Goal: Obtain resource: Download file/media

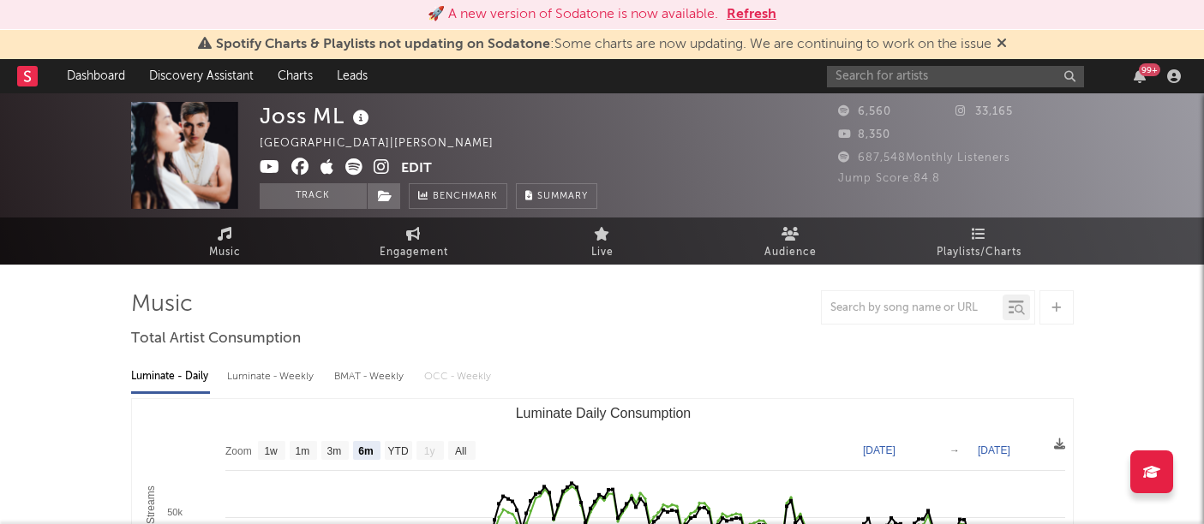
select select "6m"
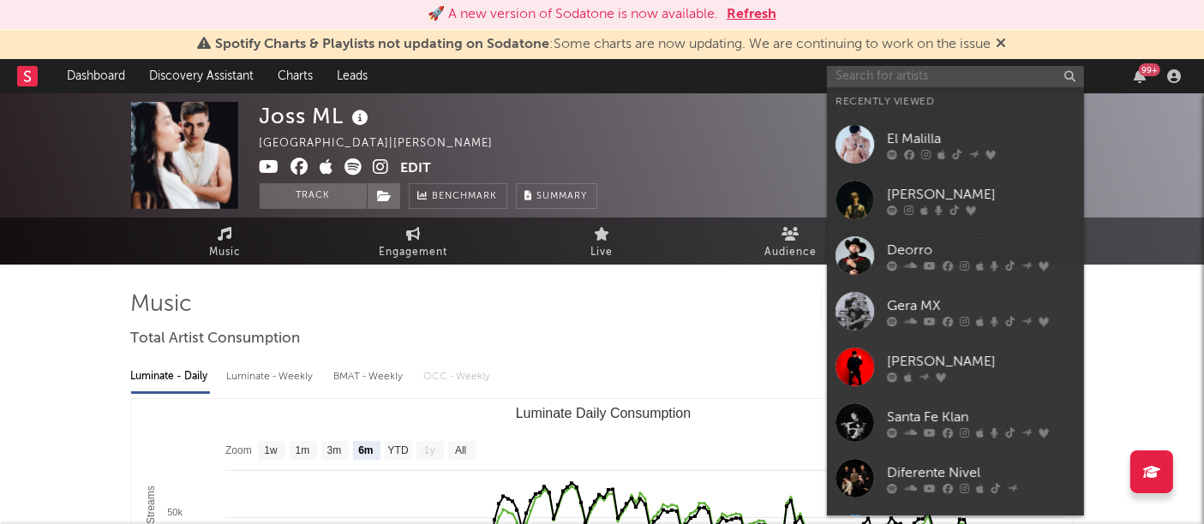
click at [887, 79] on input "text" at bounding box center [955, 76] width 257 height 21
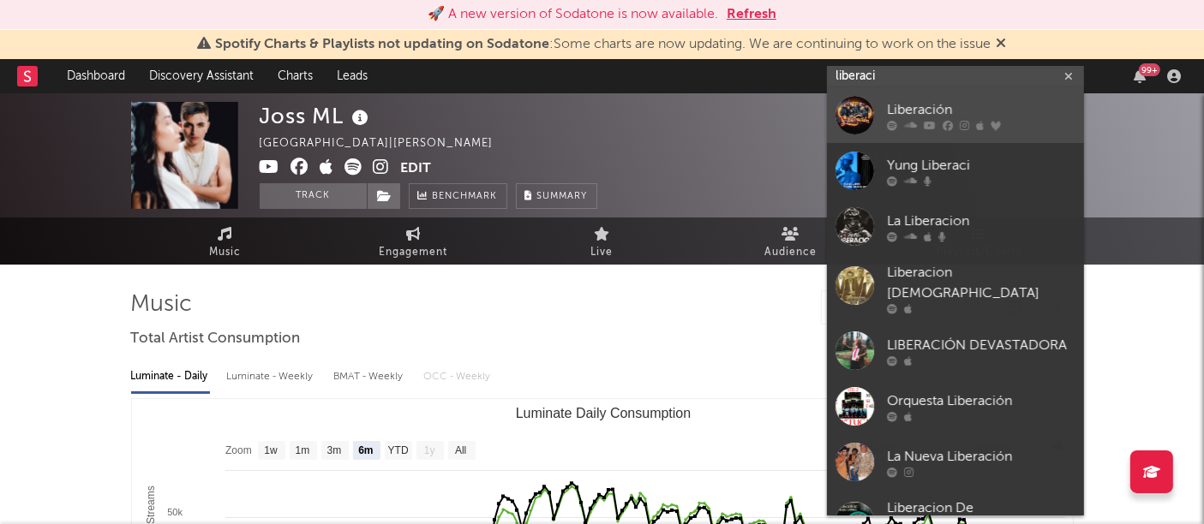
type input "liberaci"
click at [851, 116] on div at bounding box center [854, 115] width 39 height 39
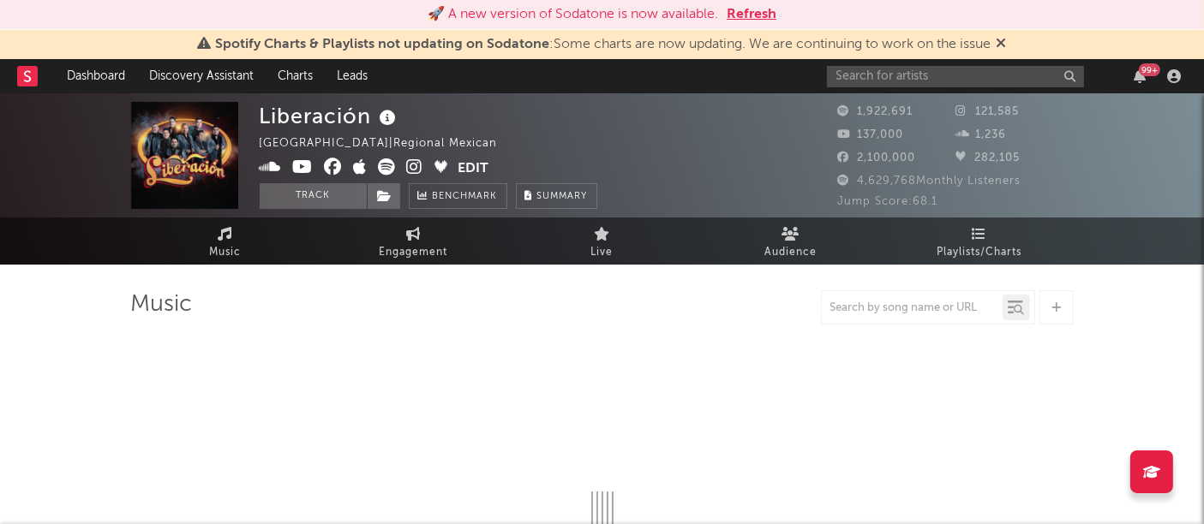
select select "6m"
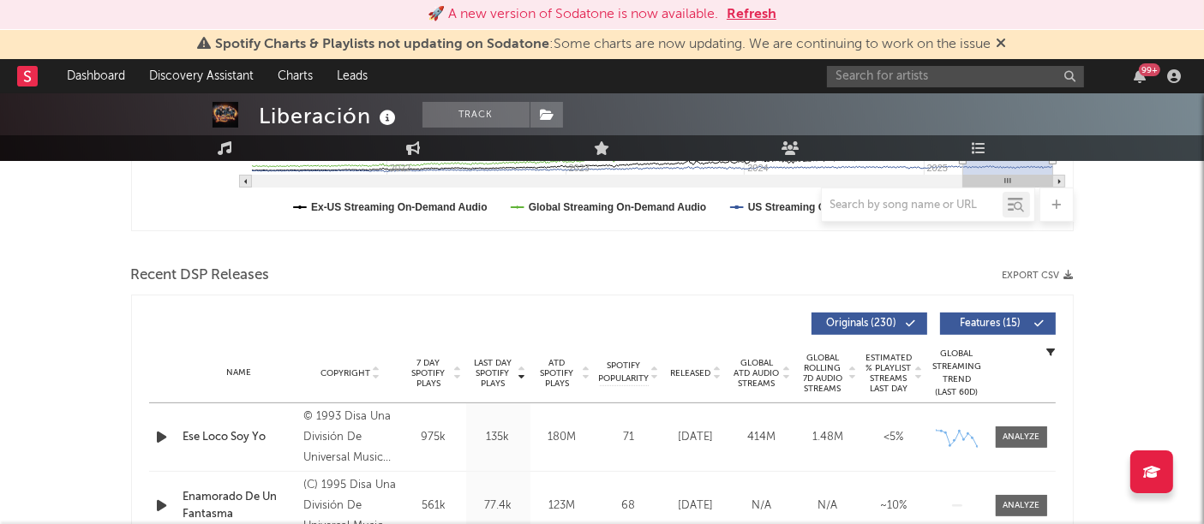
scroll to position [510, 0]
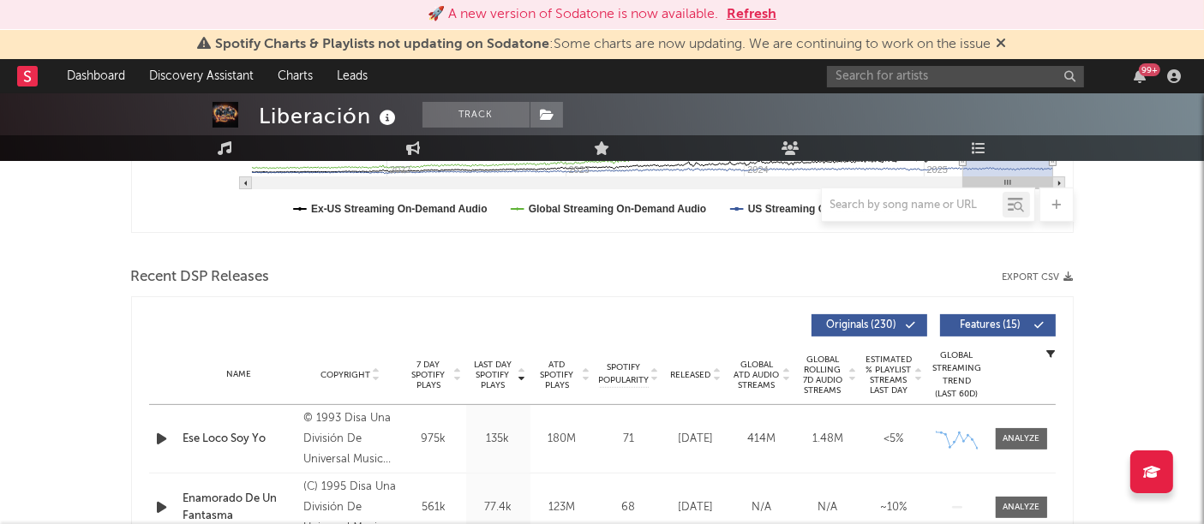
click at [1057, 279] on button "Export CSV" at bounding box center [1037, 277] width 71 height 10
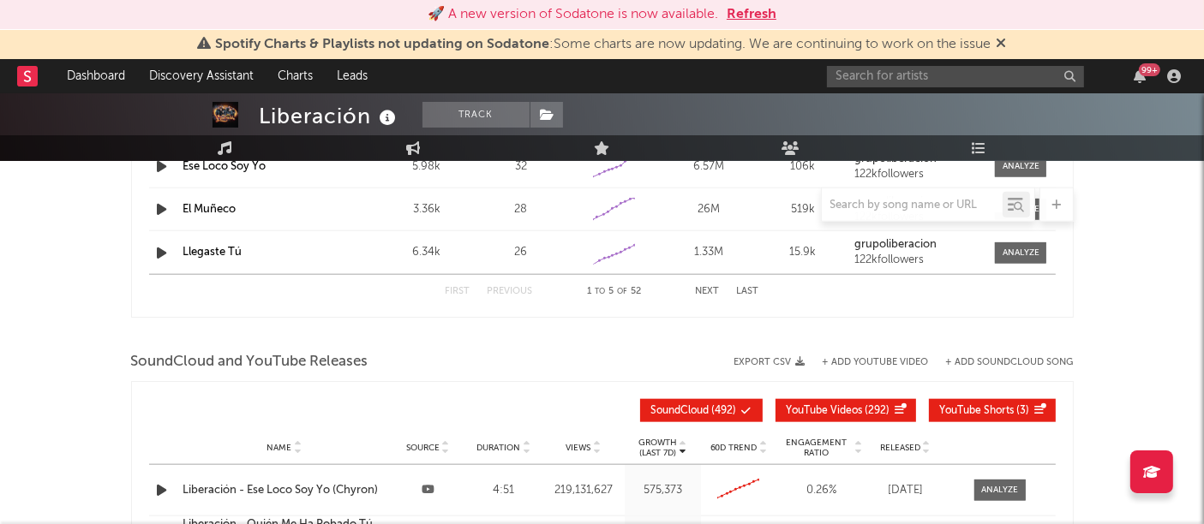
scroll to position [1771, 0]
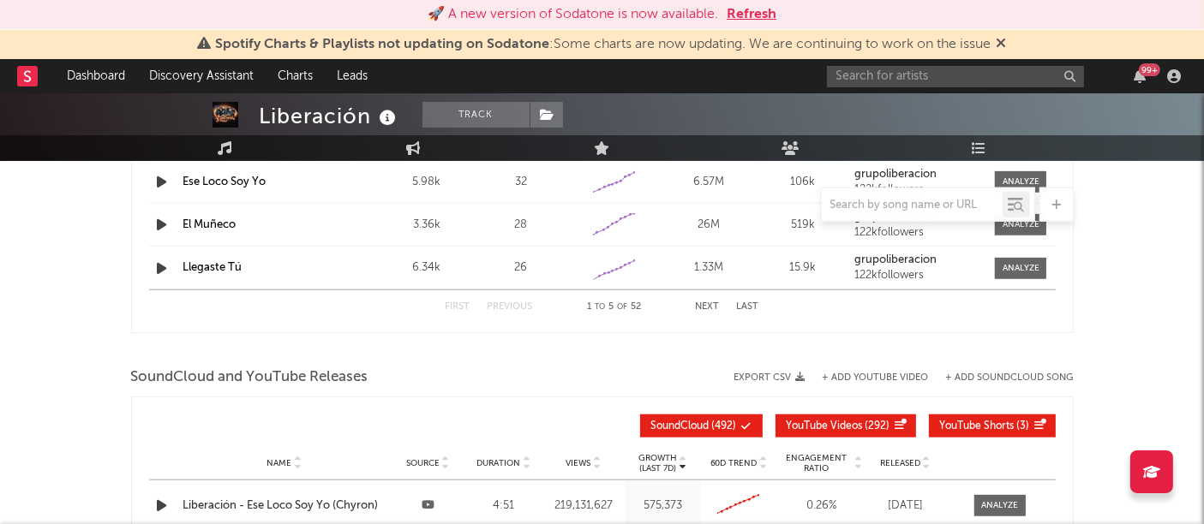
click at [796, 373] on icon "button" at bounding box center [800, 377] width 9 height 9
click at [848, 72] on input "text" at bounding box center [955, 76] width 257 height 21
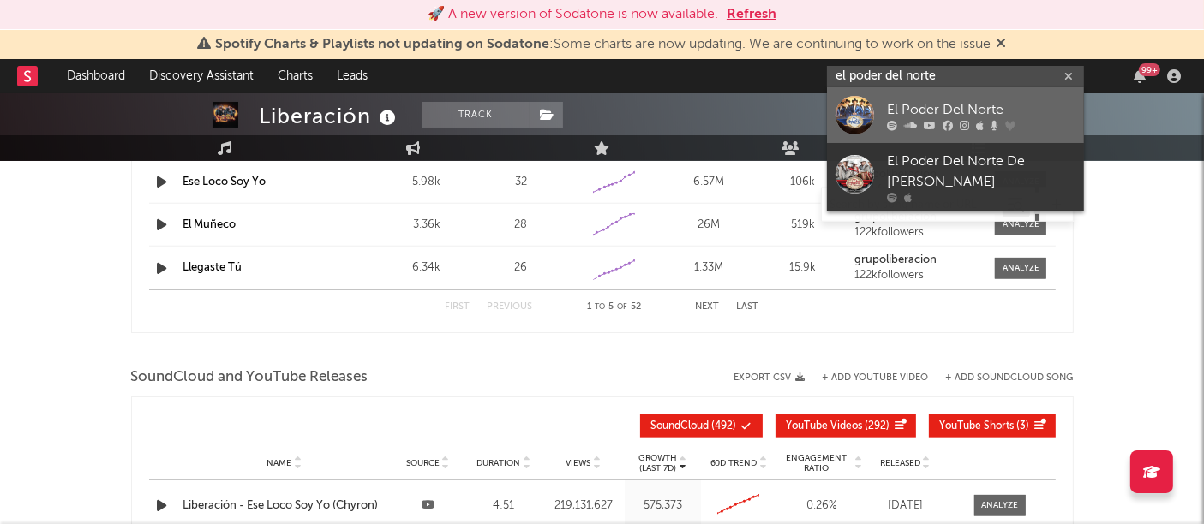
type input "el poder del norte"
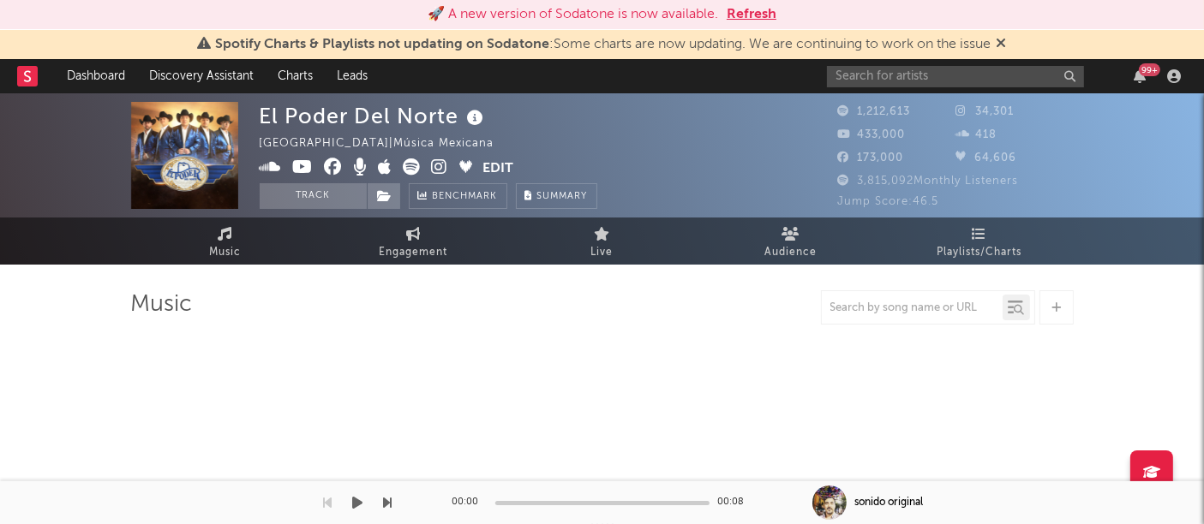
select select "6m"
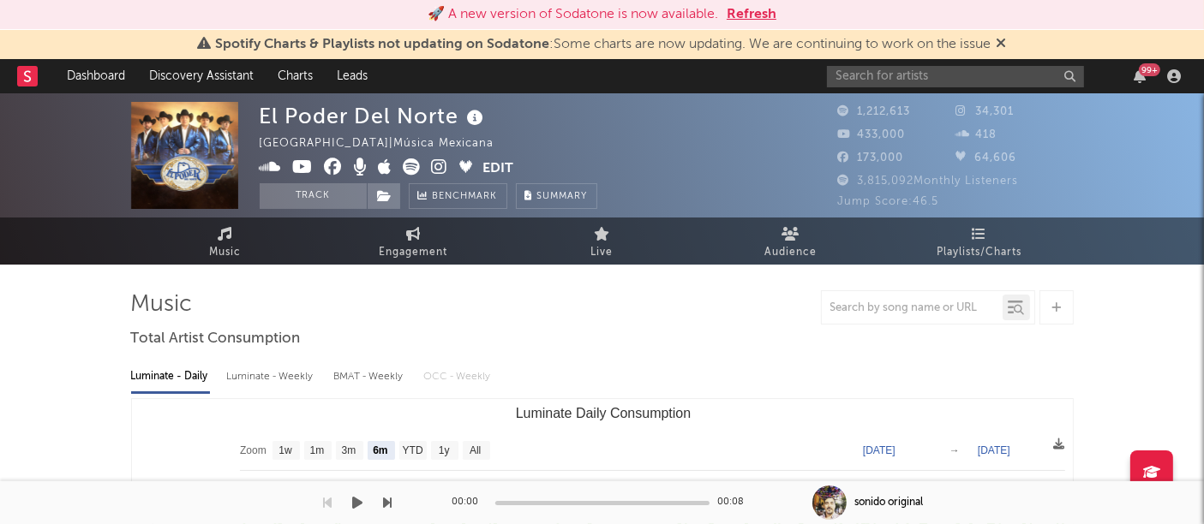
click at [763, 15] on button "Refresh" at bounding box center [751, 14] width 50 height 21
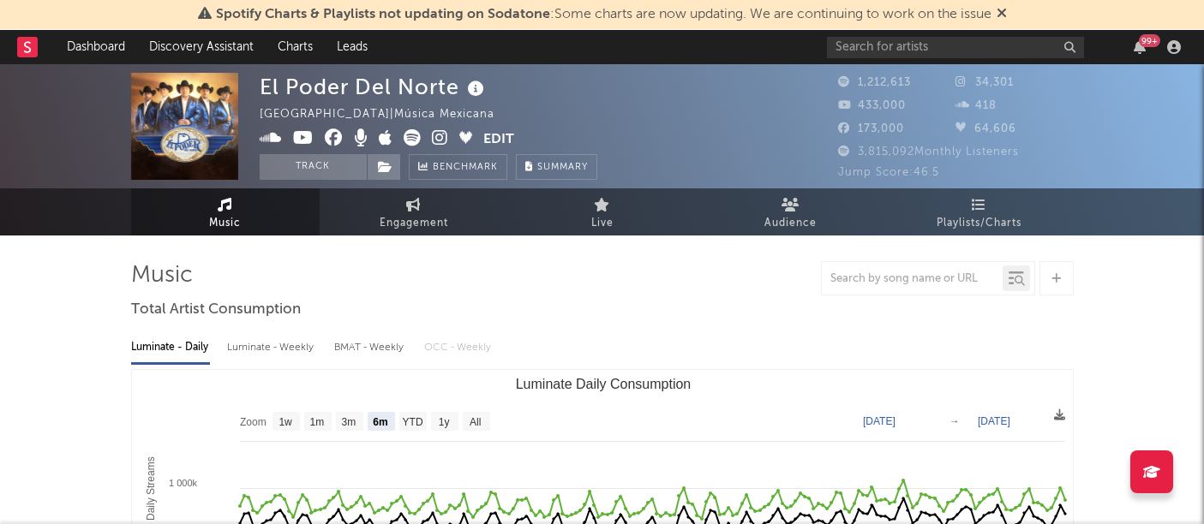
select select "6m"
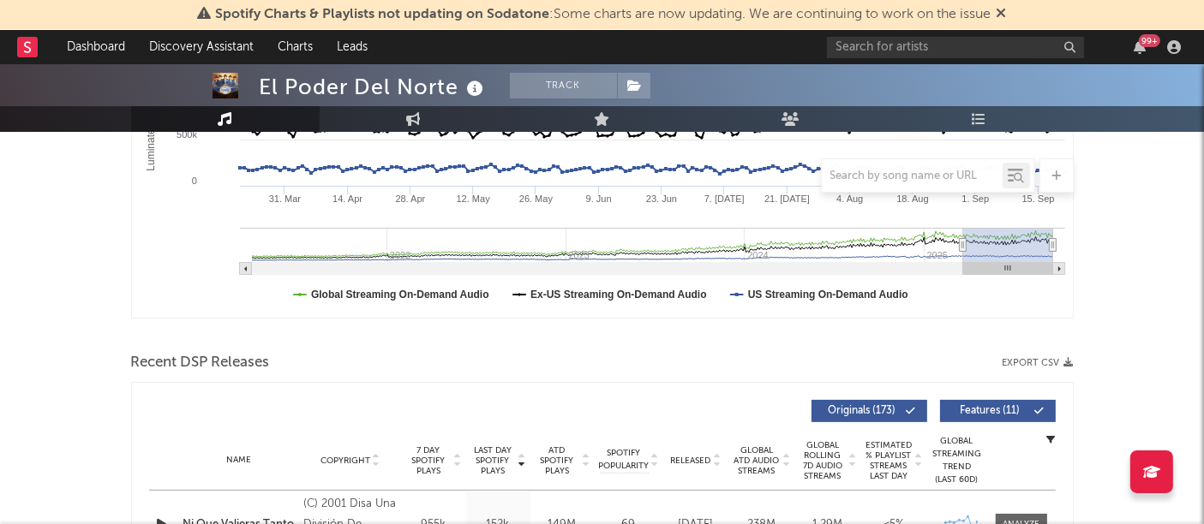
scroll to position [477, 0]
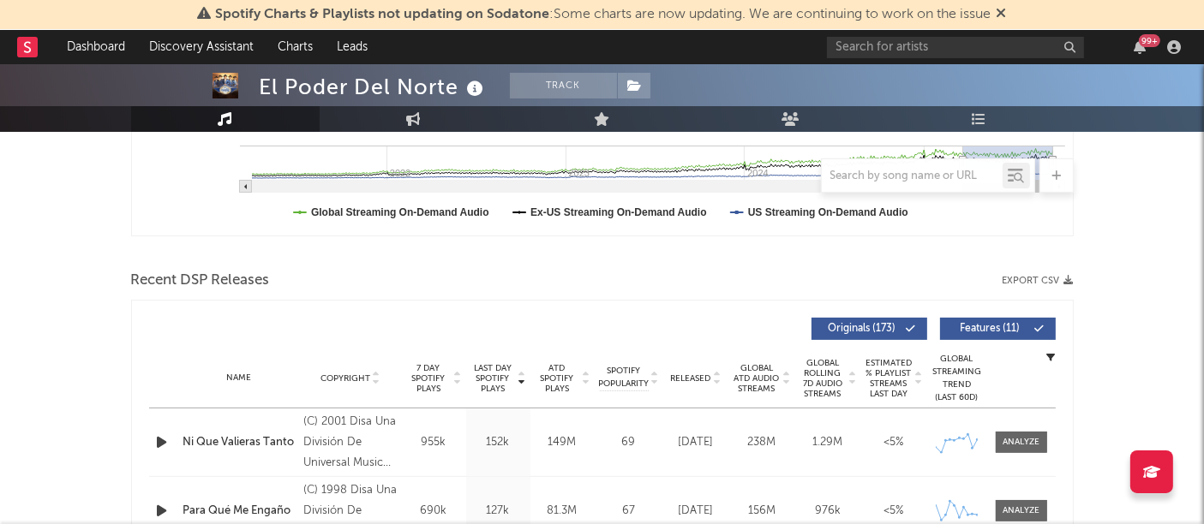
click at [1067, 284] on div "Recent DSP Releases Export CSV" at bounding box center [602, 280] width 942 height 29
click at [1066, 280] on icon "button" at bounding box center [1068, 280] width 9 height 9
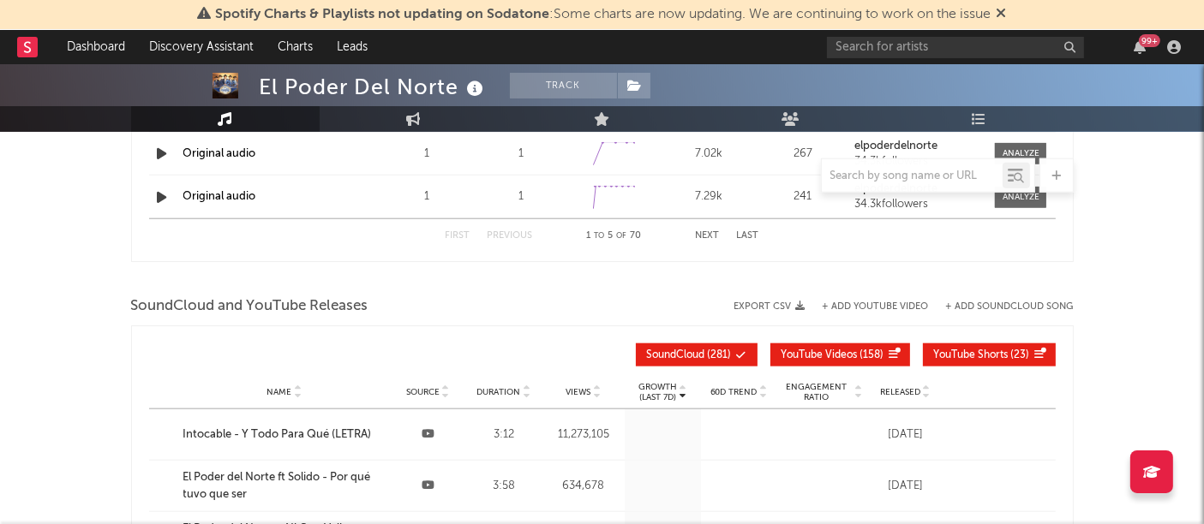
scroll to position [1816, 0]
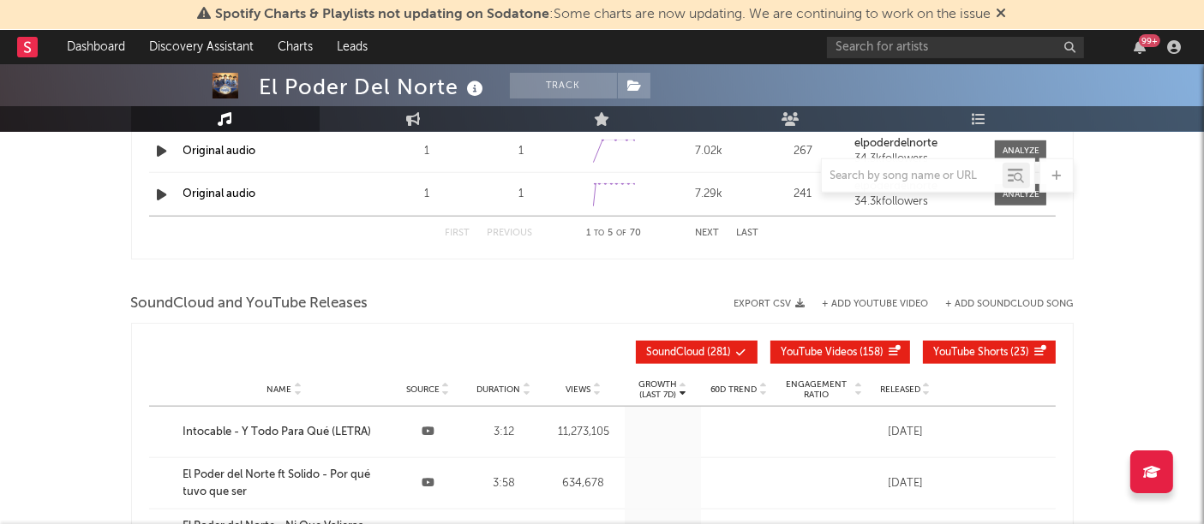
click at [788, 300] on button "Export CSV" at bounding box center [769, 304] width 71 height 10
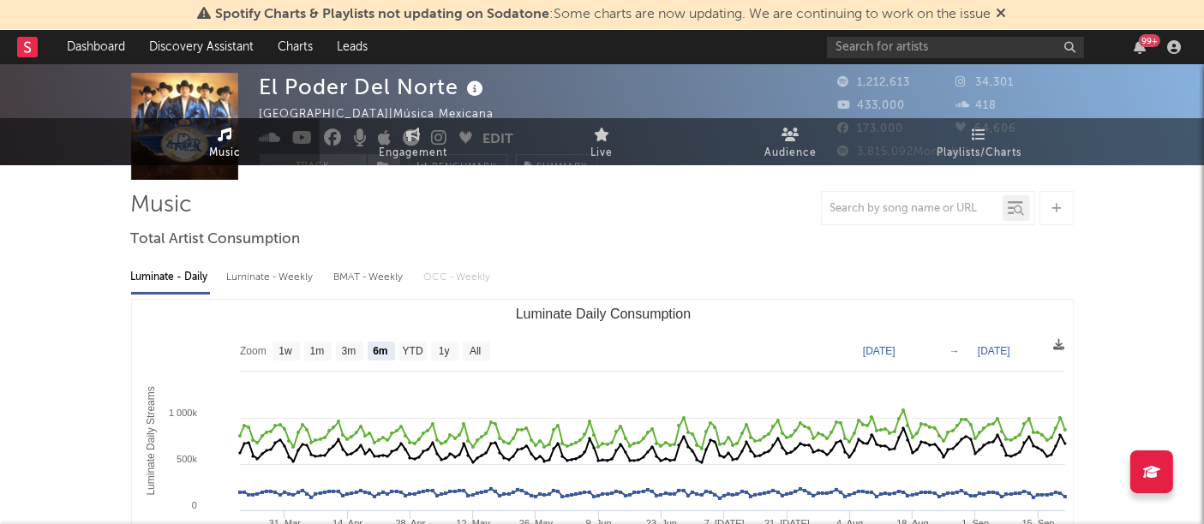
scroll to position [0, 0]
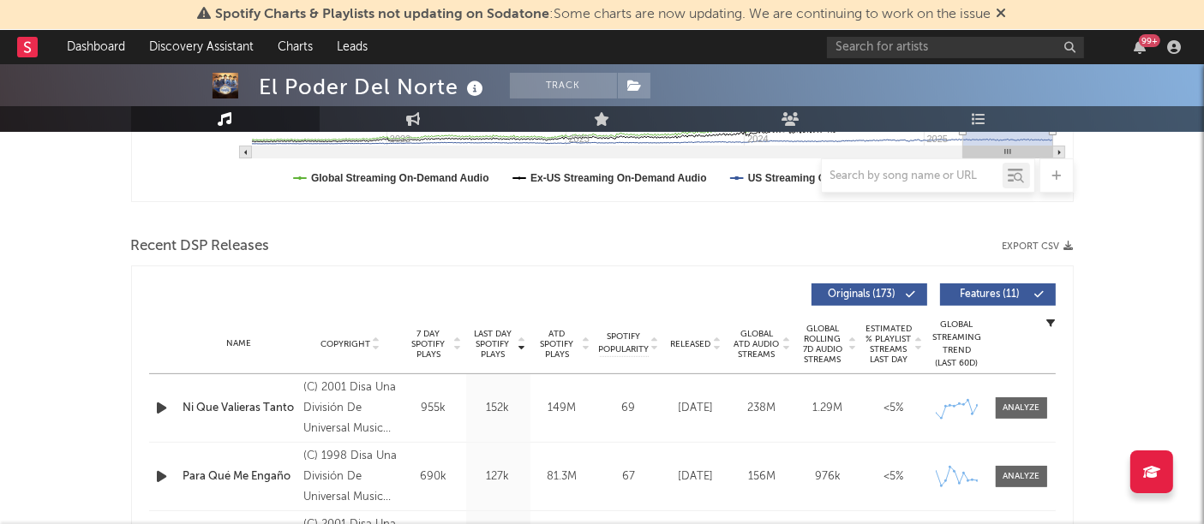
scroll to position [576, 0]
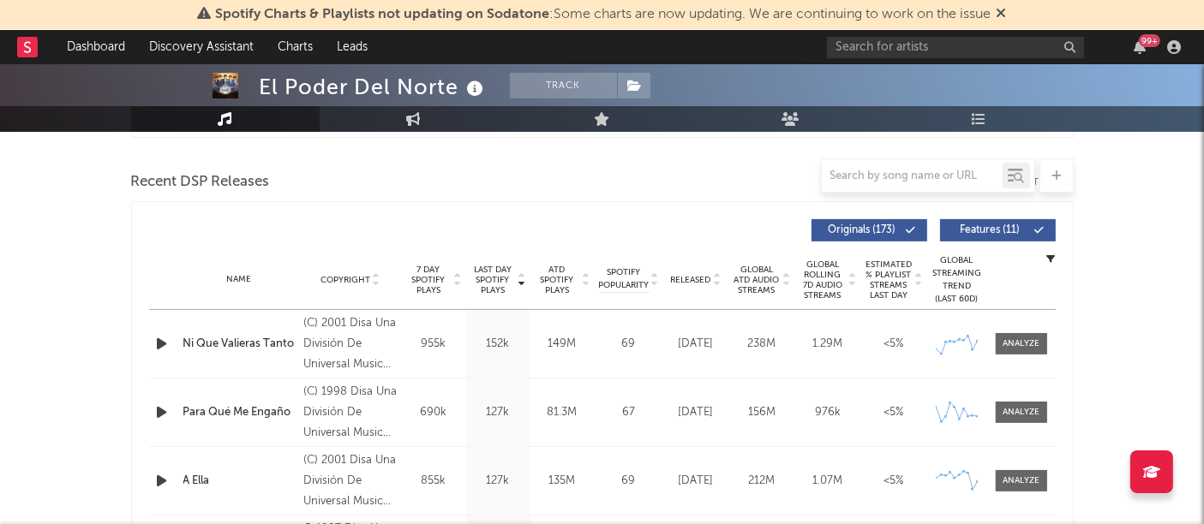
click at [896, 45] on input "text" at bounding box center [955, 47] width 257 height 21
drag, startPoint x: 999, startPoint y: 39, endPoint x: 743, endPoint y: 69, distance: 257.9
click at [743, 69] on div "El Poder Del Norte Track [GEOGRAPHIC_DATA] | Música Mexicana Edit Track Benchma…" at bounding box center [538, 22] width 557 height 107
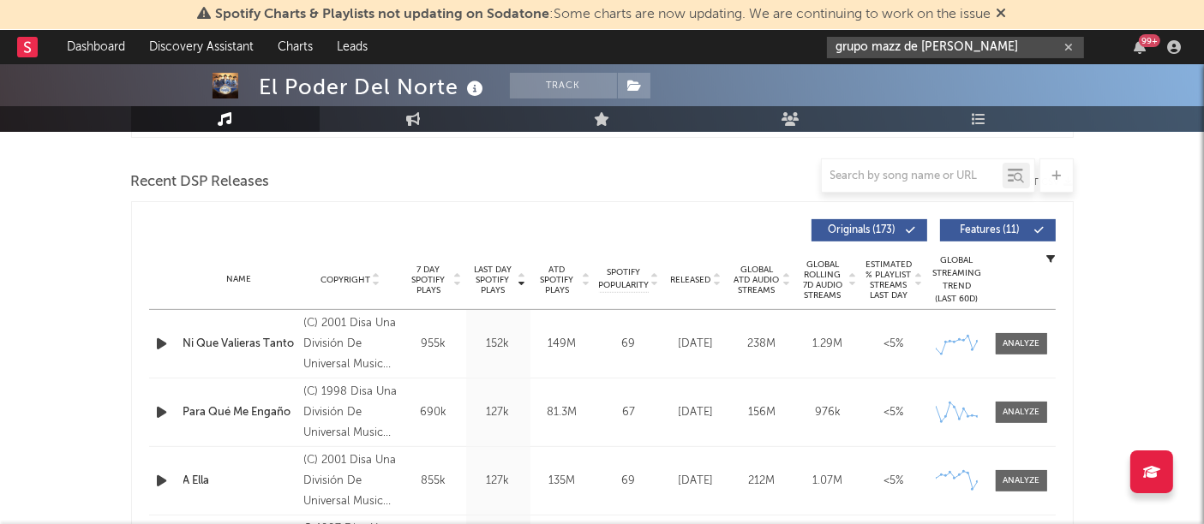
click at [886, 45] on input "grupo mazz de [PERSON_NAME]" at bounding box center [955, 47] width 257 height 21
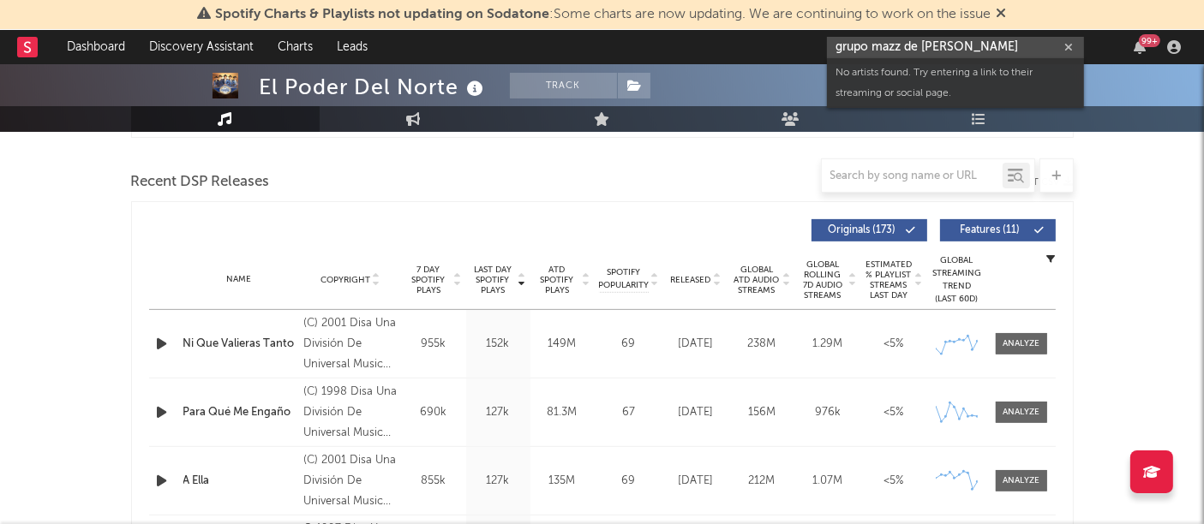
click at [886, 45] on input "grupo mazz de [PERSON_NAME]" at bounding box center [955, 47] width 257 height 21
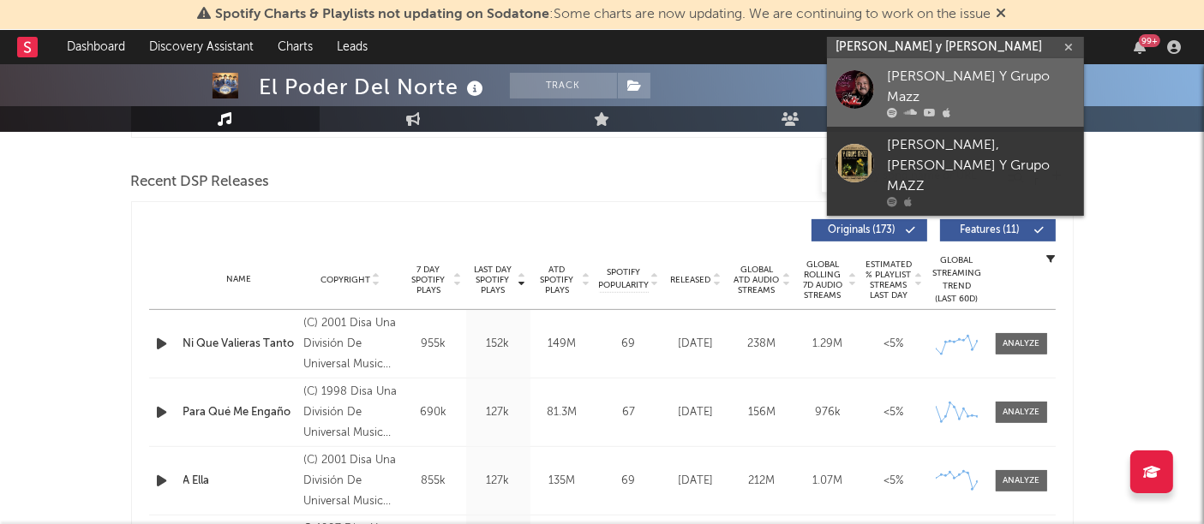
type input "[PERSON_NAME] y [PERSON_NAME]"
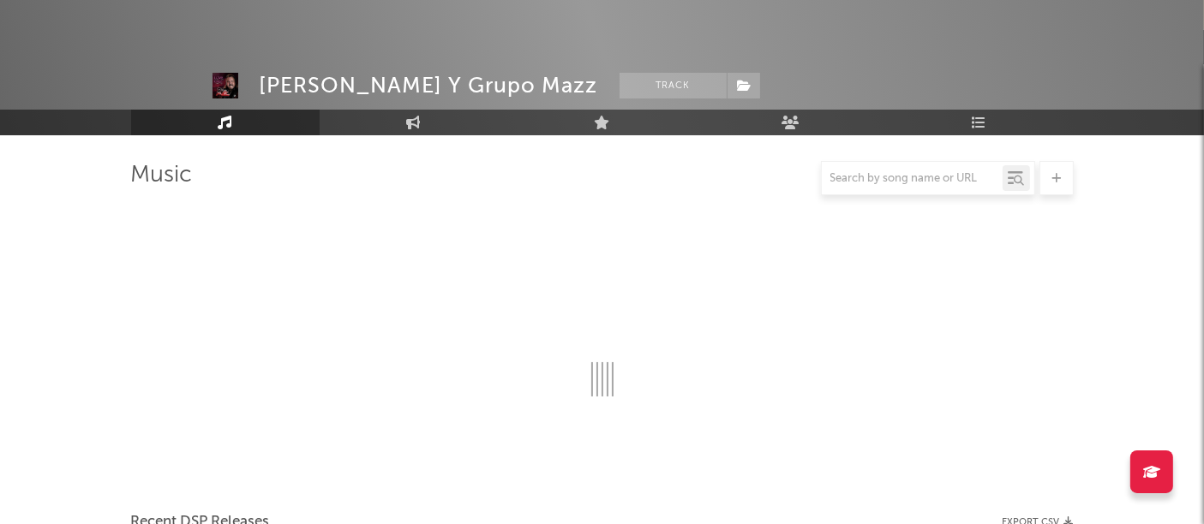
scroll to position [576, 0]
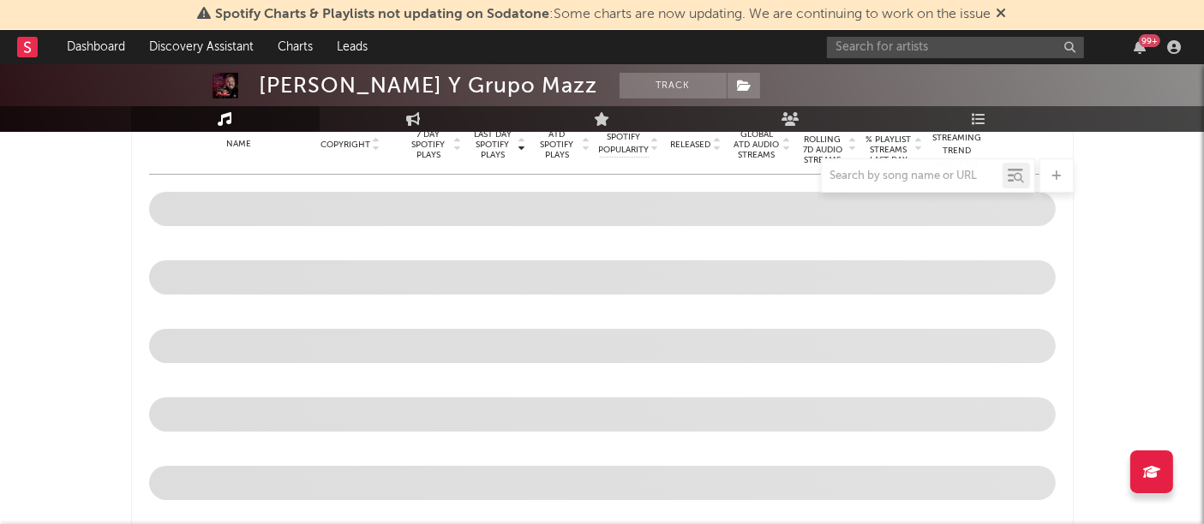
select select "1w"
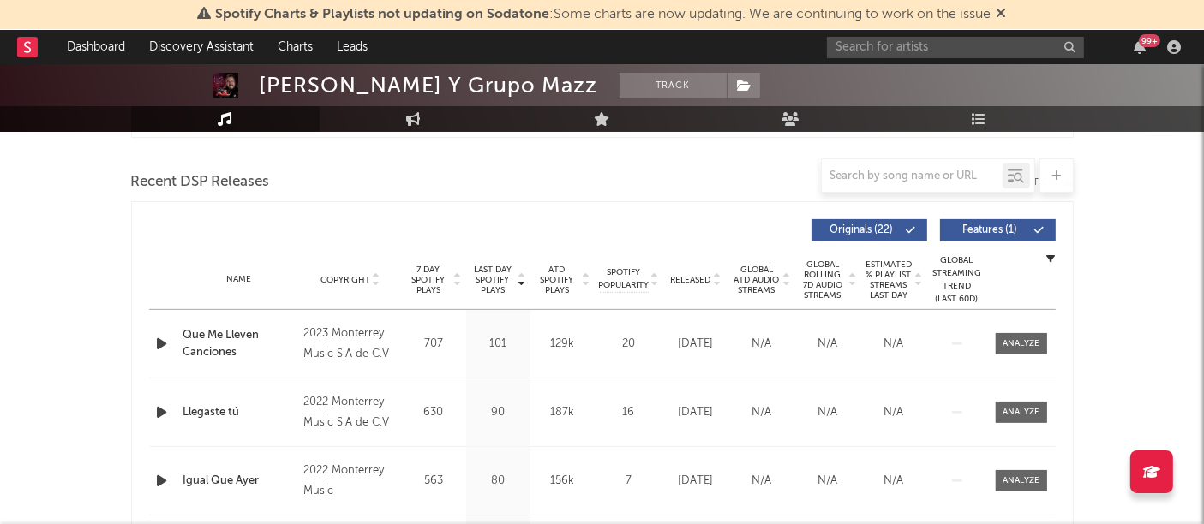
scroll to position [0, 0]
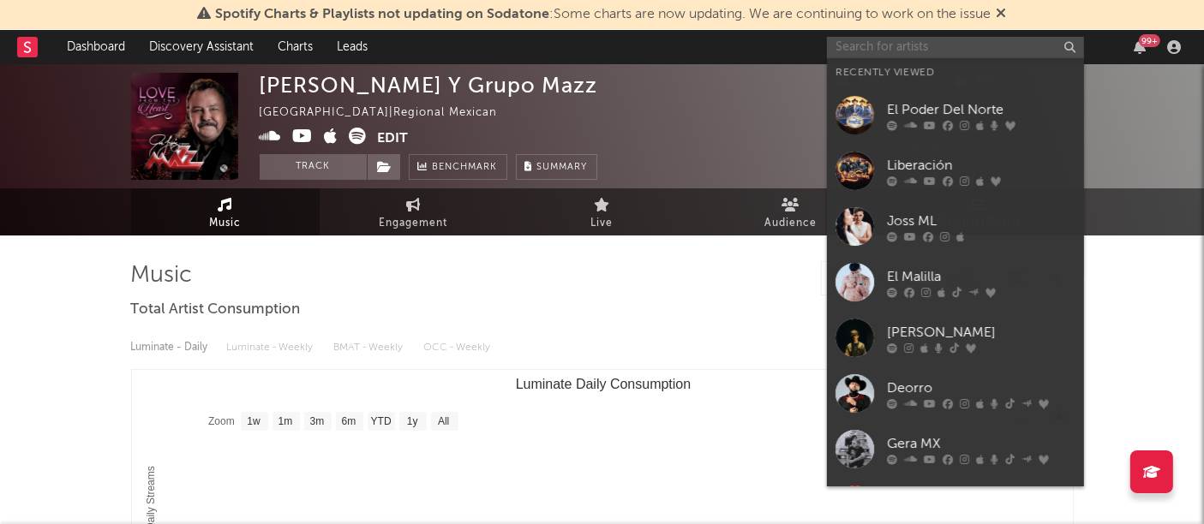
click at [893, 43] on input "text" at bounding box center [955, 47] width 257 height 21
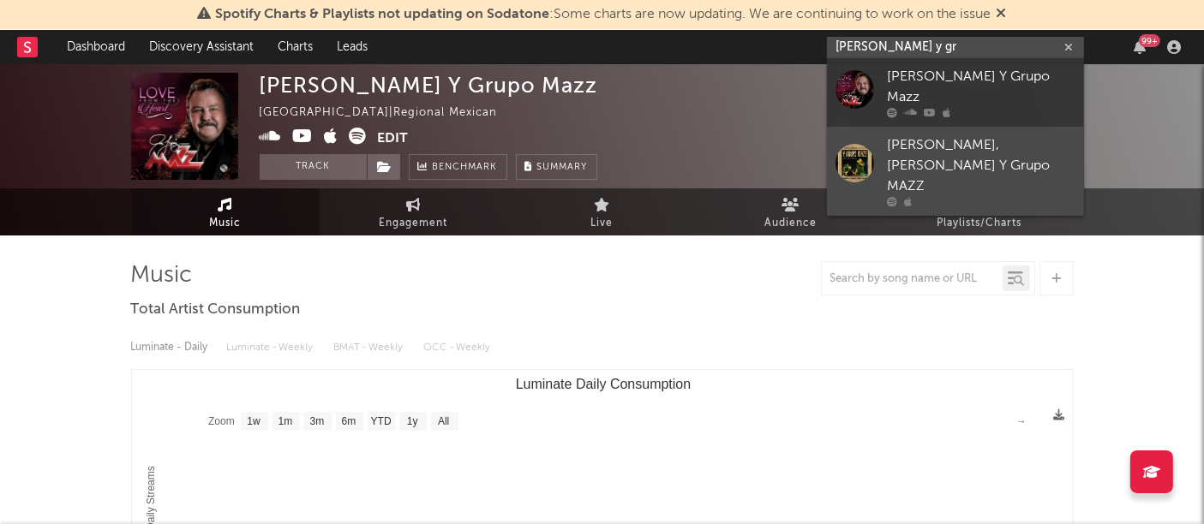
type input "[PERSON_NAME] y gr"
click at [924, 137] on div "[PERSON_NAME], [PERSON_NAME] Y Grupo MAZZ" at bounding box center [981, 166] width 188 height 62
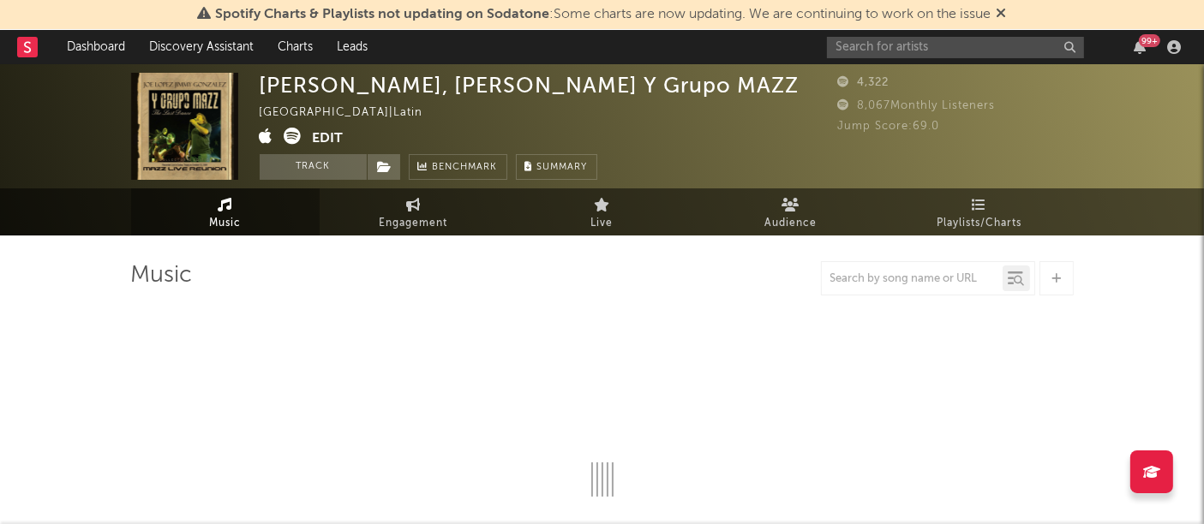
select select "6m"
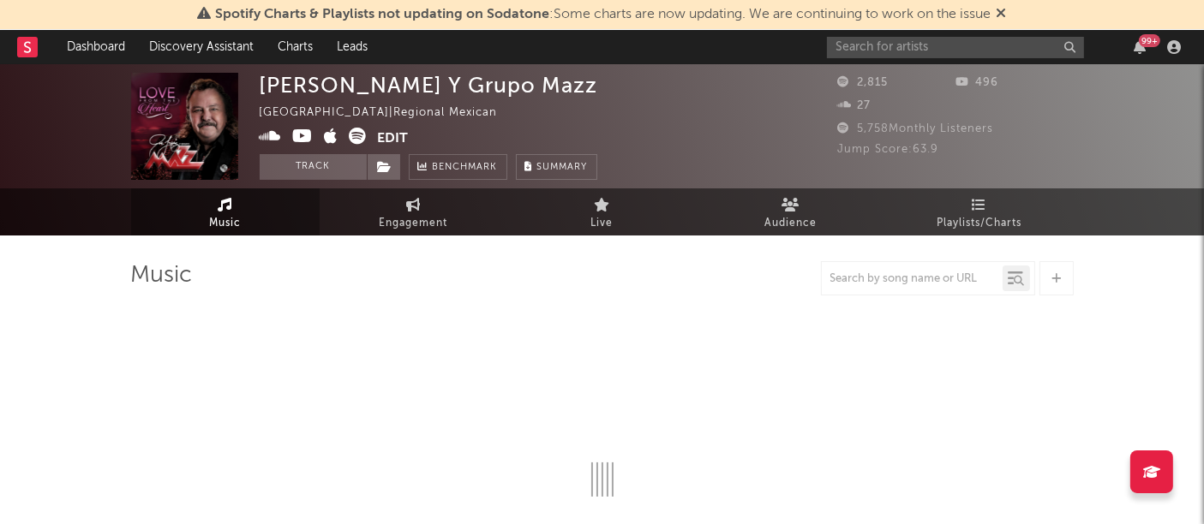
select select "1w"
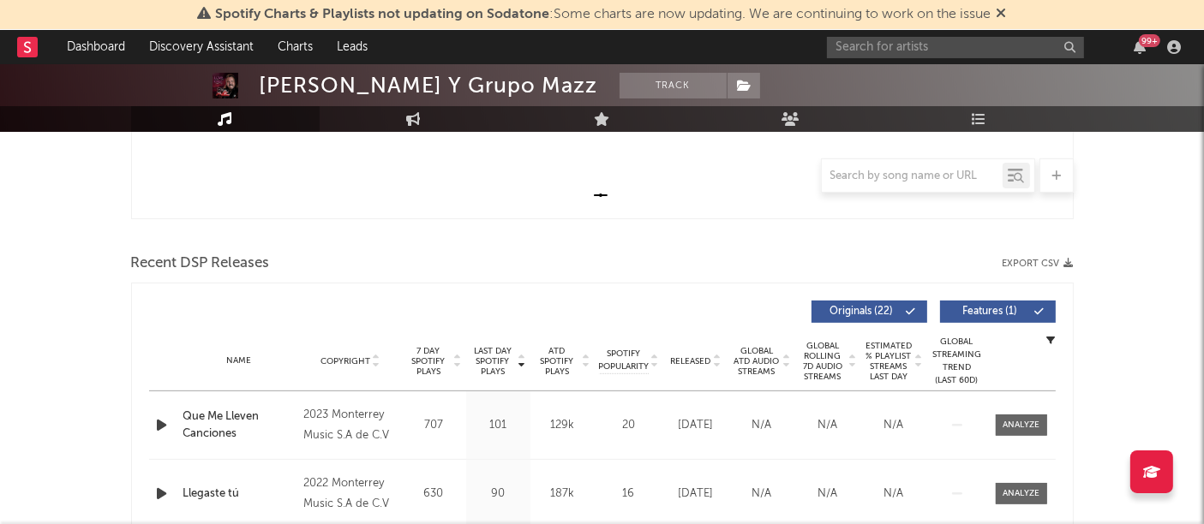
scroll to position [496, 0]
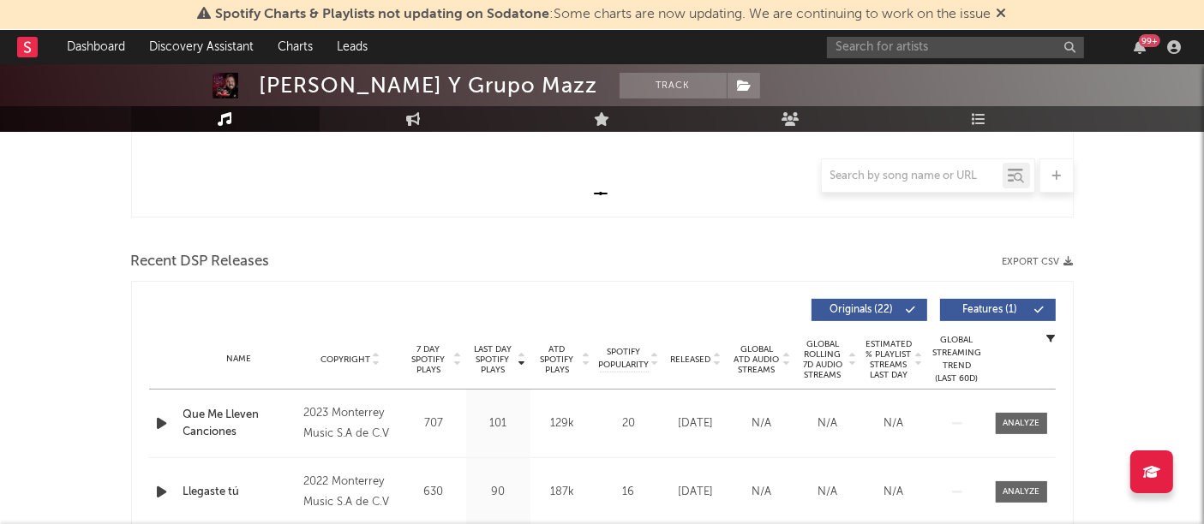
click at [1065, 257] on icon "button" at bounding box center [1068, 261] width 9 height 9
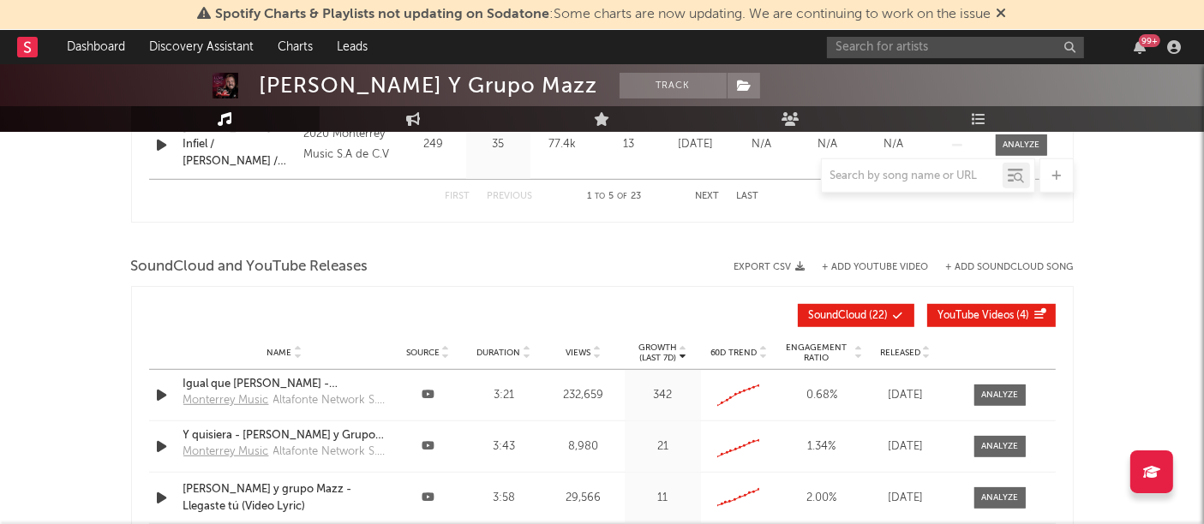
scroll to position [1053, 0]
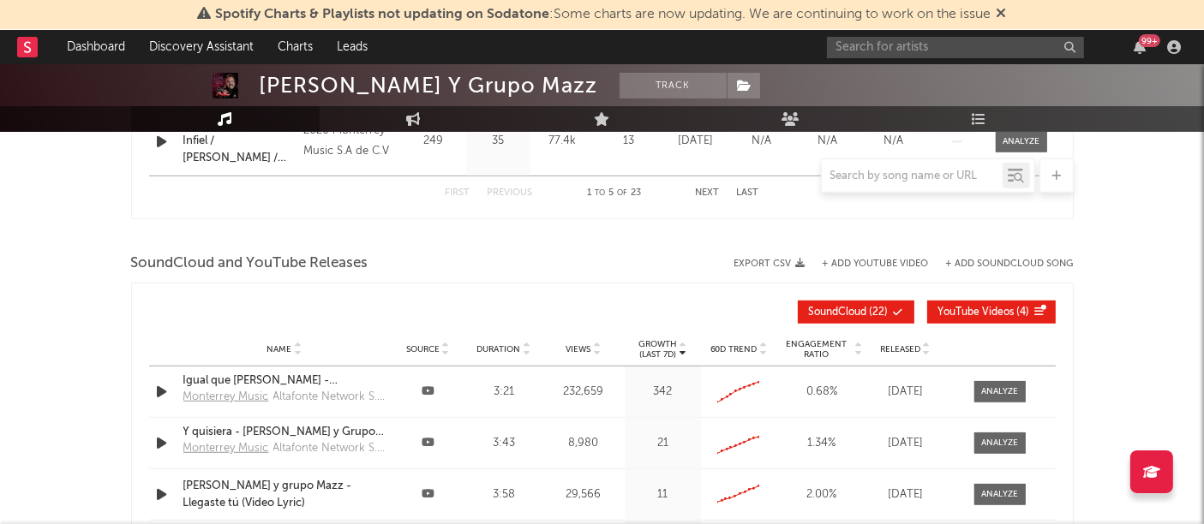
click at [797, 263] on icon "button" at bounding box center [800, 263] width 9 height 9
click at [991, 50] on input "text" at bounding box center [955, 47] width 257 height 21
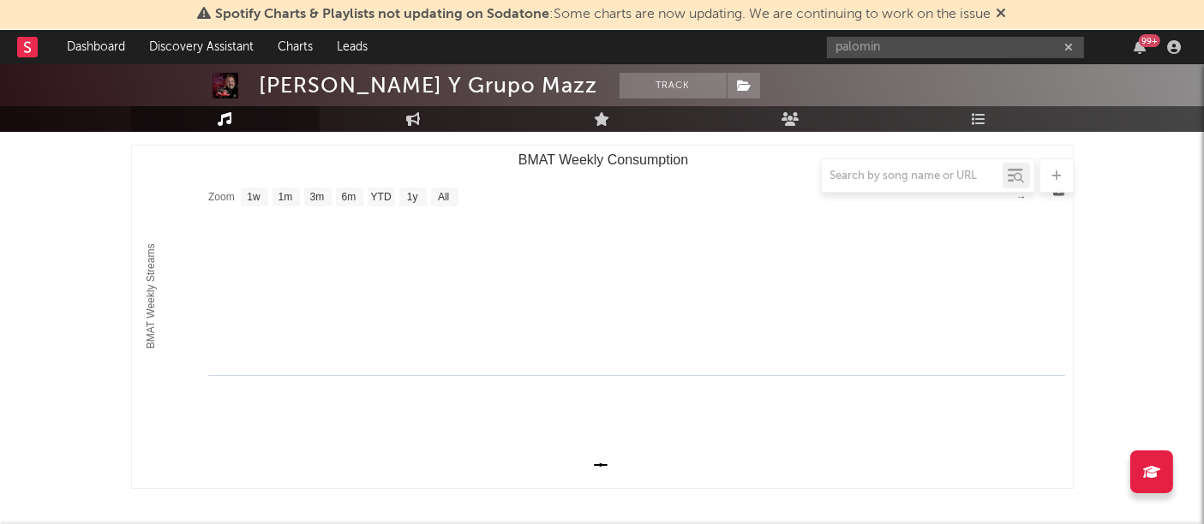
scroll to position [0, 0]
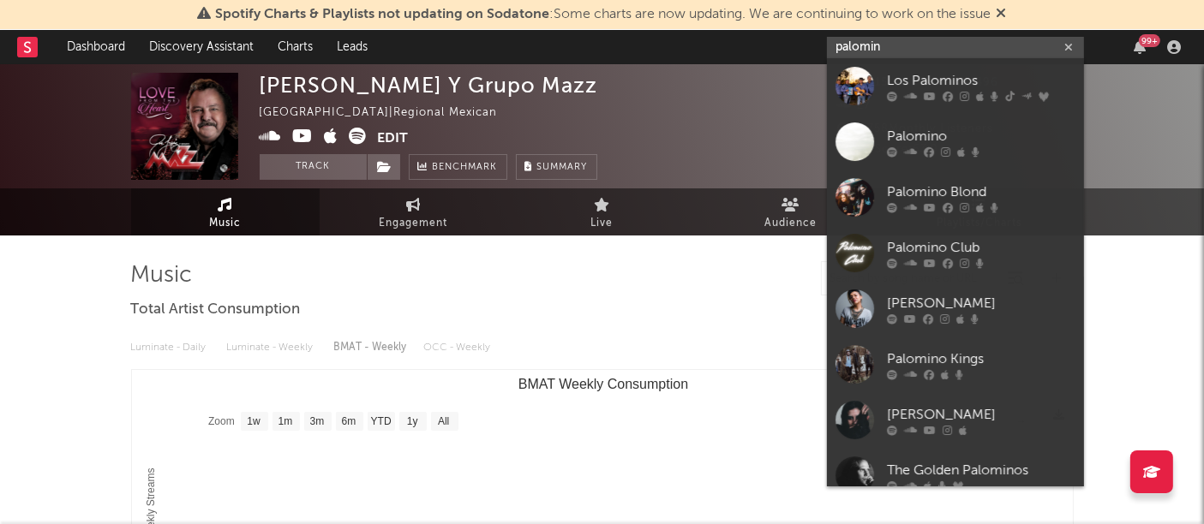
drag, startPoint x: 925, startPoint y: 50, endPoint x: 790, endPoint y: 37, distance: 136.0
click at [790, 37] on nav "Dashboard Discovery Assistant Charts Leads palomin 99 +" at bounding box center [602, 47] width 1204 height 34
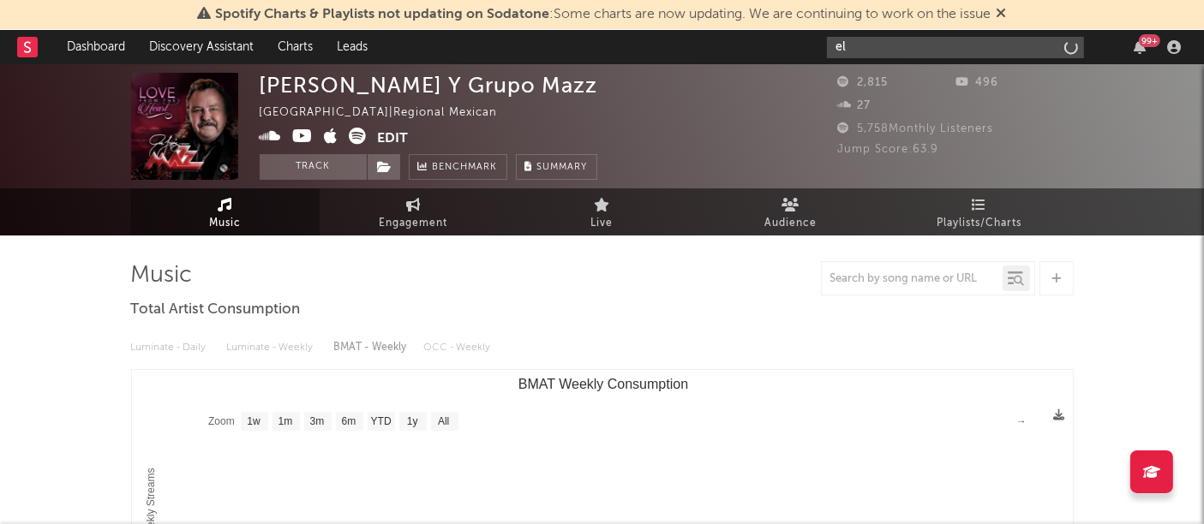
type input "e"
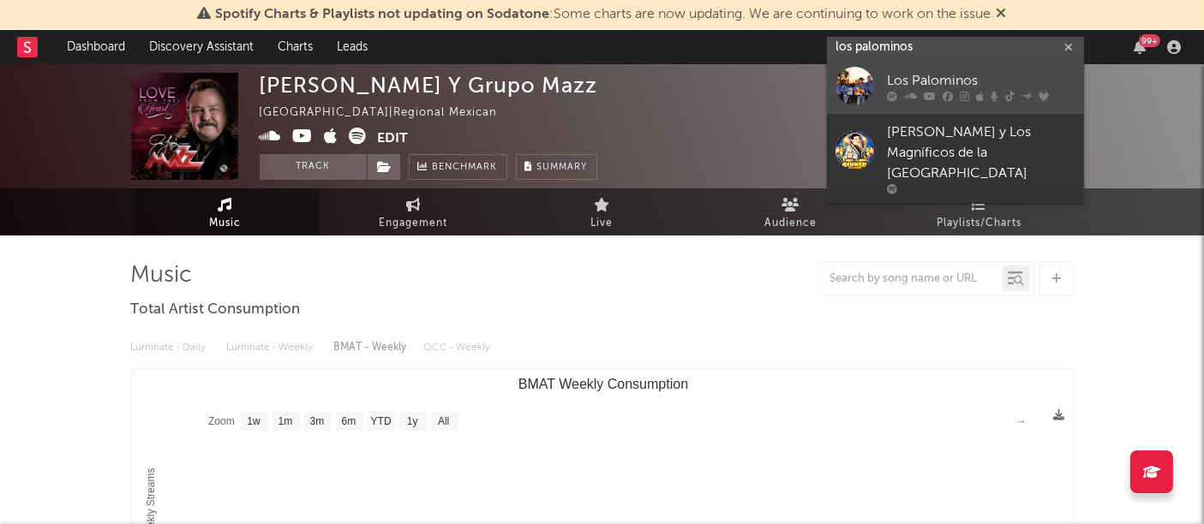
type input "los palominos"
click at [845, 75] on div at bounding box center [854, 86] width 39 height 39
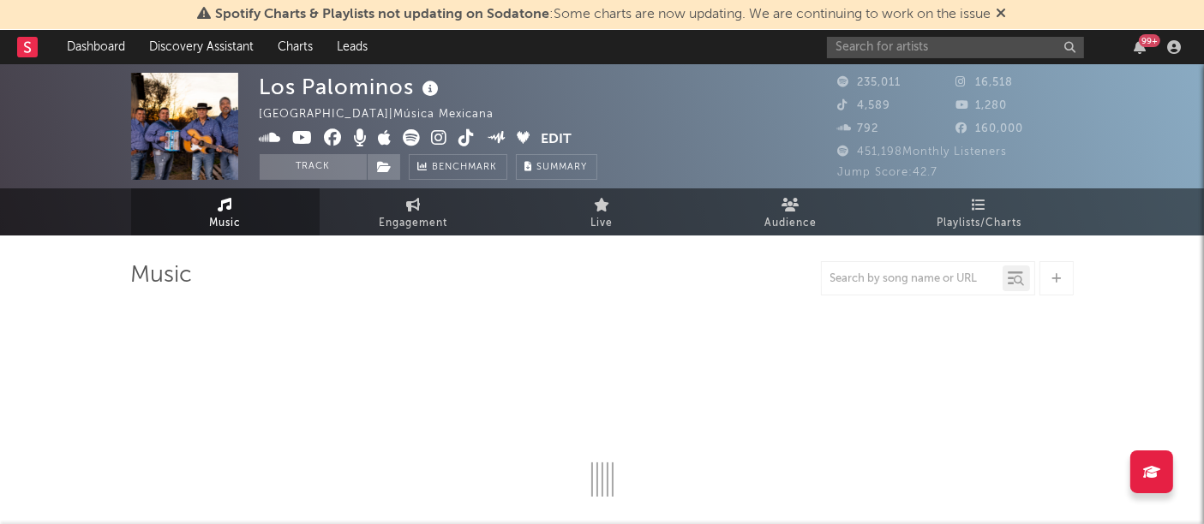
select select "6m"
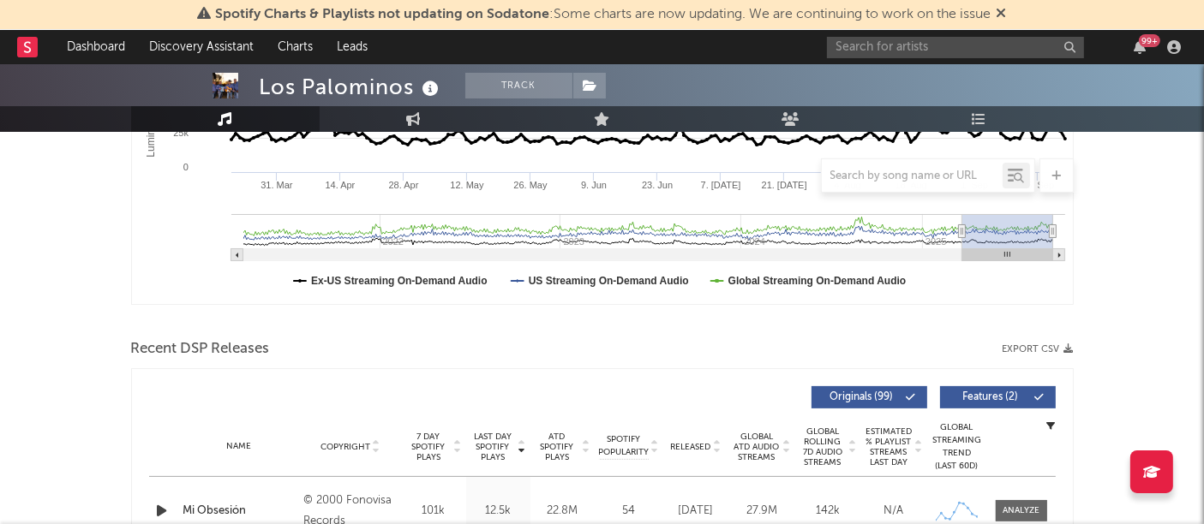
scroll to position [418, 0]
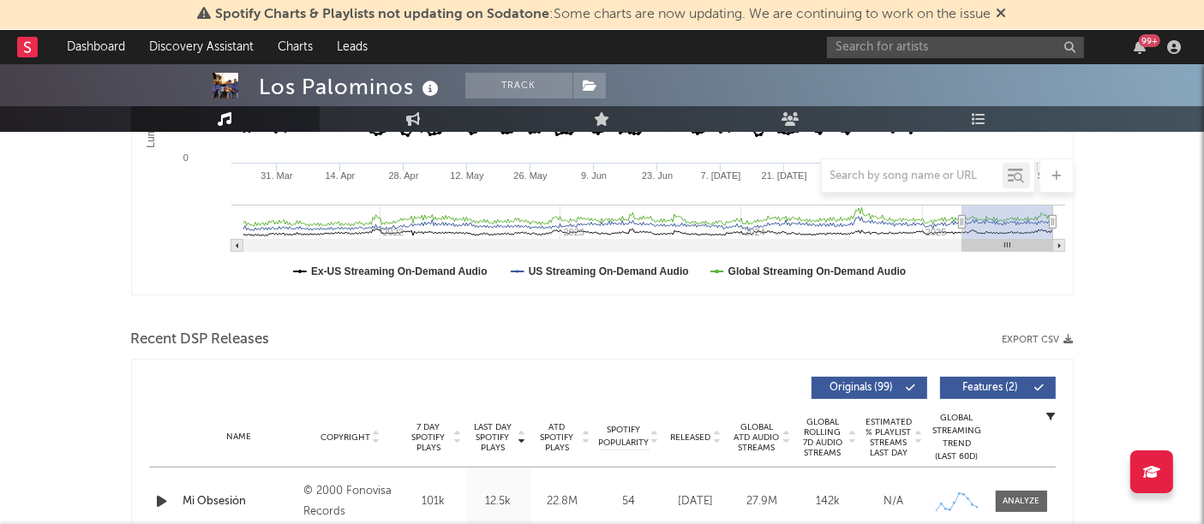
click at [1057, 338] on button "Export CSV" at bounding box center [1037, 340] width 71 height 10
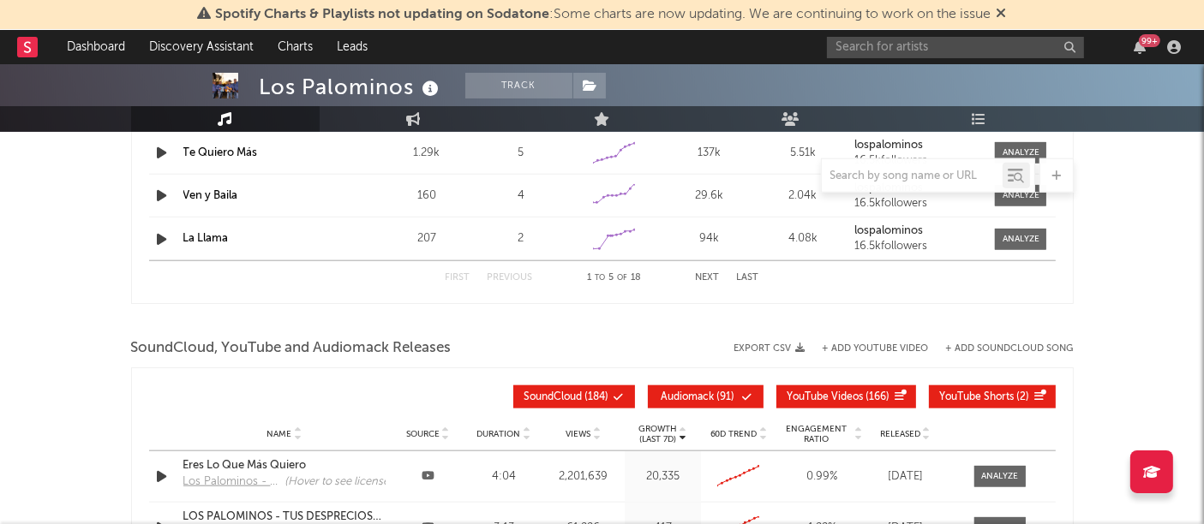
scroll to position [1771, 0]
click at [768, 345] on button "Export CSV" at bounding box center [769, 348] width 71 height 10
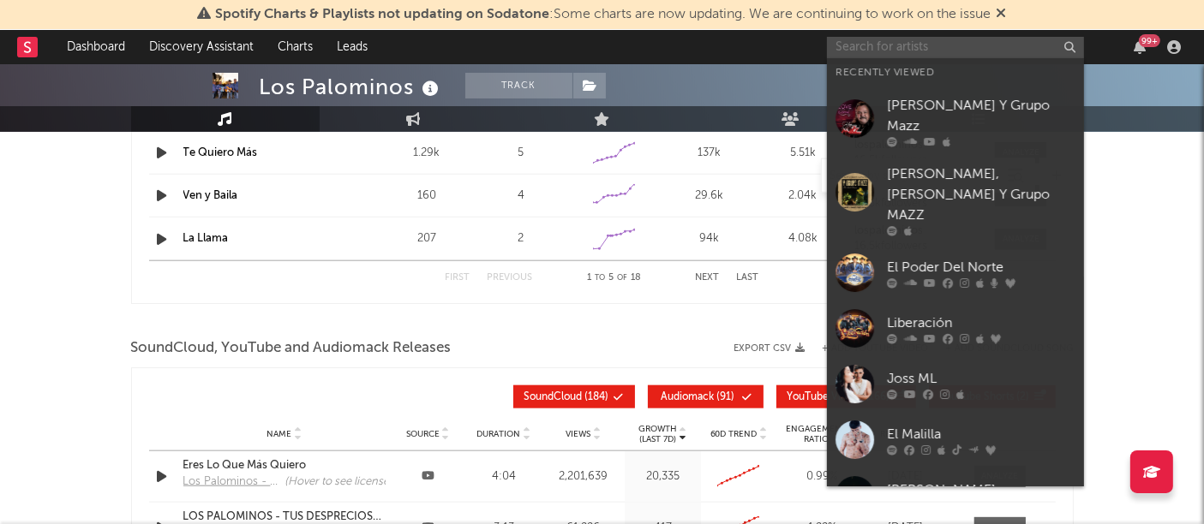
click at [846, 50] on input "text" at bounding box center [955, 47] width 257 height 21
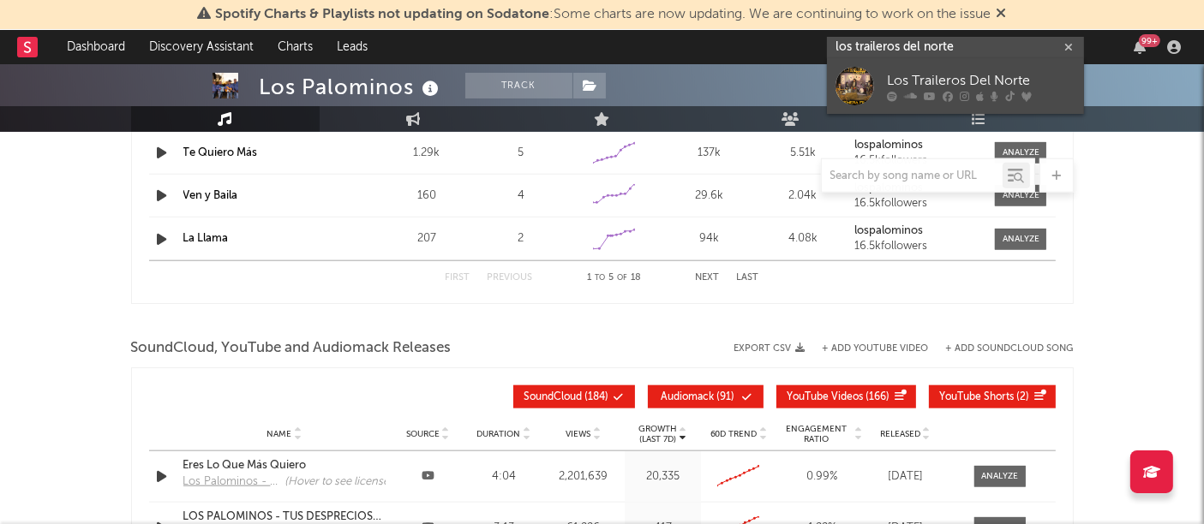
type input "los traileros del norte"
click at [849, 69] on div at bounding box center [854, 86] width 39 height 39
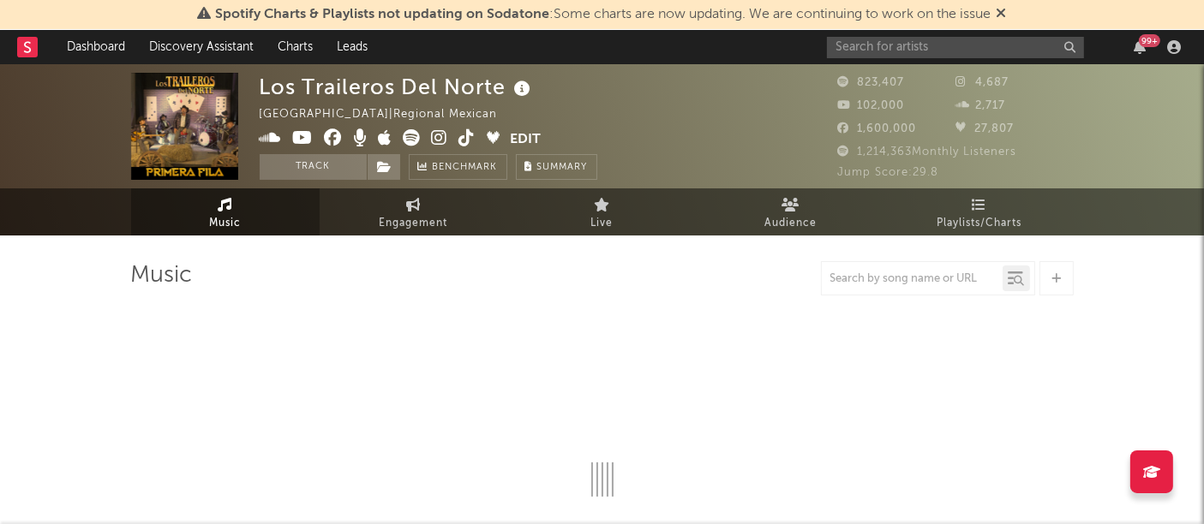
select select "6m"
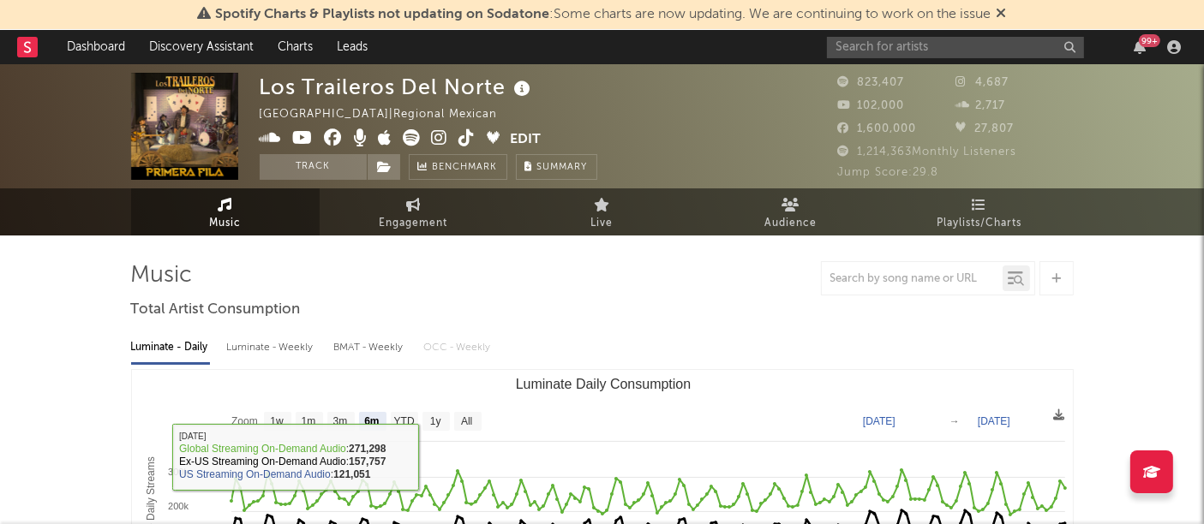
click at [702, 283] on div at bounding box center [602, 278] width 942 height 34
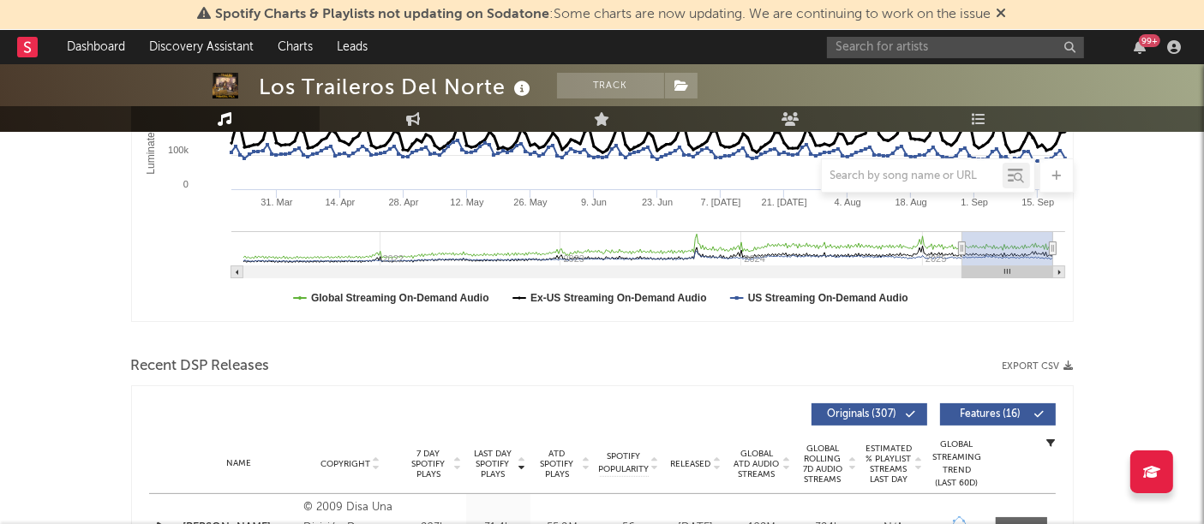
scroll to position [395, 0]
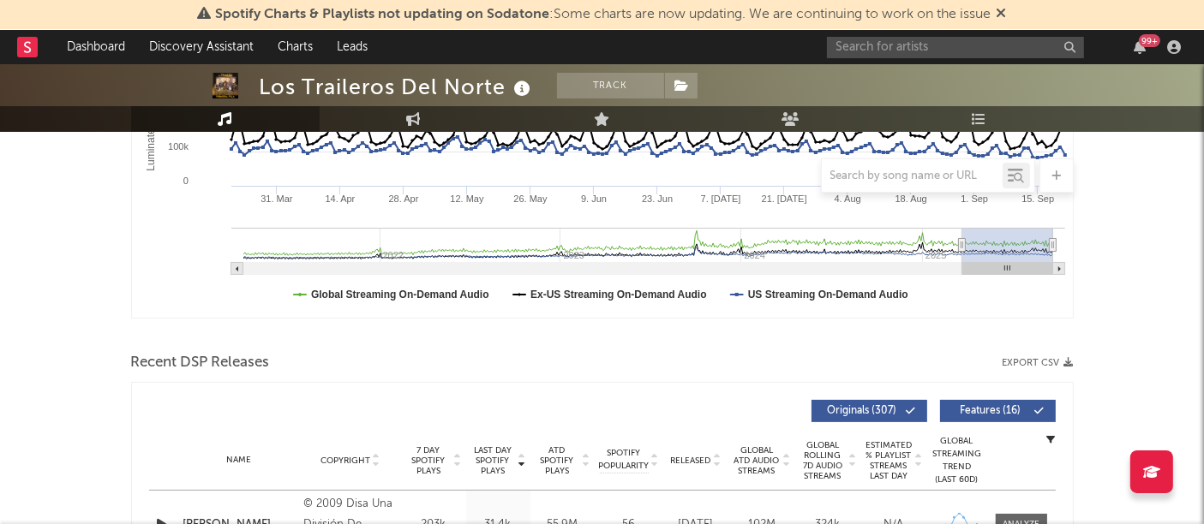
click at [1061, 361] on button "Export CSV" at bounding box center [1037, 363] width 71 height 10
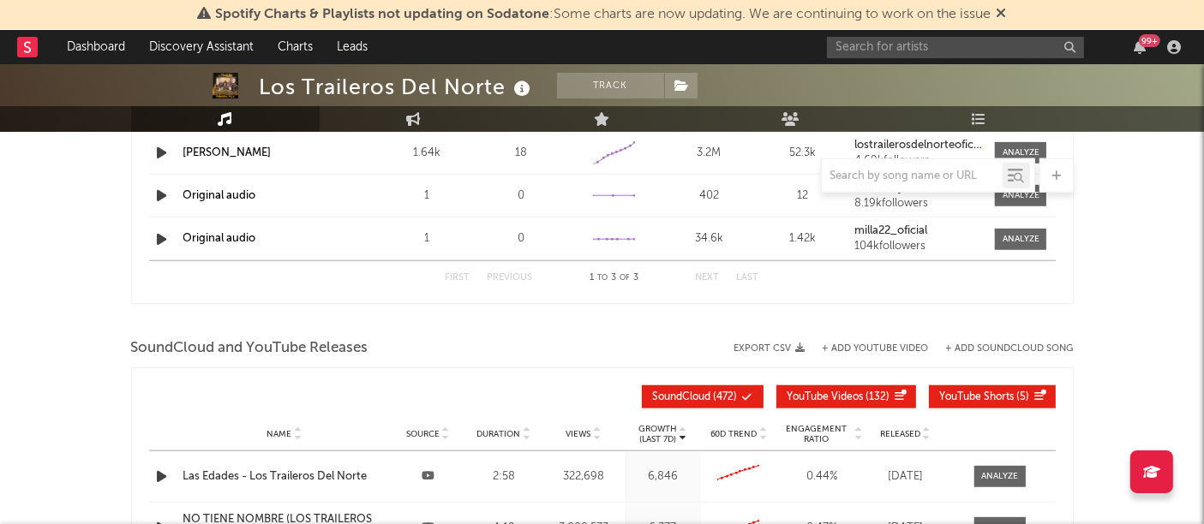
scroll to position [1714, 0]
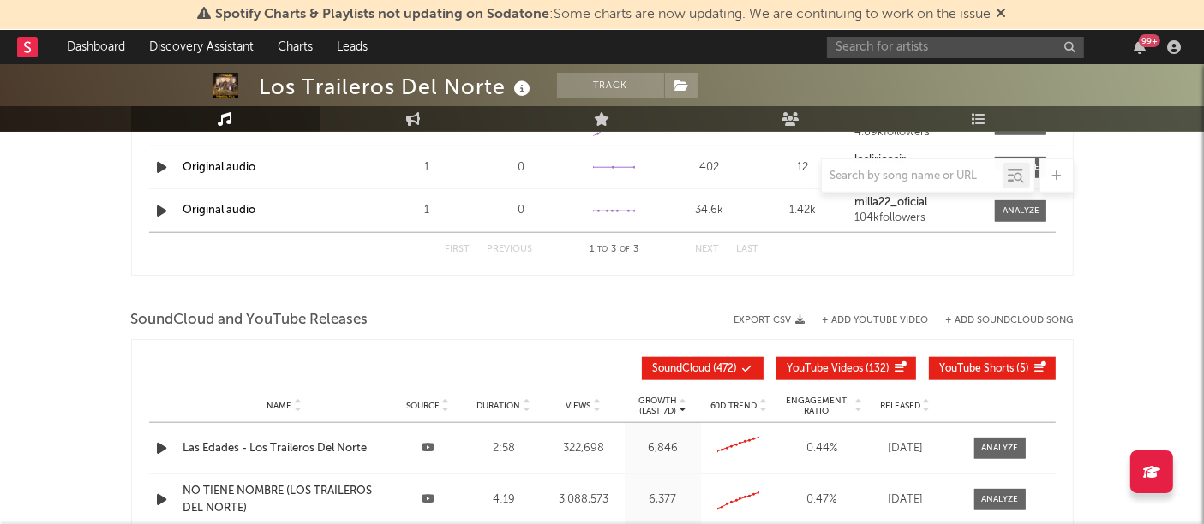
click at [797, 309] on div "SoundCloud and YouTube Releases Export CSV + Add YouTube Video + Add SoundCloud…" at bounding box center [602, 320] width 942 height 29
click at [797, 317] on icon "button" at bounding box center [800, 319] width 9 height 9
click at [950, 47] on input "text" at bounding box center [955, 47] width 257 height 21
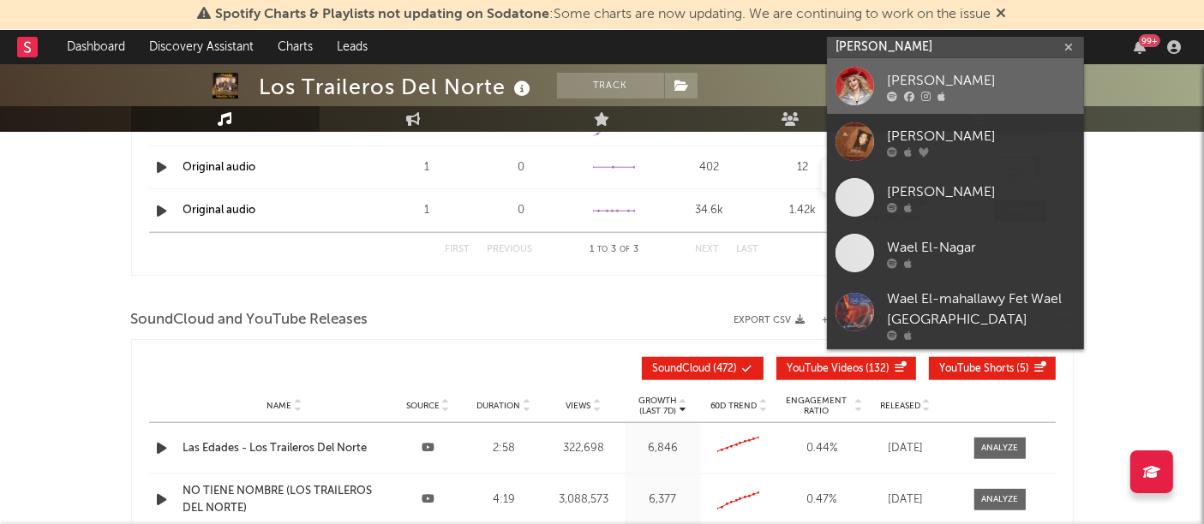
type input "[PERSON_NAME]"
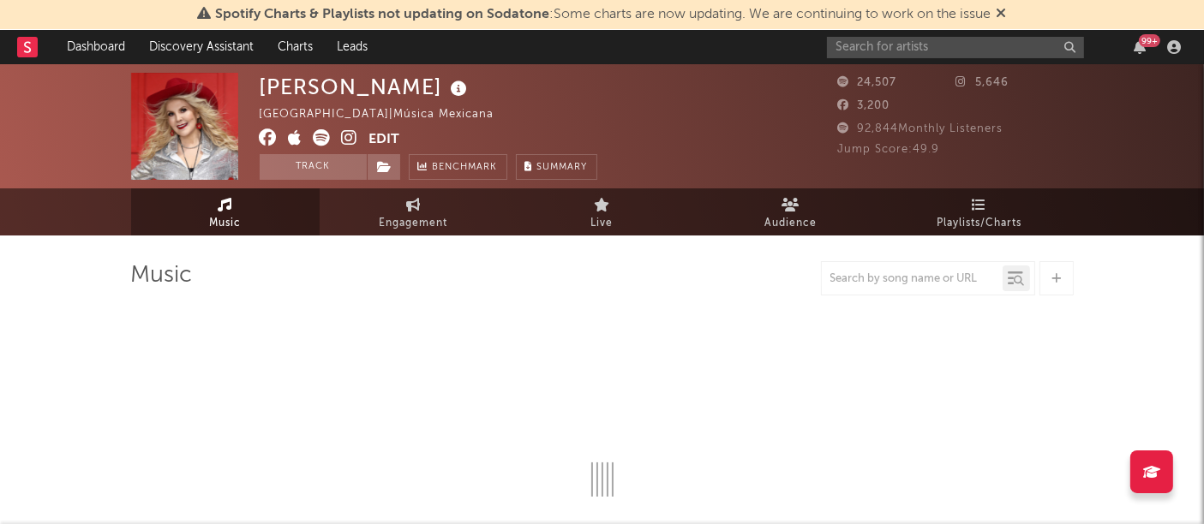
select select "6m"
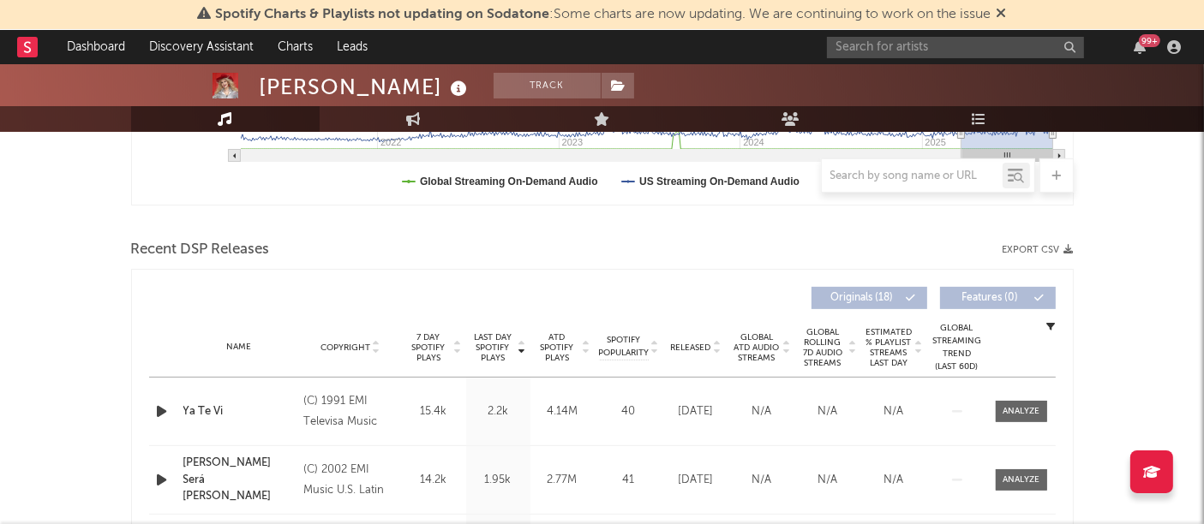
scroll to position [494, 0]
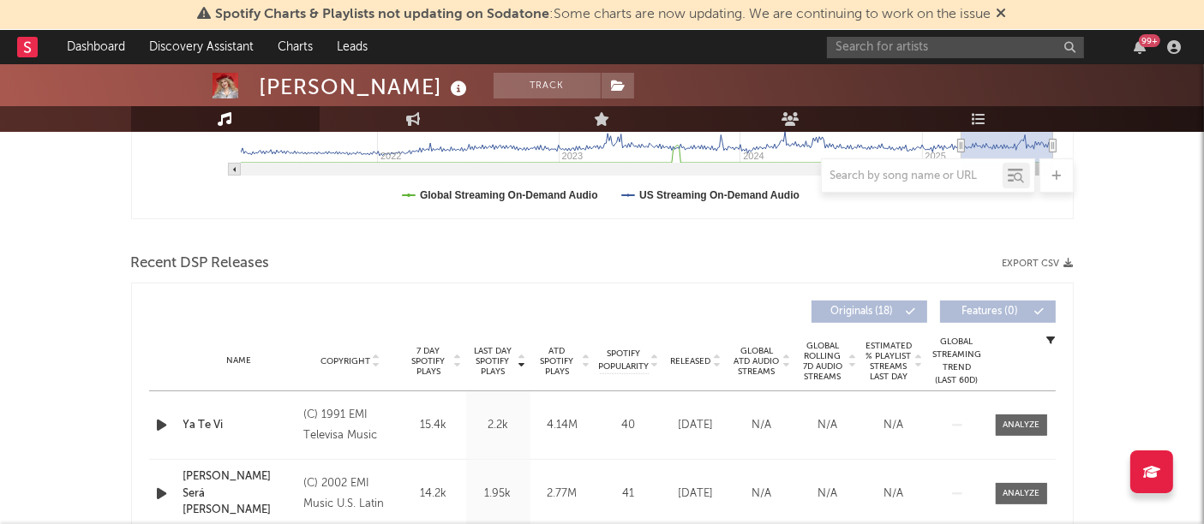
click at [1067, 260] on icon "button" at bounding box center [1068, 263] width 9 height 9
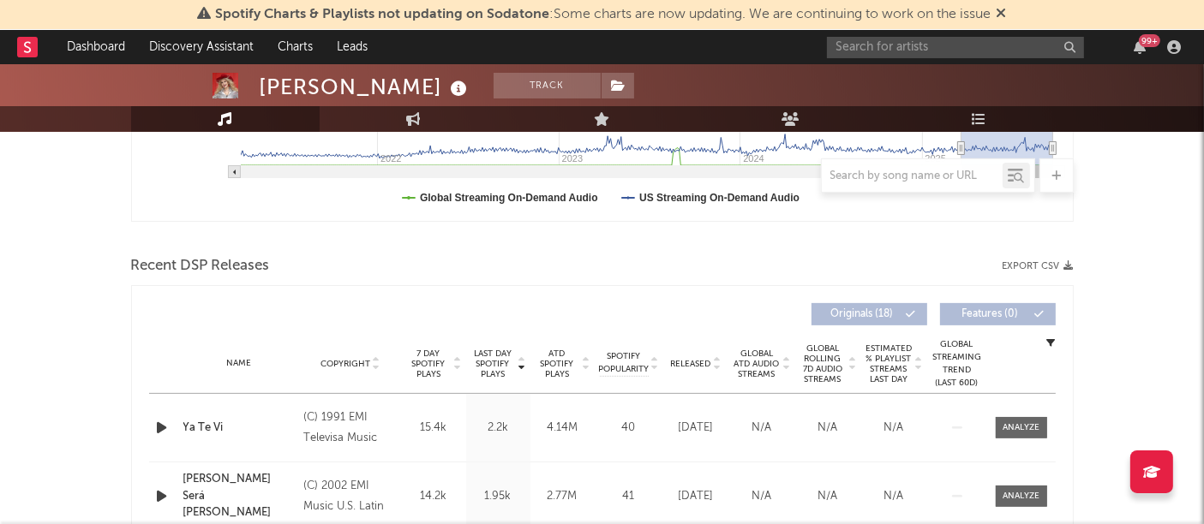
click at [86, 291] on div "[PERSON_NAME] Track [GEOGRAPHIC_DATA] | Música Mexicana Edit Track Benchmark Su…" at bounding box center [602, 217] width 1204 height 1289
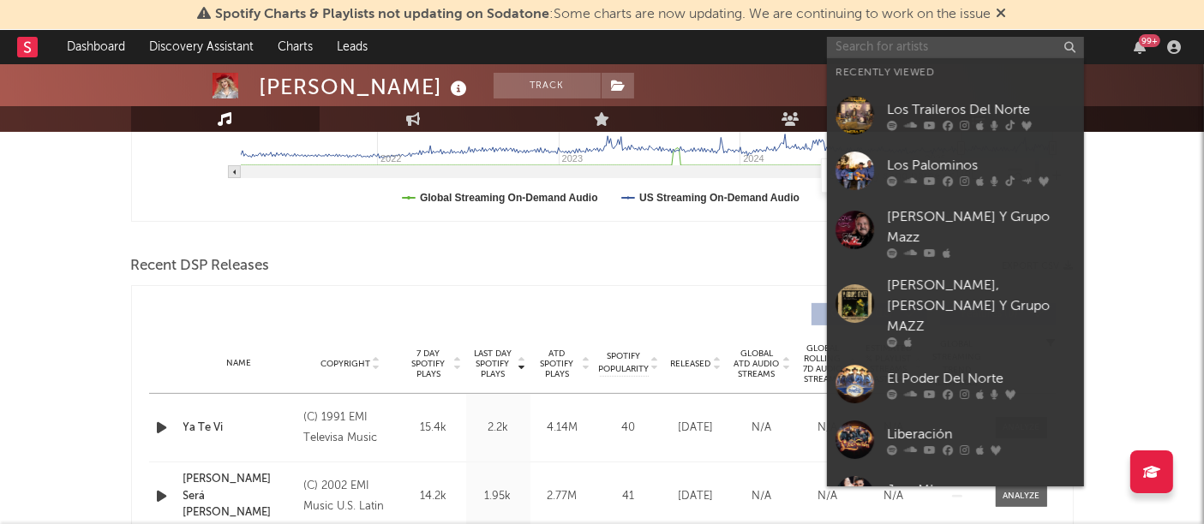
click at [947, 43] on input "text" at bounding box center [955, 47] width 257 height 21
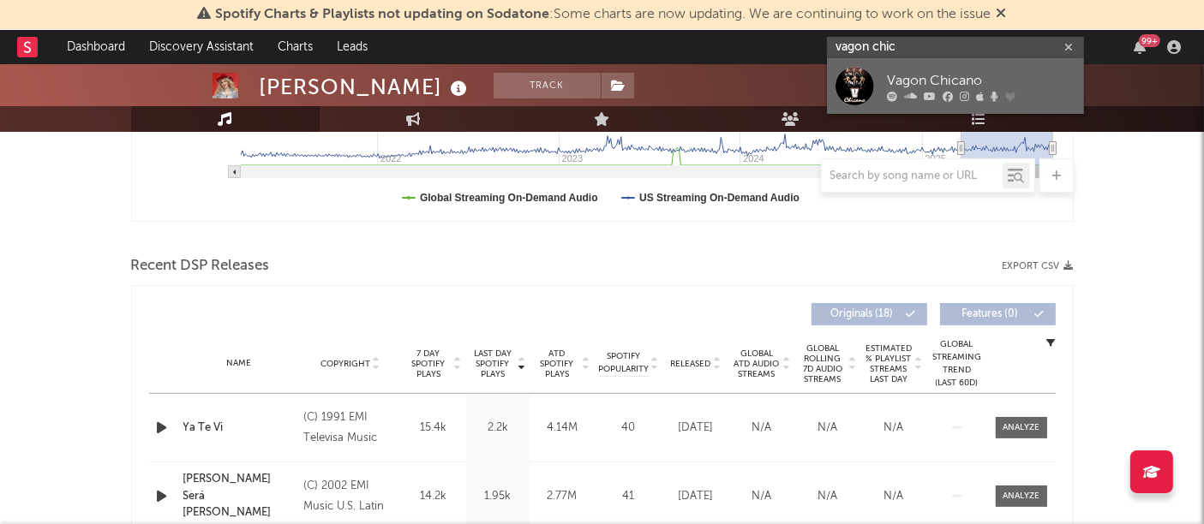
type input "vagon chic"
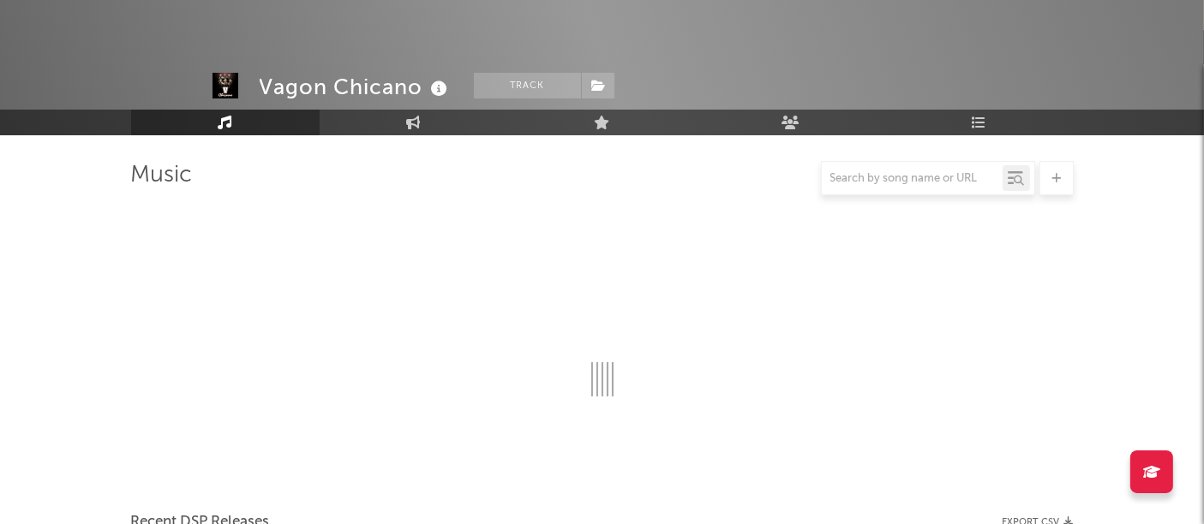
scroll to position [492, 0]
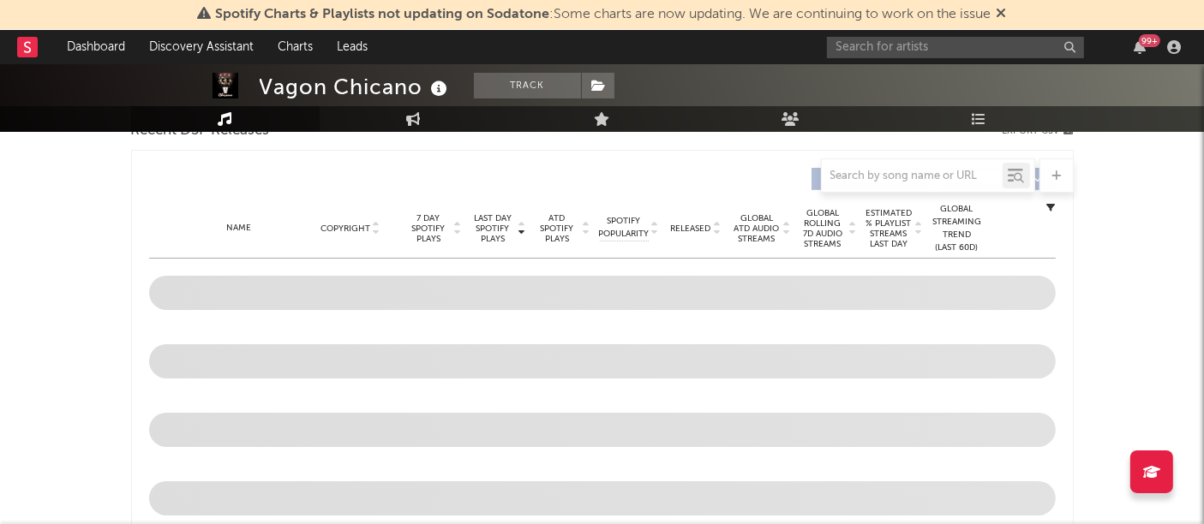
select select "6m"
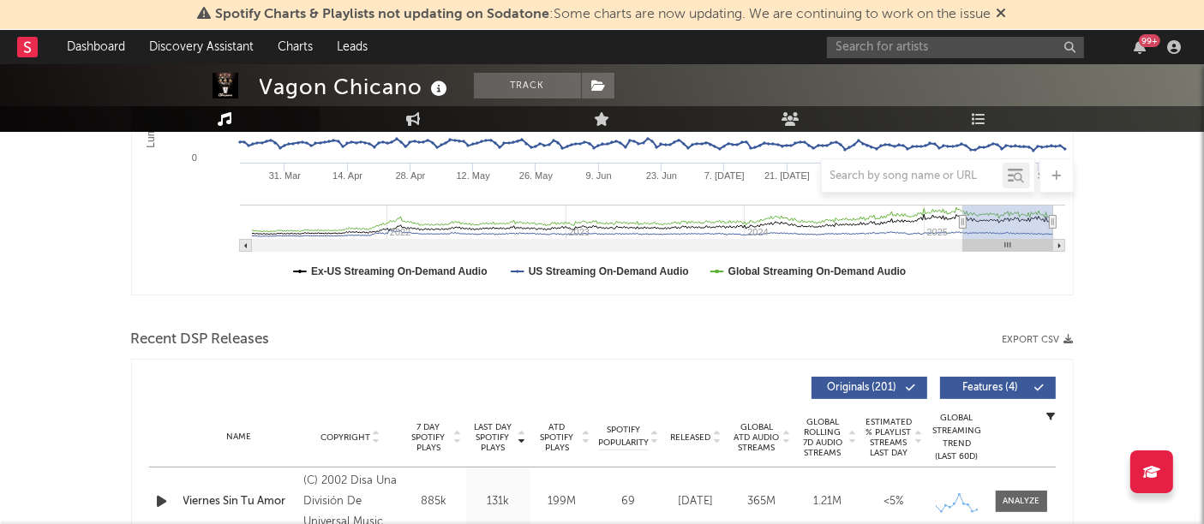
scroll to position [489, 0]
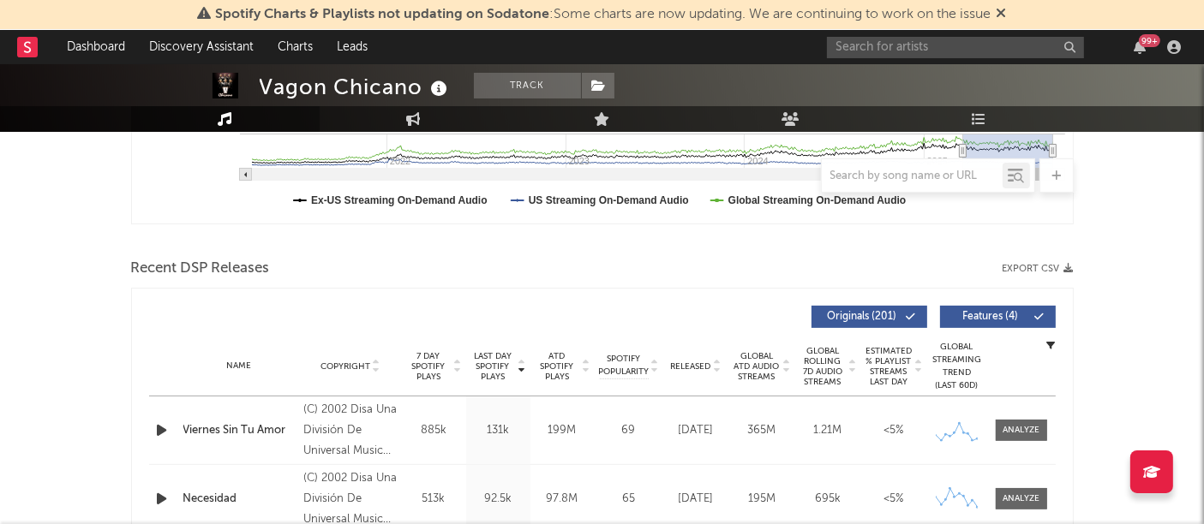
click at [1041, 260] on div "Recent DSP Releases Export CSV" at bounding box center [602, 268] width 942 height 29
click at [1061, 269] on button "Export CSV" at bounding box center [1037, 269] width 71 height 10
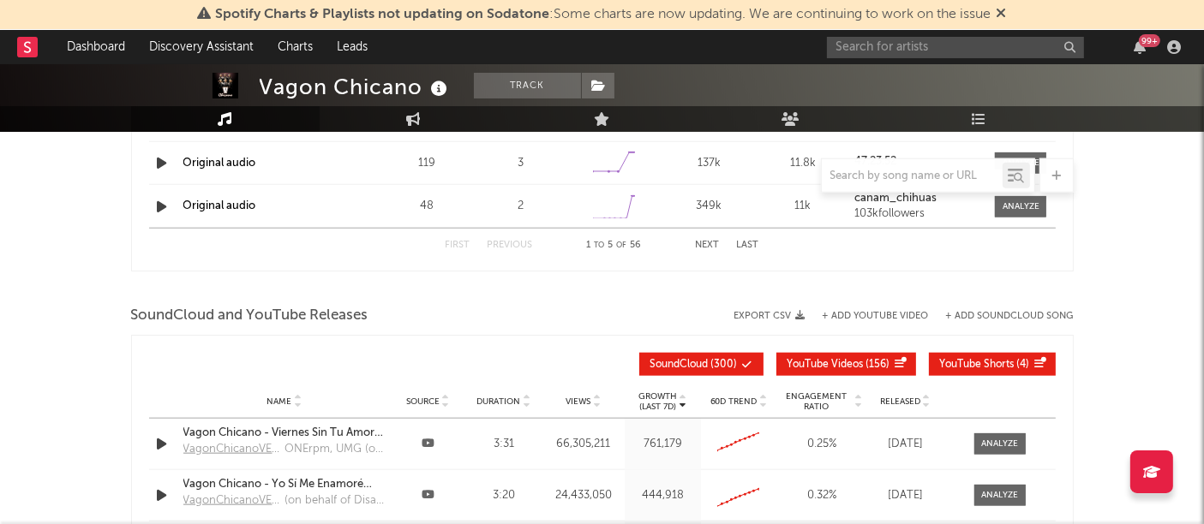
scroll to position [1799, 0]
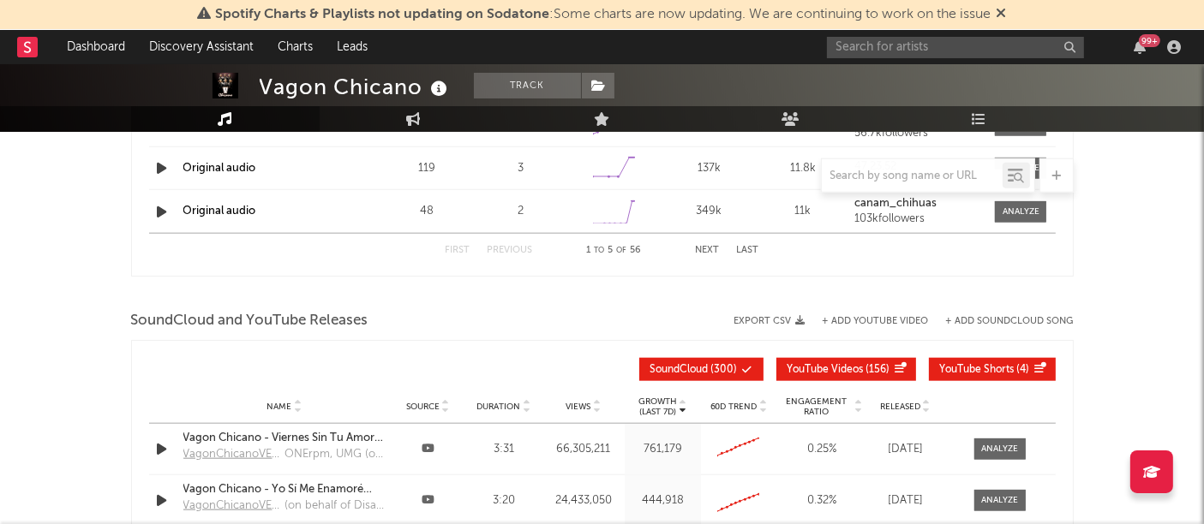
click at [796, 317] on icon "button" at bounding box center [800, 320] width 9 height 9
click at [872, 47] on input "text" at bounding box center [955, 47] width 257 height 21
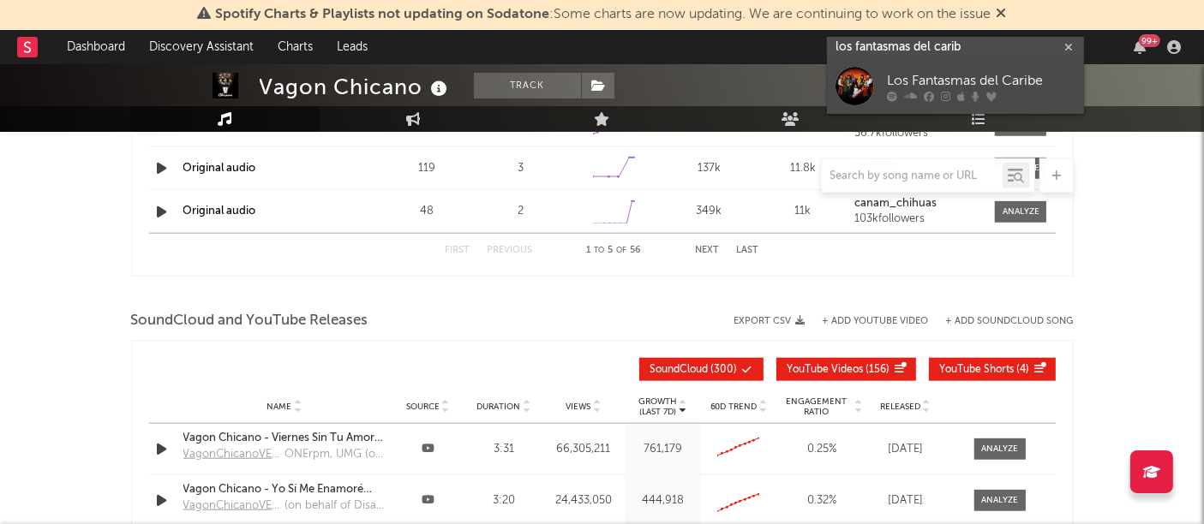
type input "los fantasmas del carib"
click at [1018, 74] on div "Los Fantasmas del Caribe" at bounding box center [981, 81] width 188 height 21
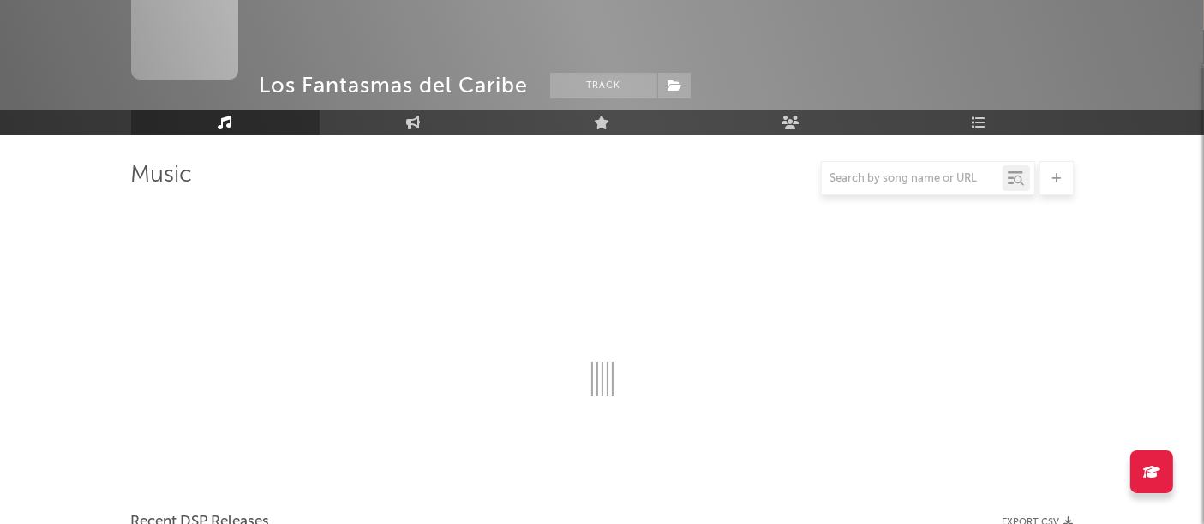
scroll to position [1799, 0]
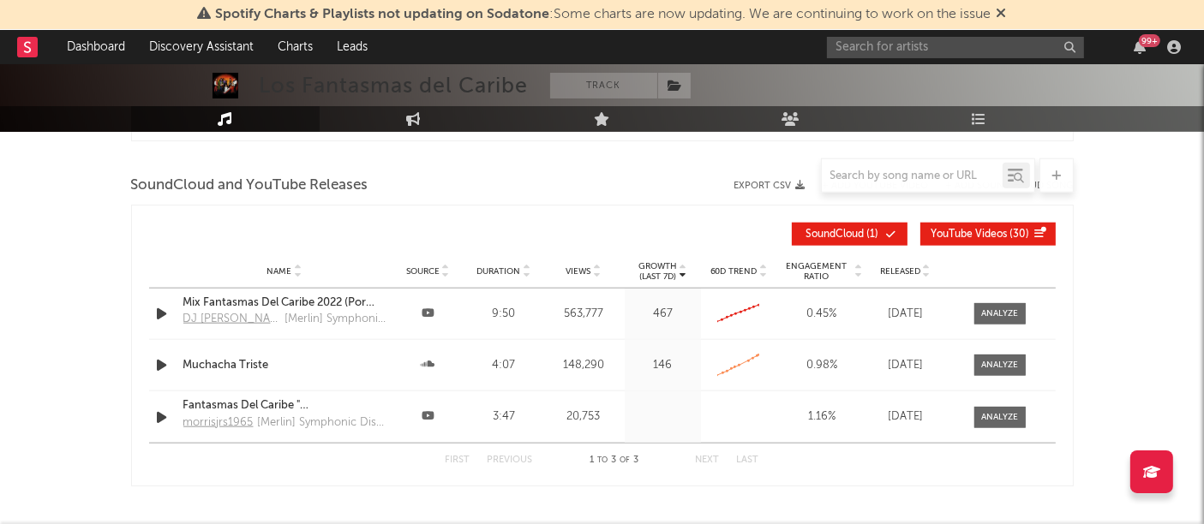
select select "6m"
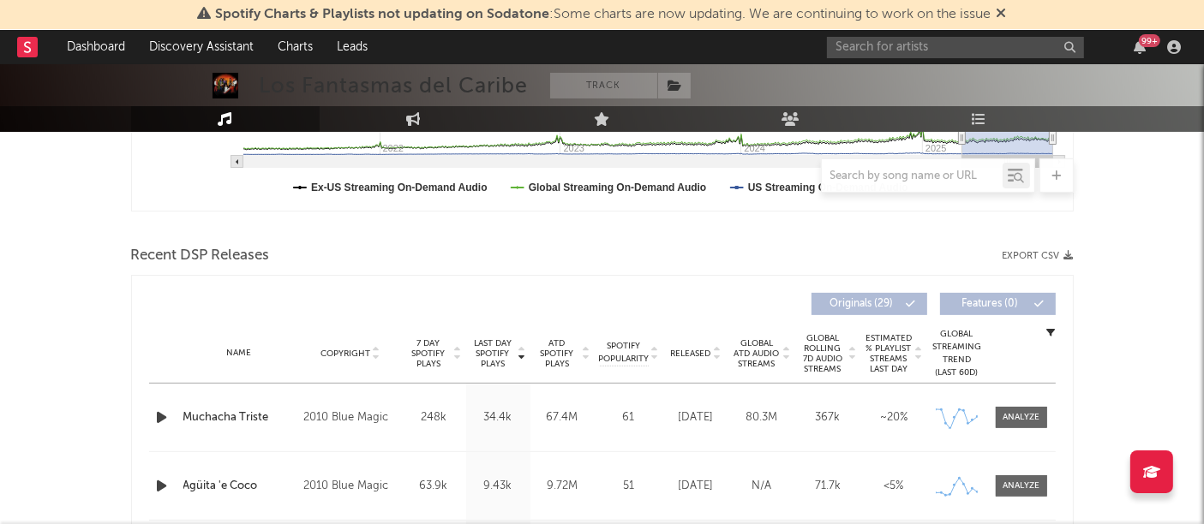
scroll to position [487, 0]
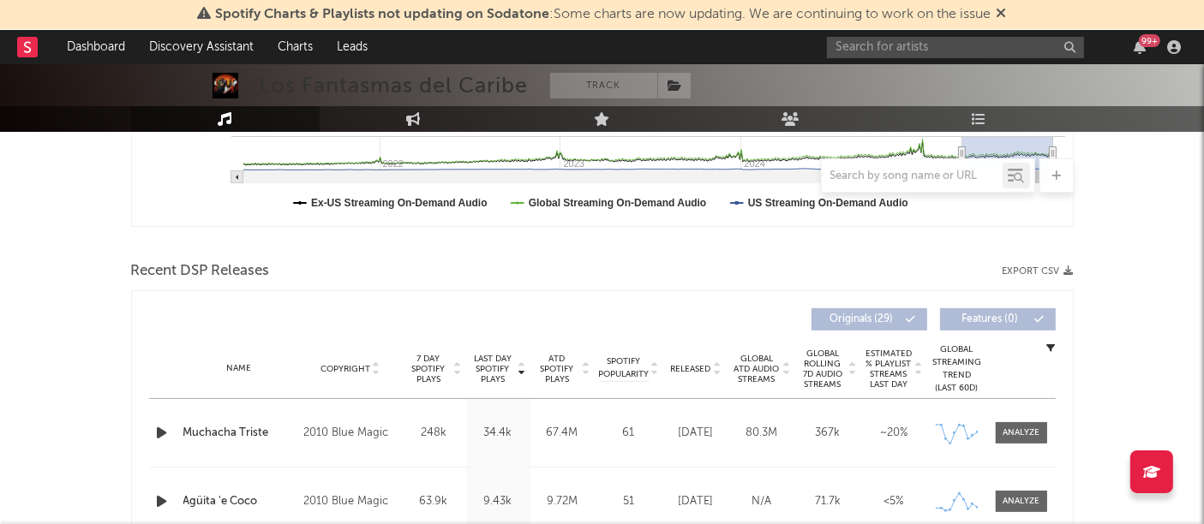
click at [1069, 266] on icon "button" at bounding box center [1068, 270] width 9 height 9
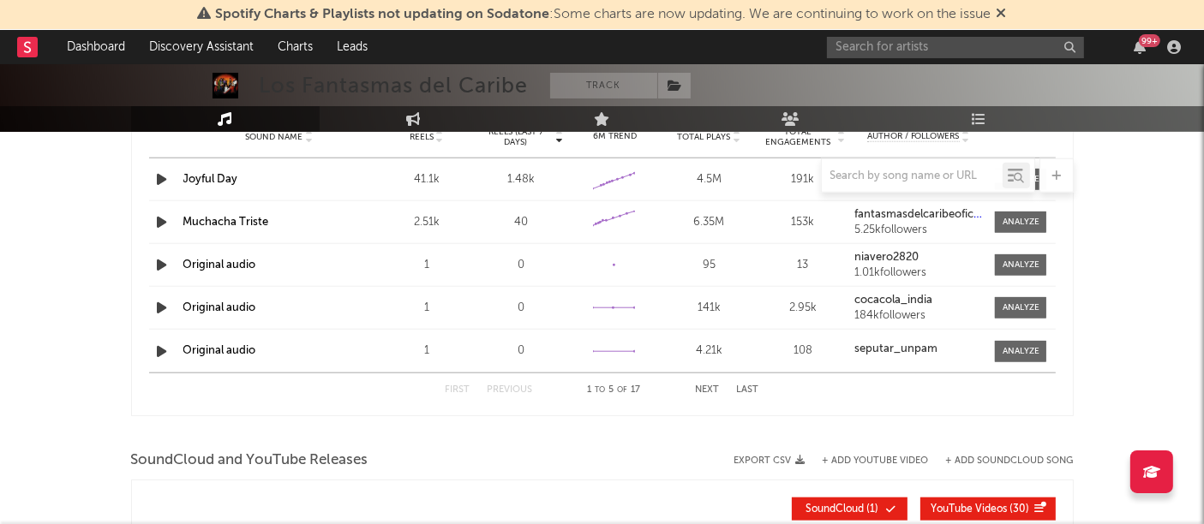
scroll to position [1657, 0]
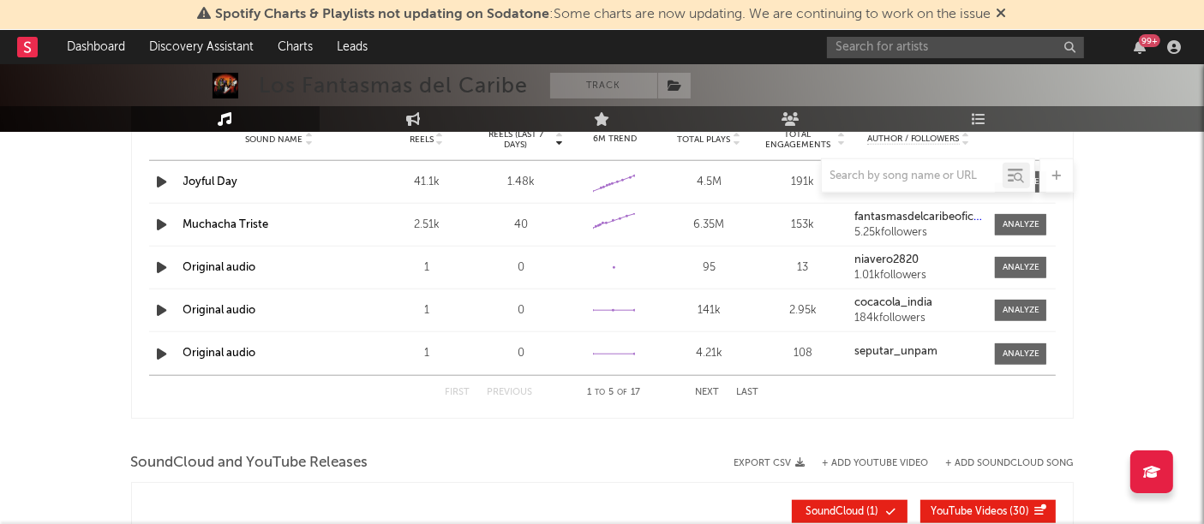
click at [789, 458] on button "Export CSV" at bounding box center [769, 463] width 71 height 10
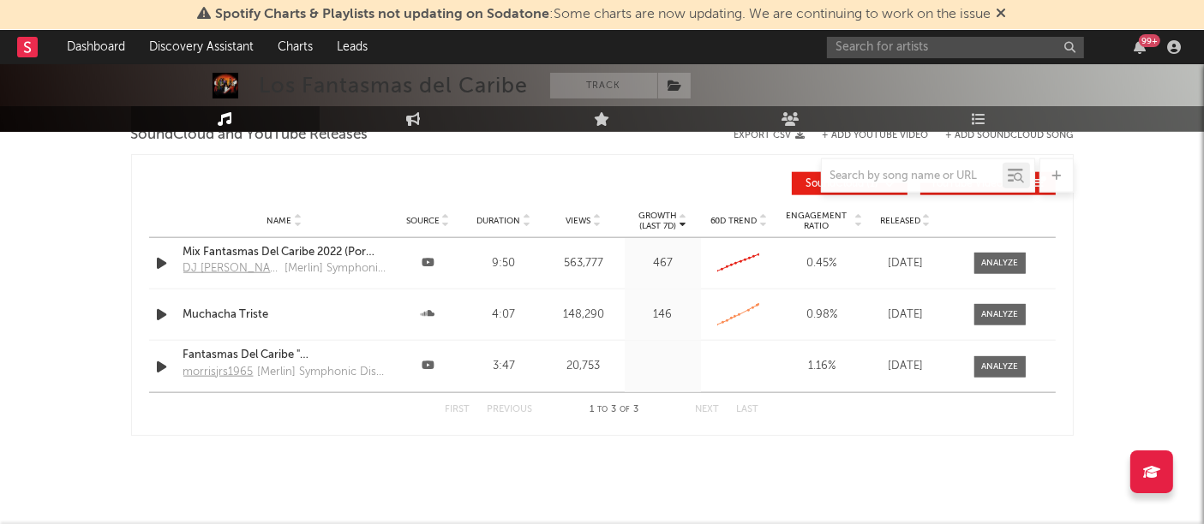
scroll to position [2022, 0]
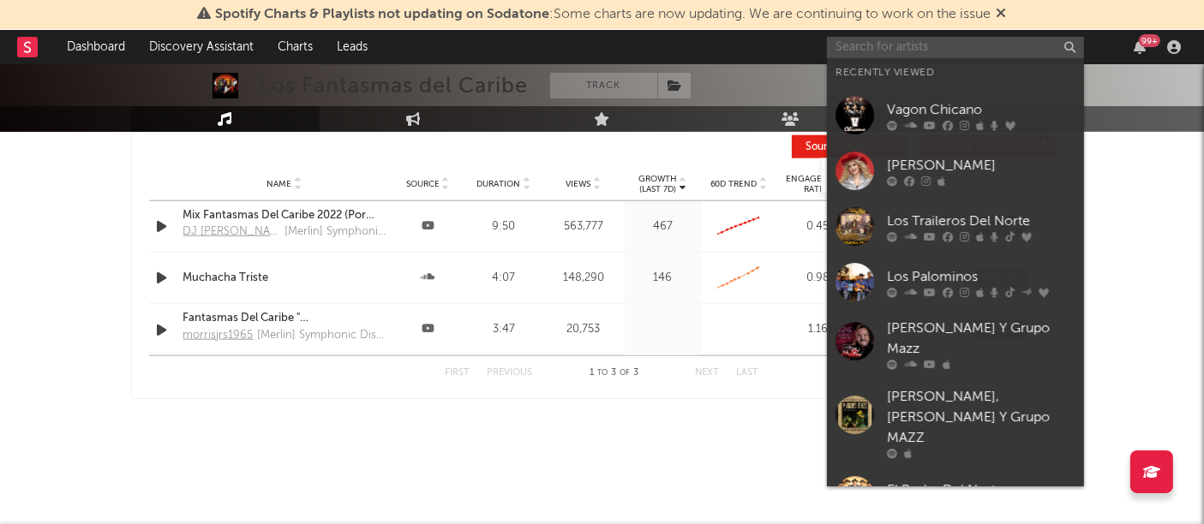
click at [904, 44] on input "text" at bounding box center [955, 47] width 257 height 21
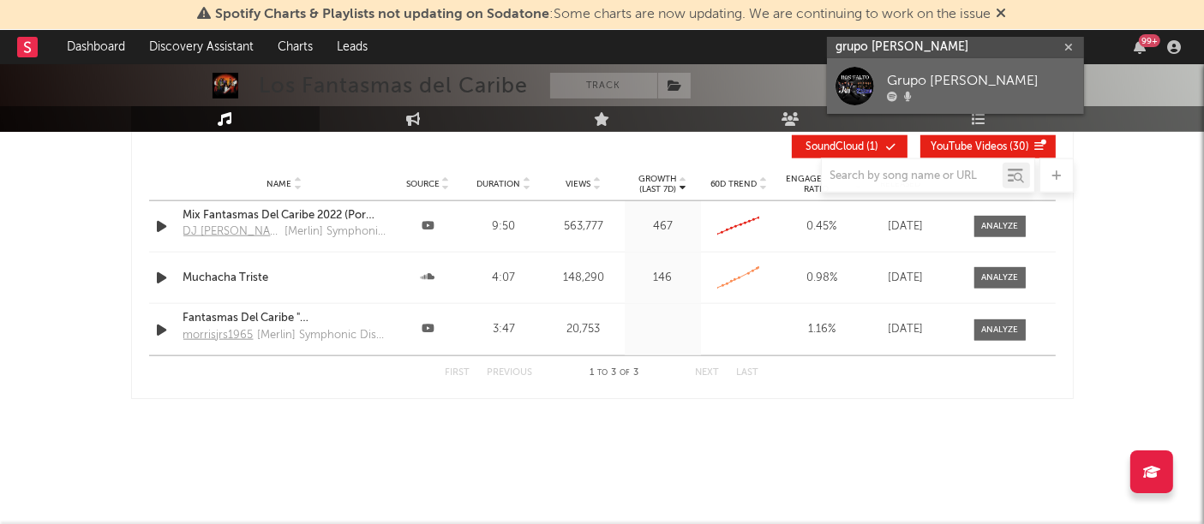
type input "grupo [PERSON_NAME]"
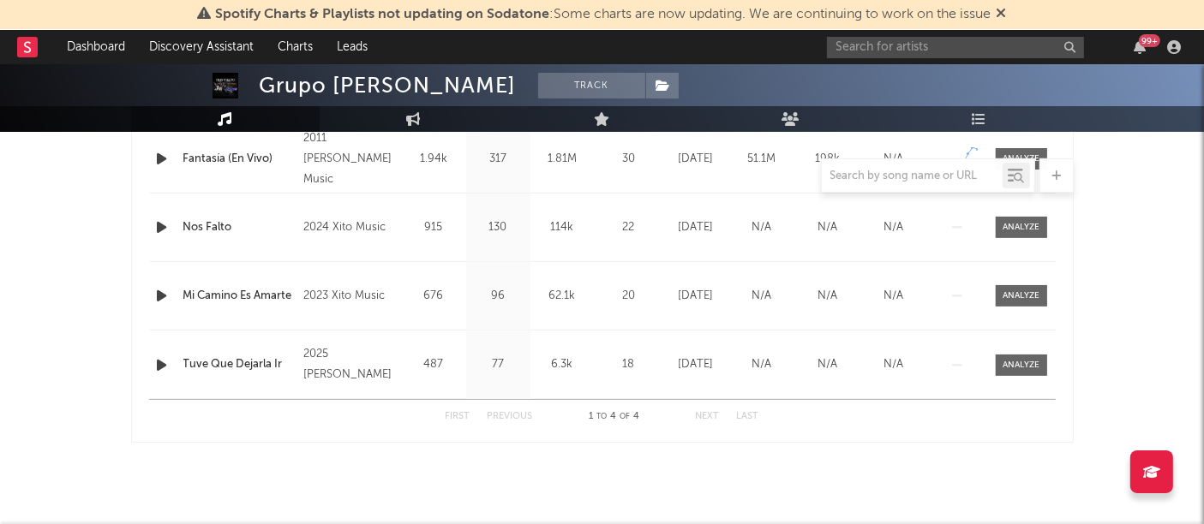
scroll to position [758, 0]
select select "1w"
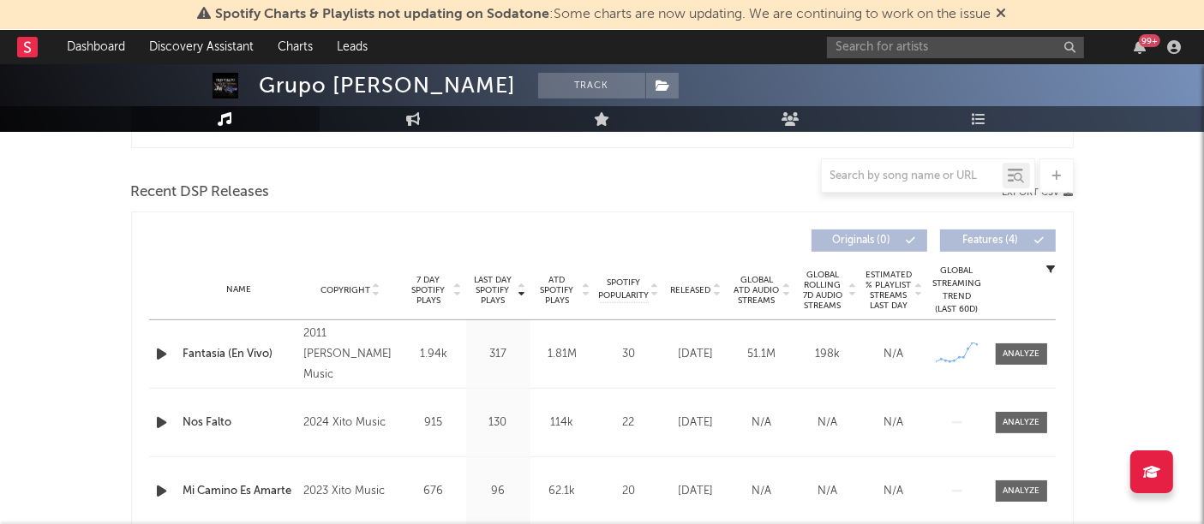
scroll to position [517, 0]
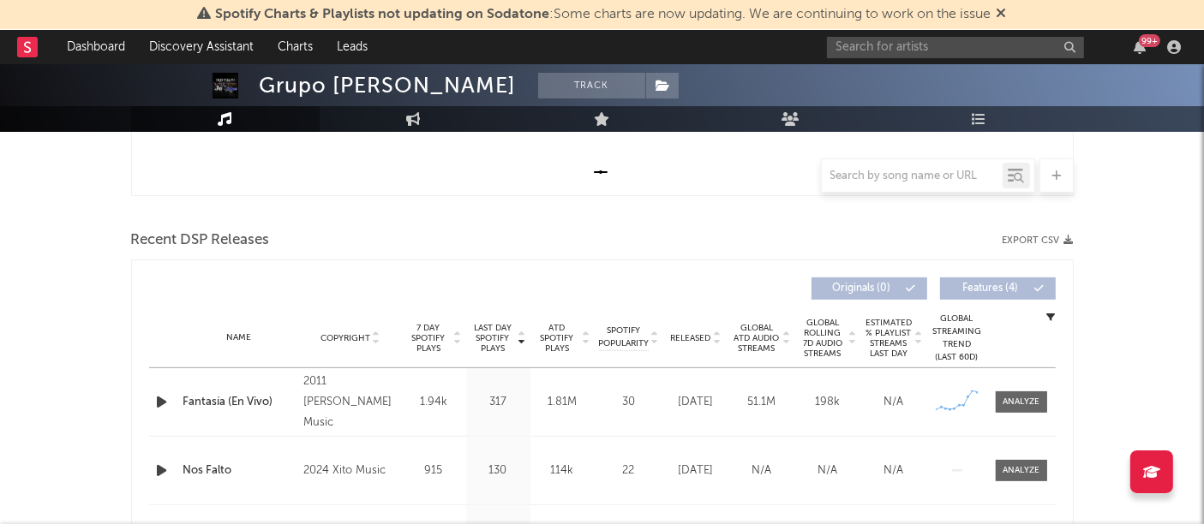
click at [1068, 236] on icon "button" at bounding box center [1068, 240] width 9 height 9
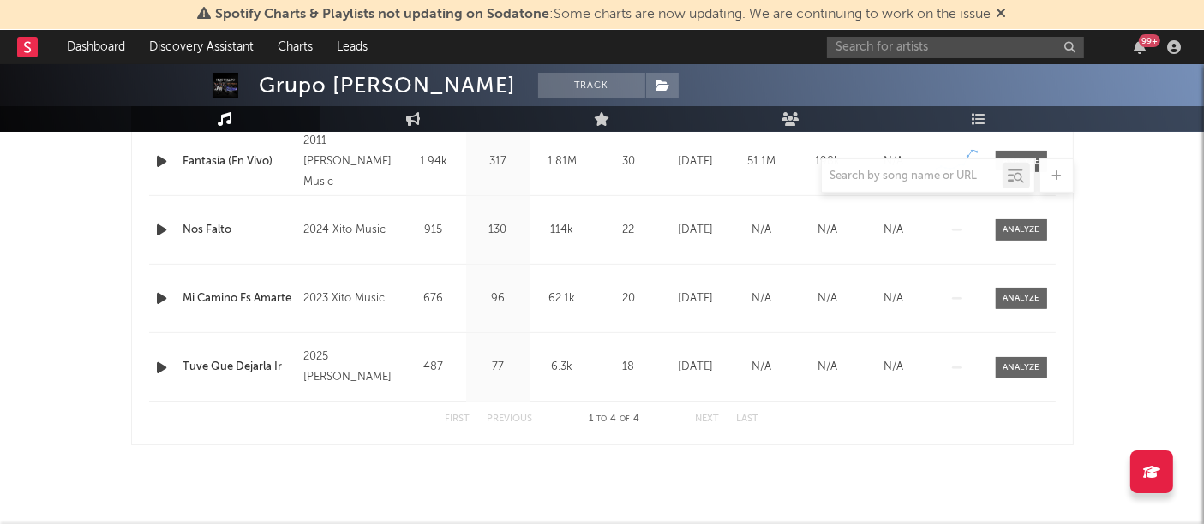
scroll to position [756, 0]
click at [851, 44] on input "text" at bounding box center [955, 47] width 257 height 21
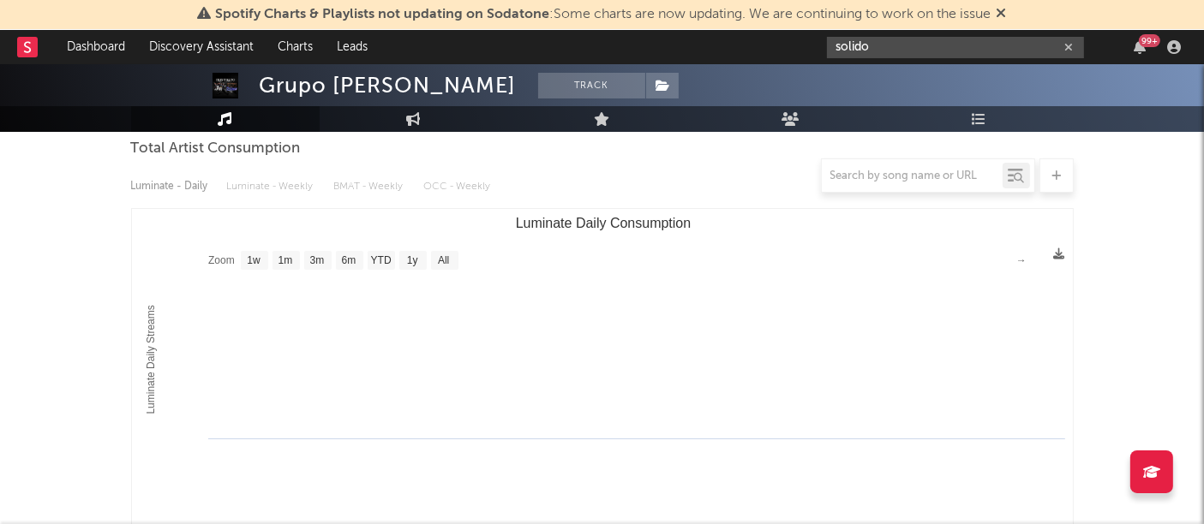
scroll to position [161, 0]
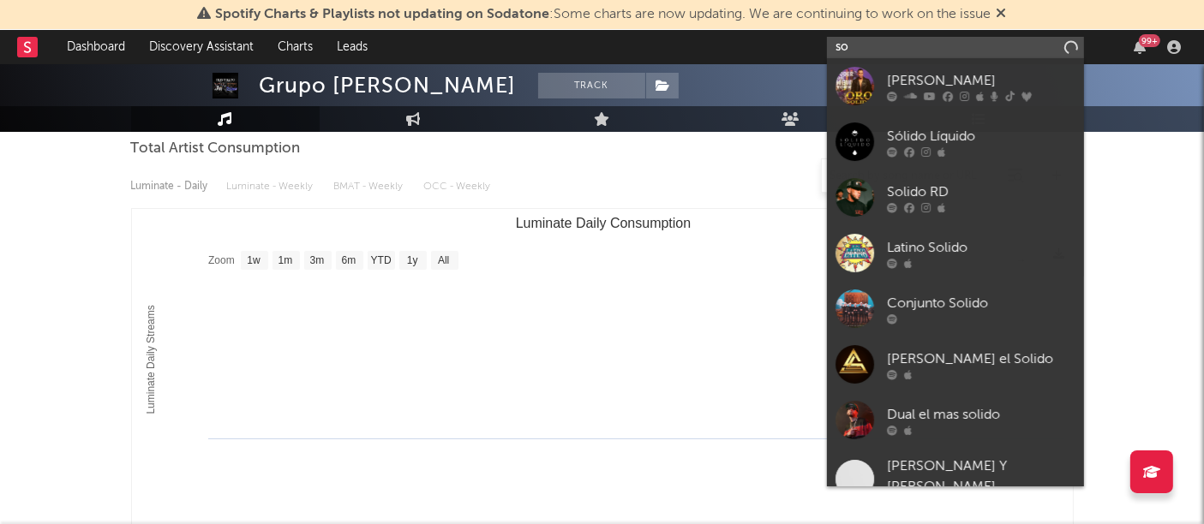
type input "s"
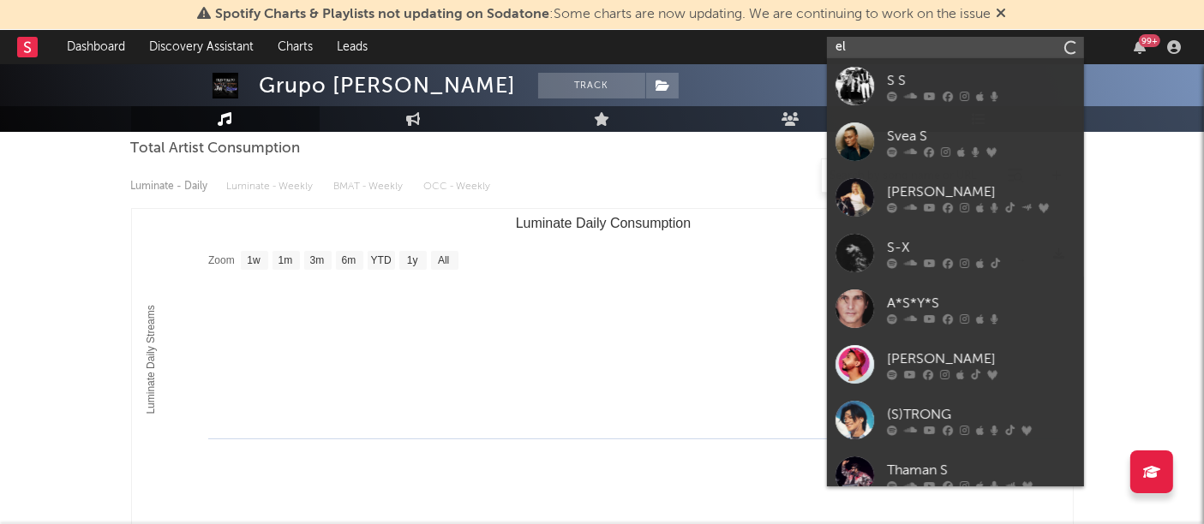
type input "e"
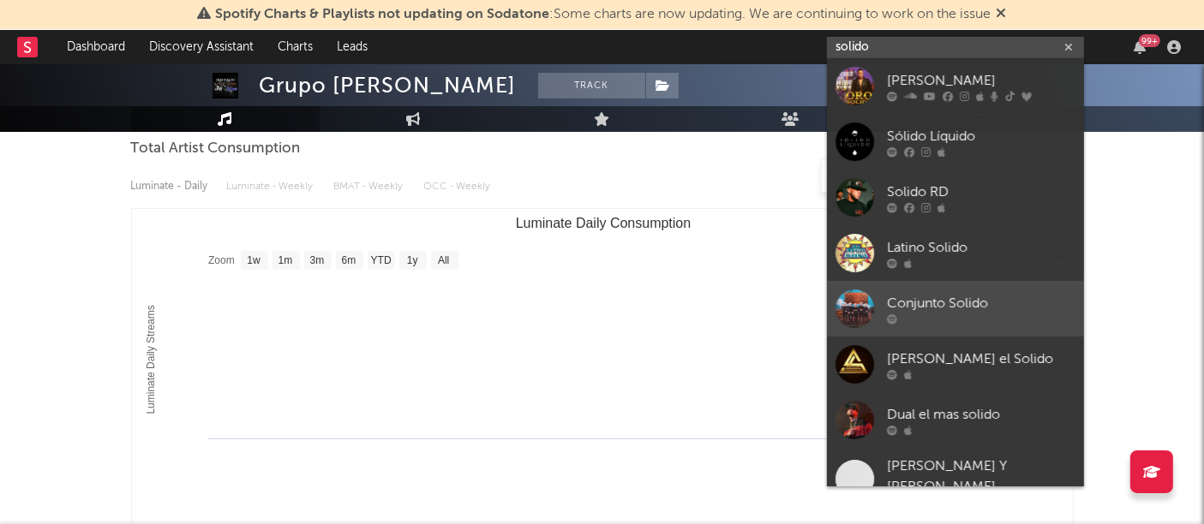
scroll to position [154, 0]
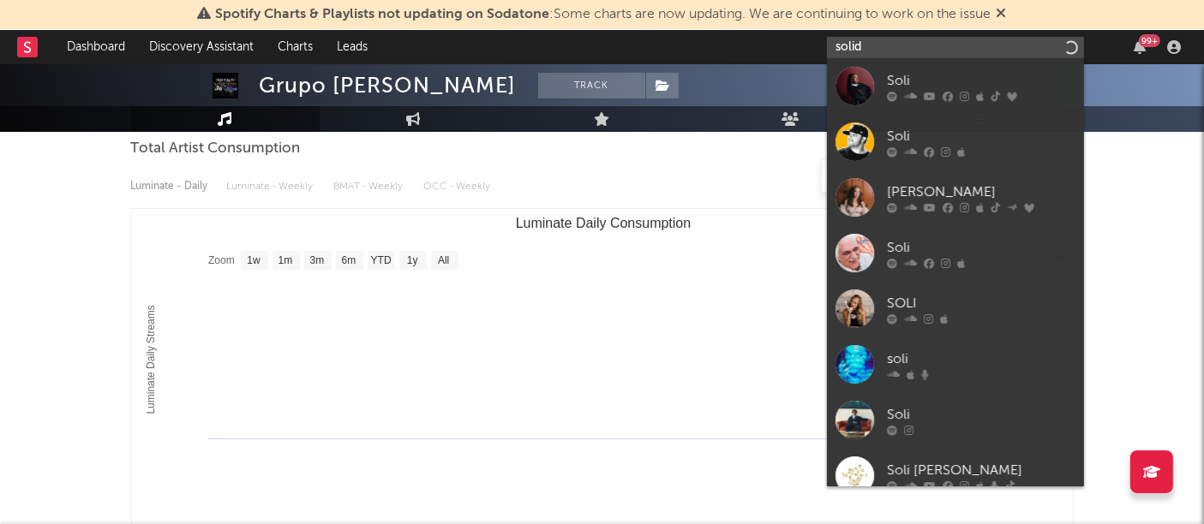
type input "solido"
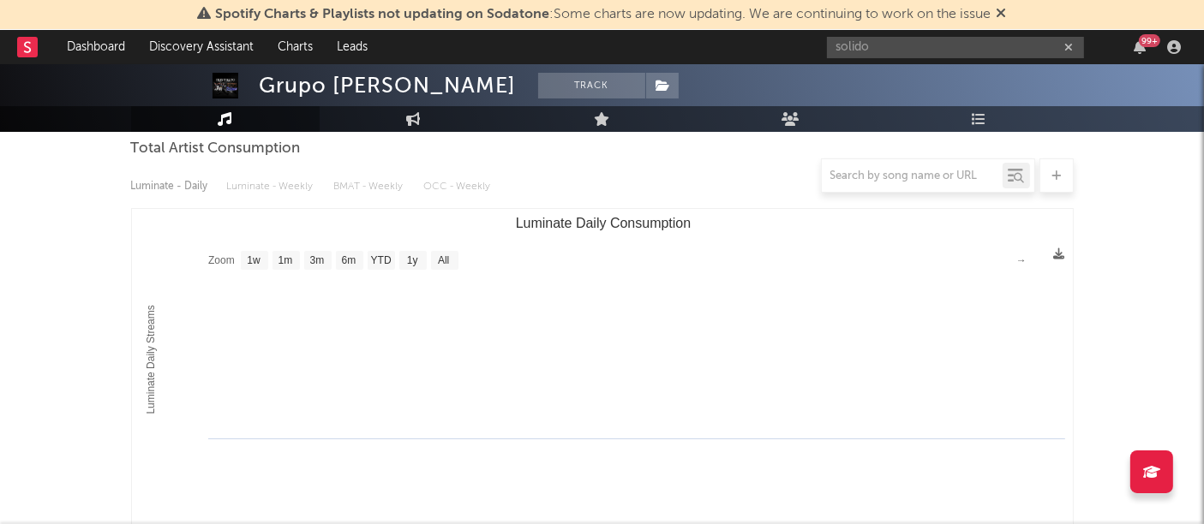
click at [108, 244] on div "Grupo [PERSON_NAME] Track [GEOGRAPHIC_DATA] | Grupera Edit Track Benchmark Summ…" at bounding box center [602, 513] width 1204 height 1221
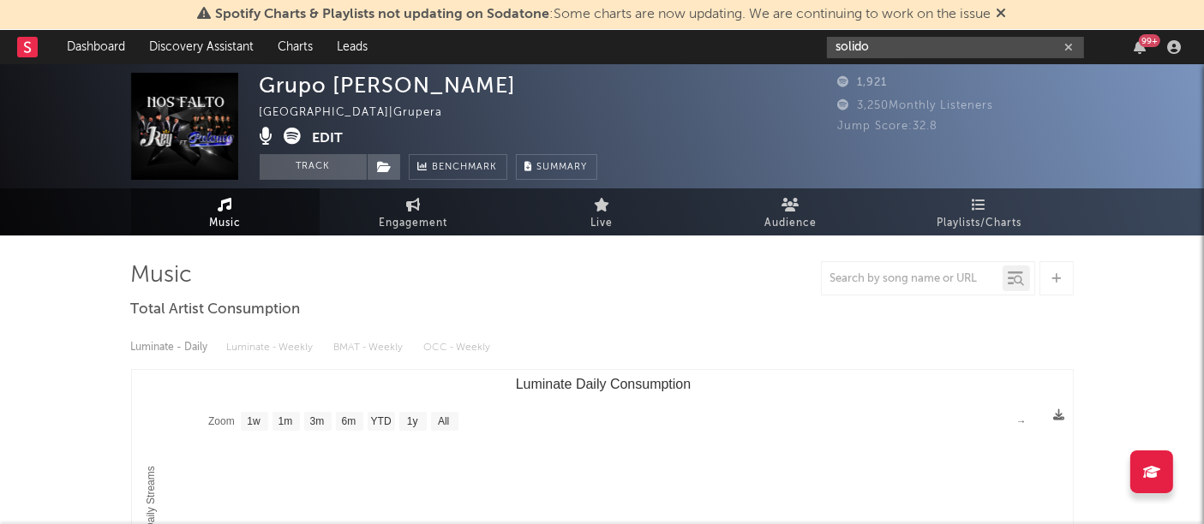
click at [869, 56] on input "solido" at bounding box center [955, 47] width 257 height 21
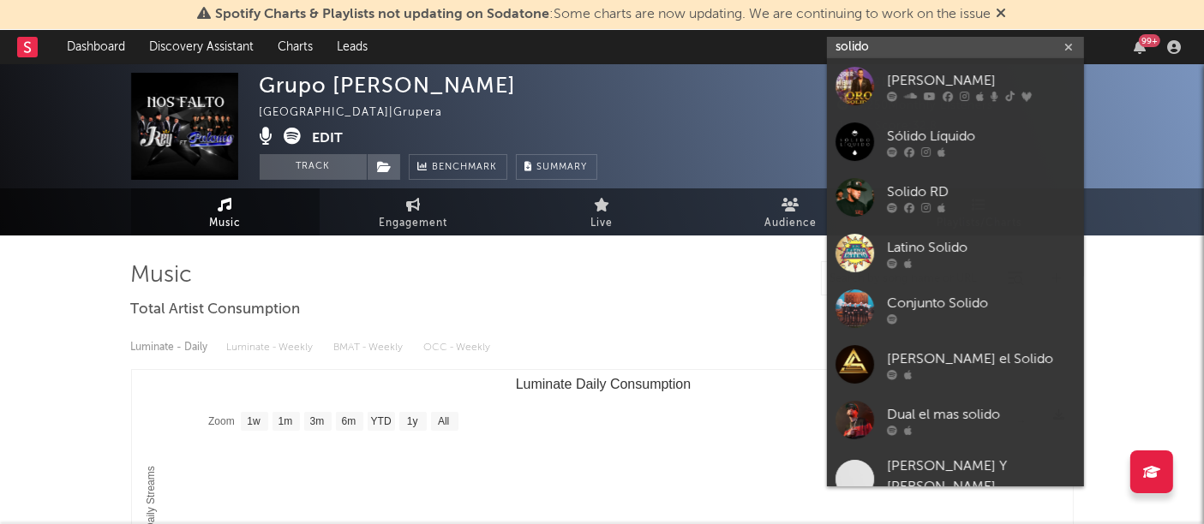
click at [1061, 42] on button "button" at bounding box center [1068, 47] width 14 height 16
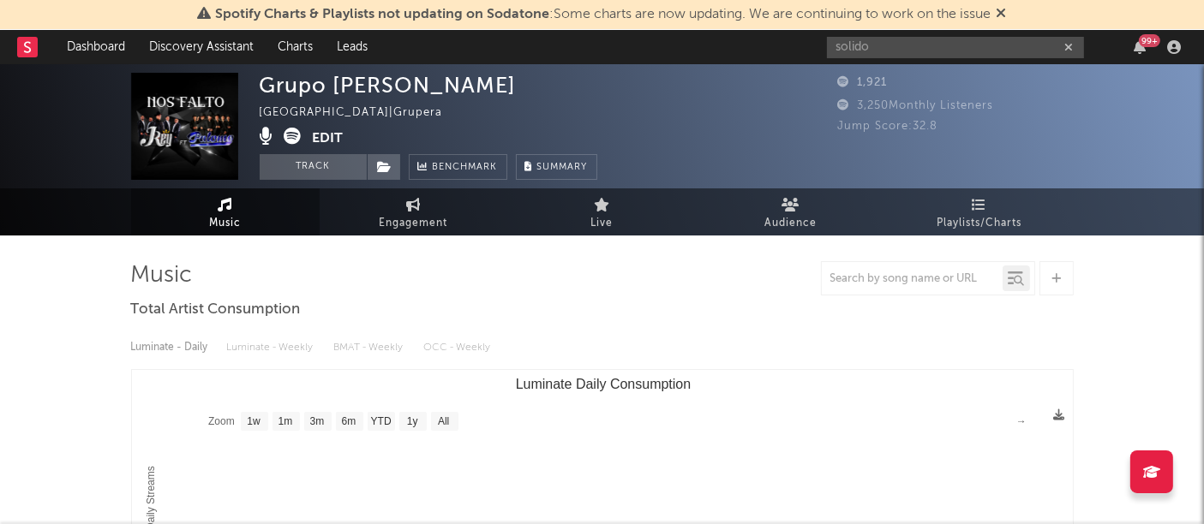
click at [575, 273] on div at bounding box center [602, 278] width 942 height 34
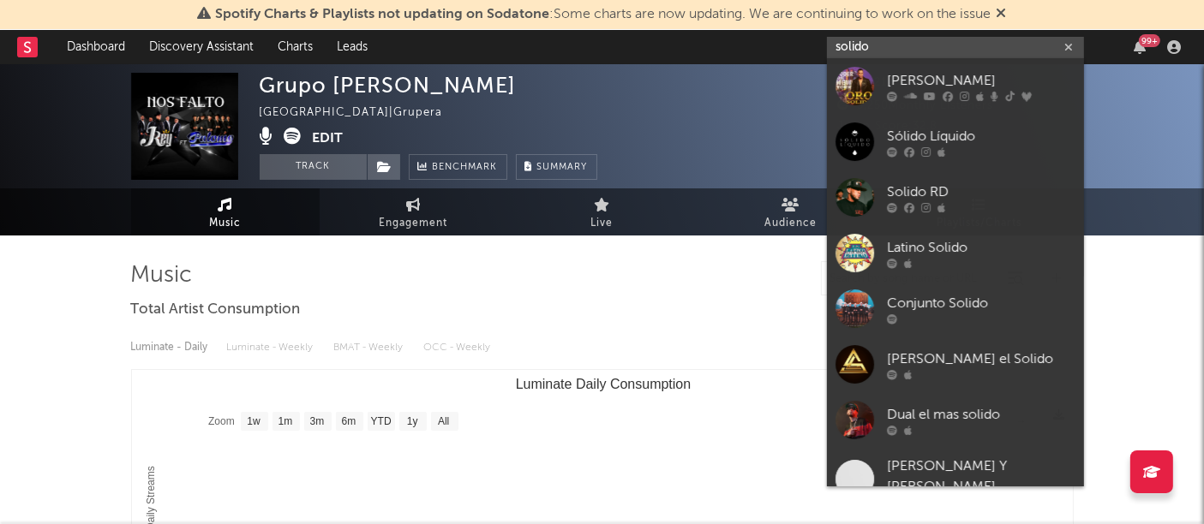
click at [881, 37] on input "solido" at bounding box center [955, 47] width 257 height 21
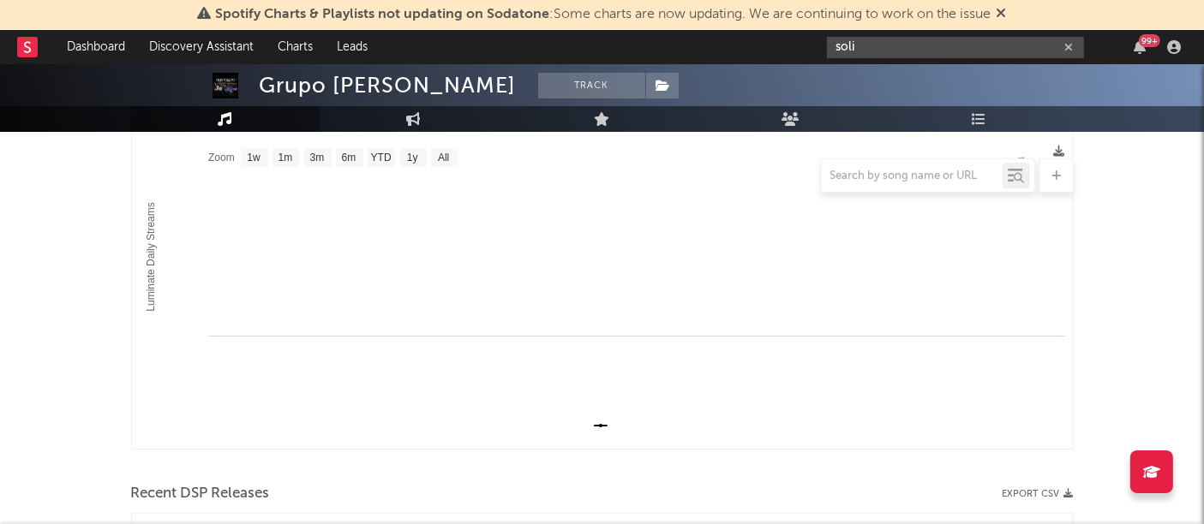
scroll to position [266, 0]
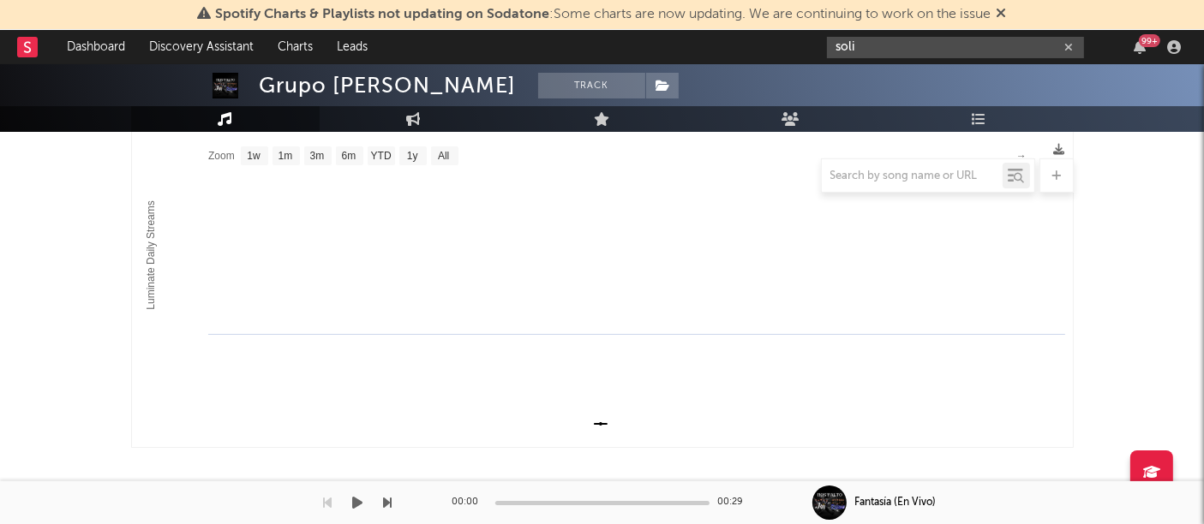
type input "soli"
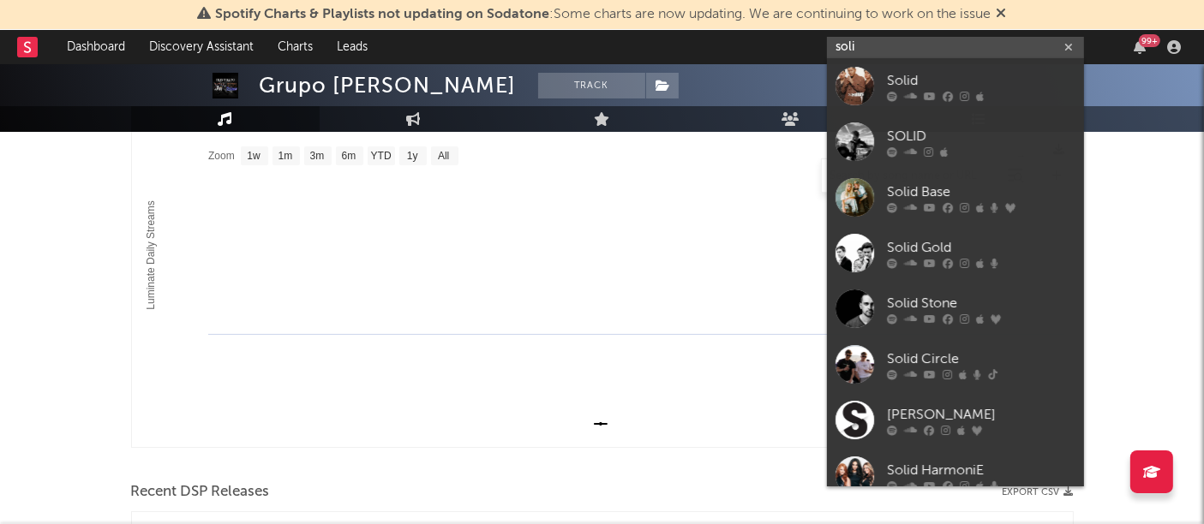
drag, startPoint x: 878, startPoint y: 47, endPoint x: 670, endPoint y: 49, distance: 208.2
click at [678, 49] on nav "Dashboard Discovery Assistant Charts Leads soli 99 +" at bounding box center [602, 47] width 1204 height 34
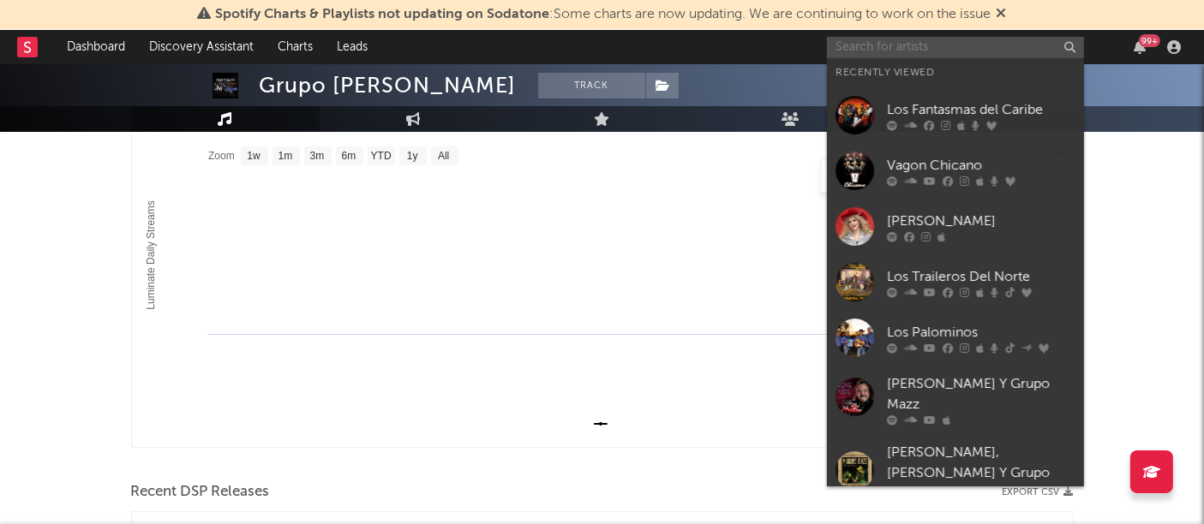
paste input "[URL][DOMAIN_NAME]"
type input "[URL][DOMAIN_NAME]"
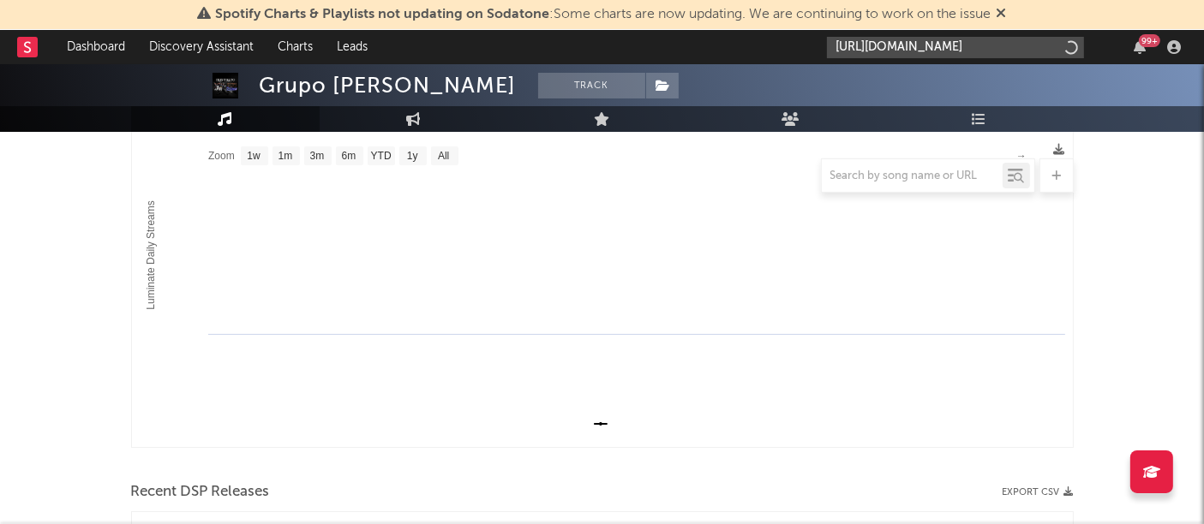
scroll to position [0, 316]
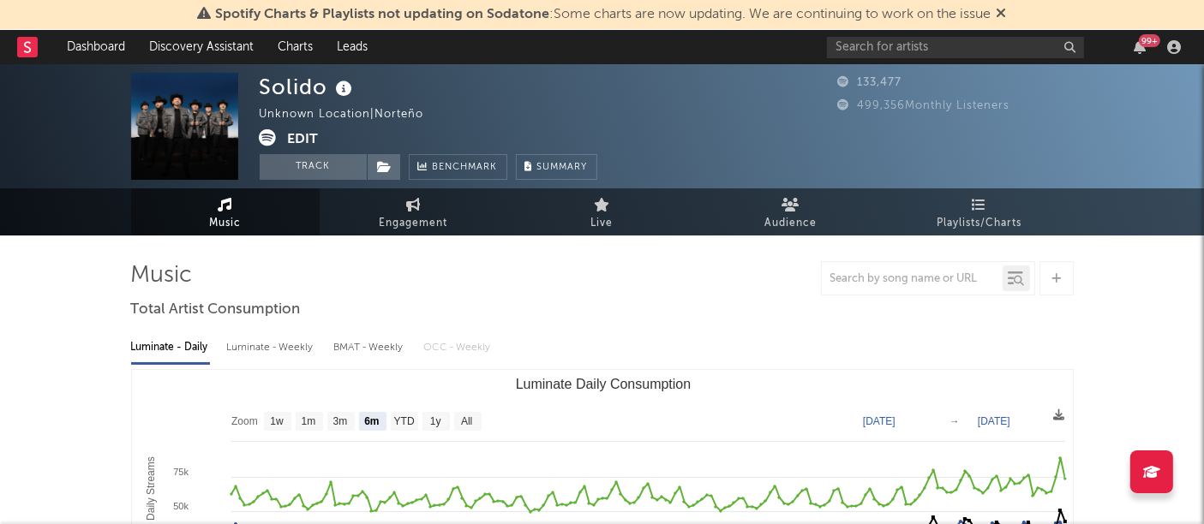
select select "6m"
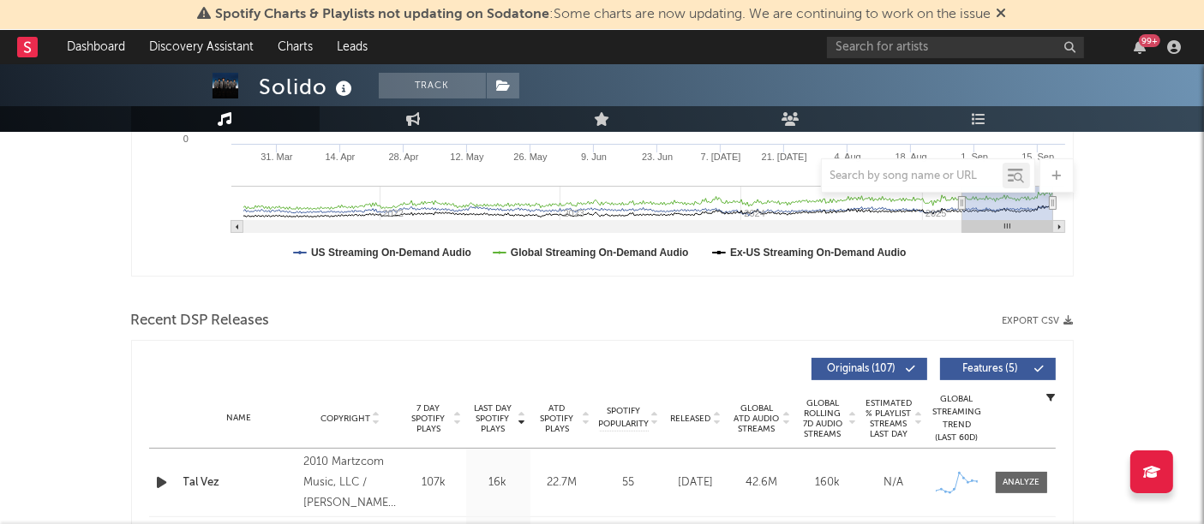
scroll to position [438, 0]
click at [1050, 319] on button "Export CSV" at bounding box center [1037, 320] width 71 height 10
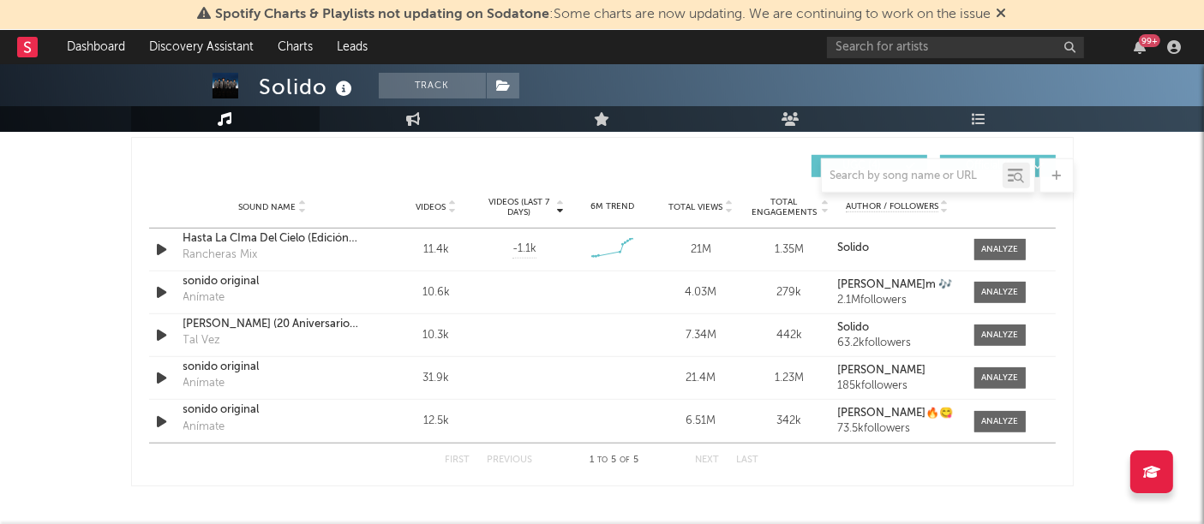
scroll to position [1223, 0]
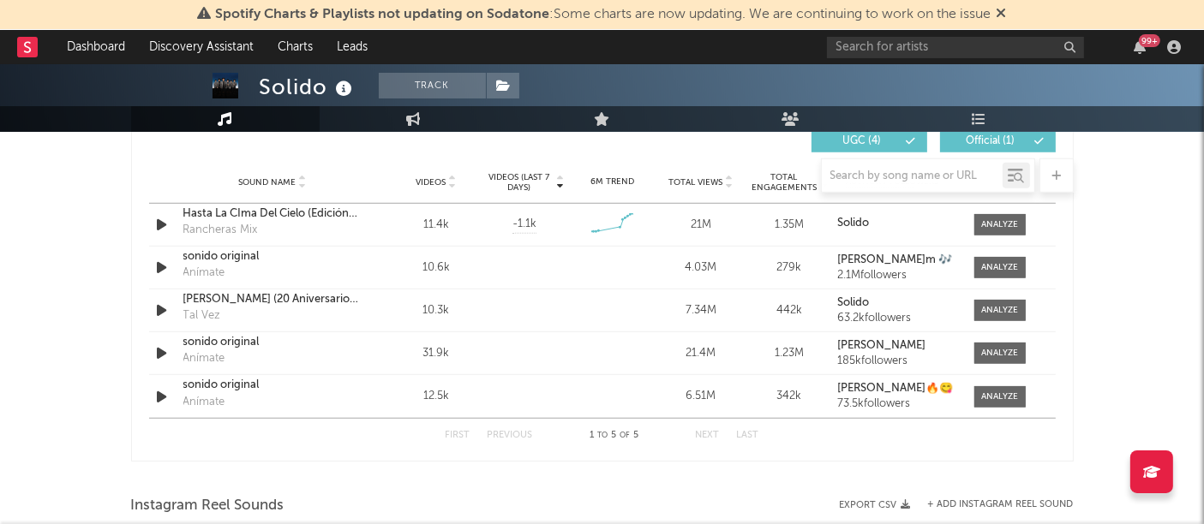
click at [1151, 434] on div "Solido Track Unknown Location | Norteño Edit Track Benchmark Summary 133,477 49…" at bounding box center [602, 135] width 1204 height 2588
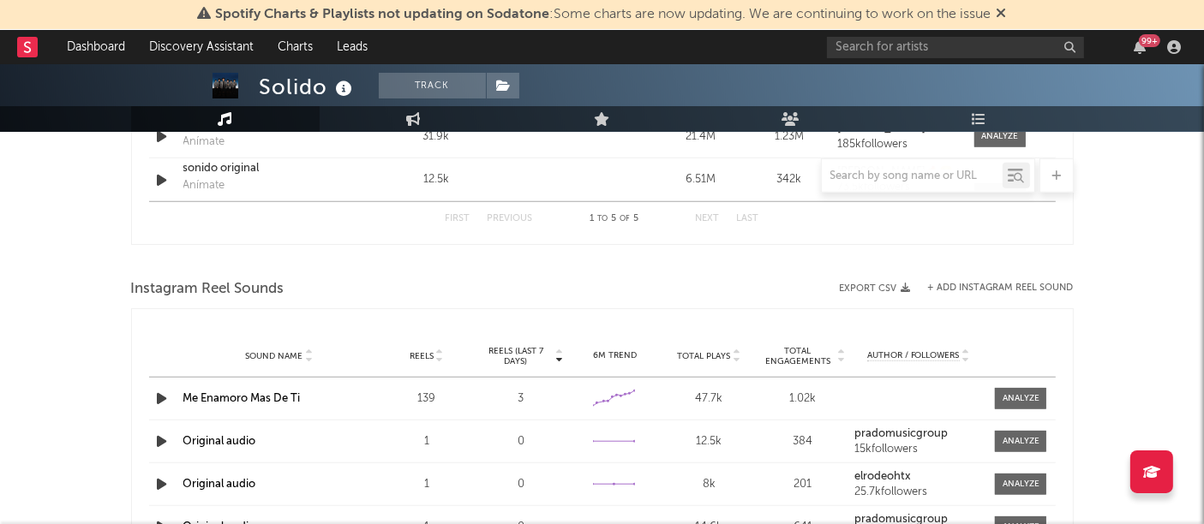
scroll to position [1437, 0]
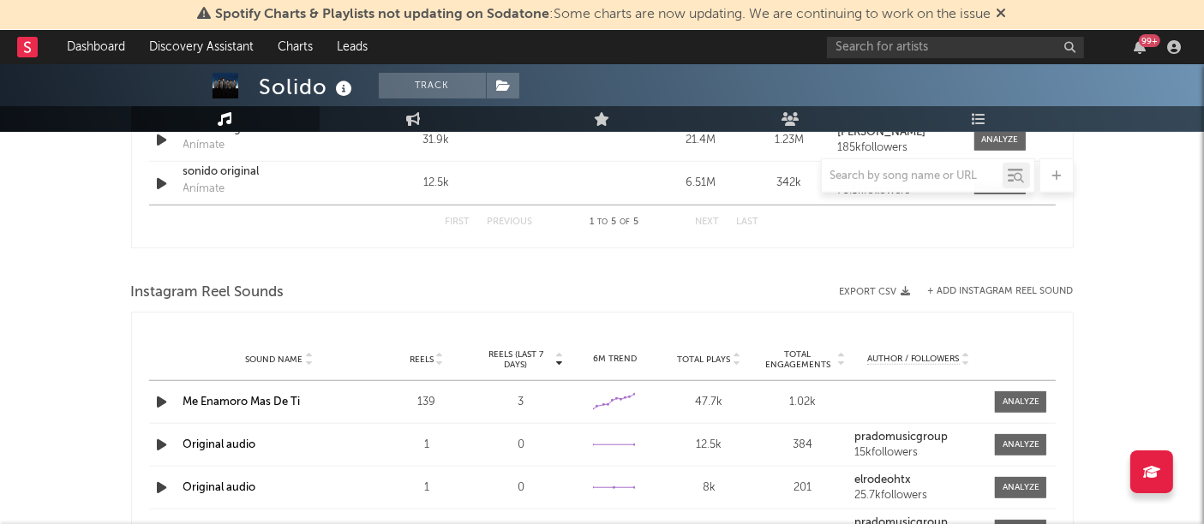
click at [900, 287] on button "Export CSV" at bounding box center [874, 292] width 71 height 10
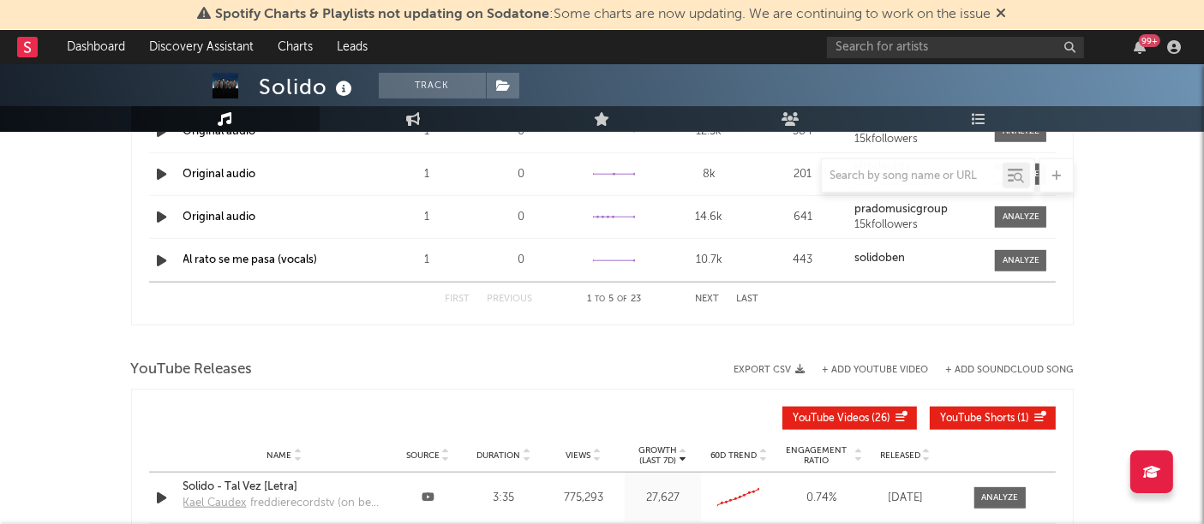
scroll to position [1751, 0]
click at [781, 364] on button "Export CSV" at bounding box center [769, 369] width 71 height 10
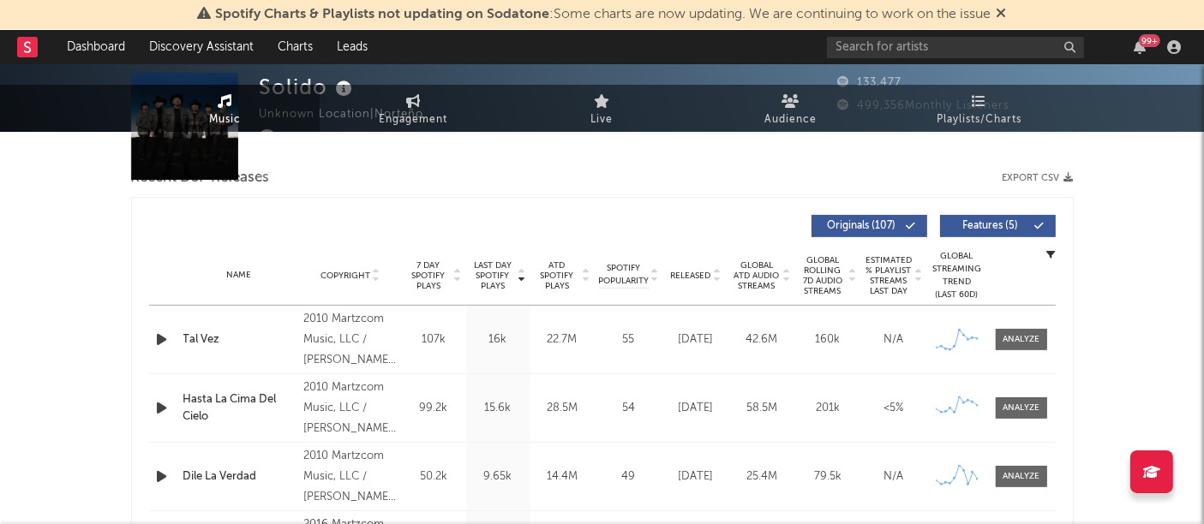
scroll to position [0, 0]
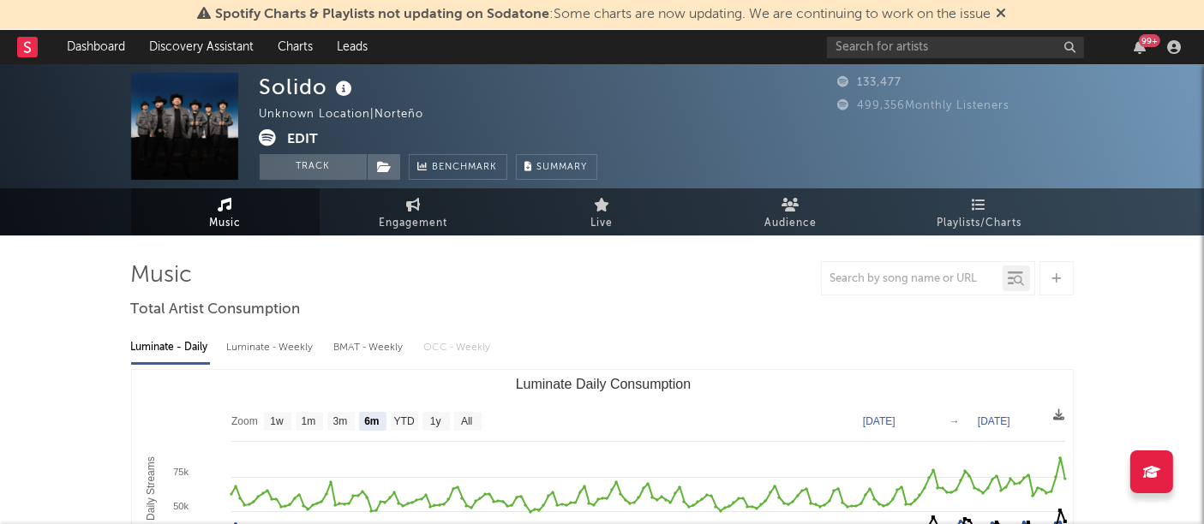
click at [884, 44] on input "text" at bounding box center [955, 47] width 257 height 21
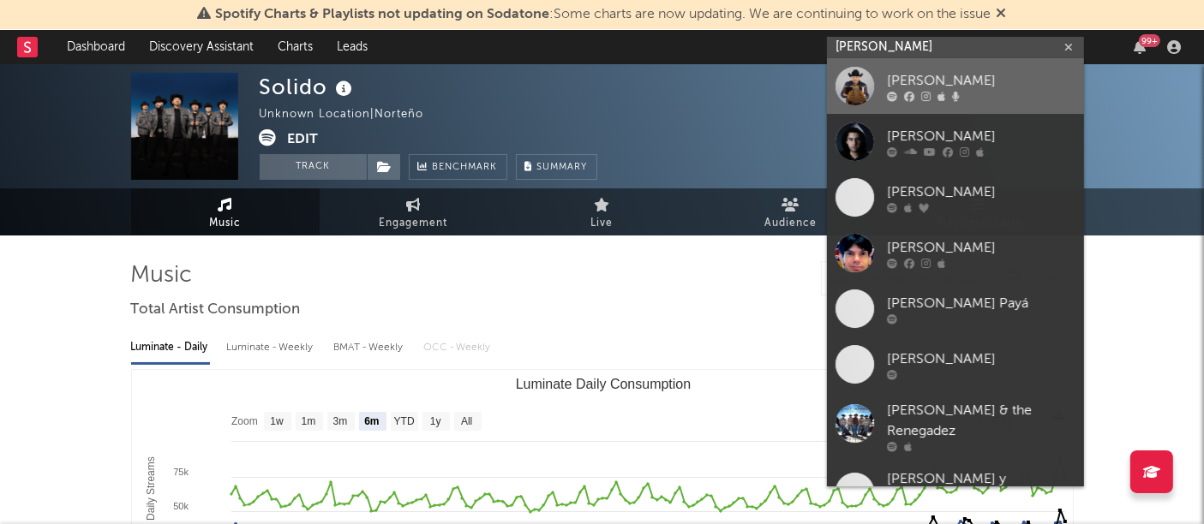
type input "[PERSON_NAME]"
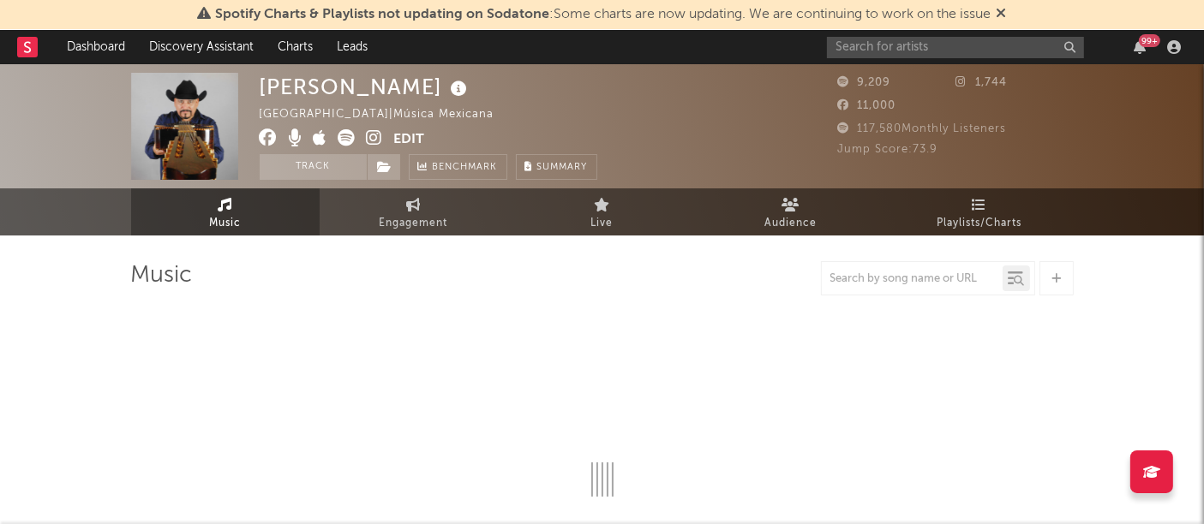
select select "6m"
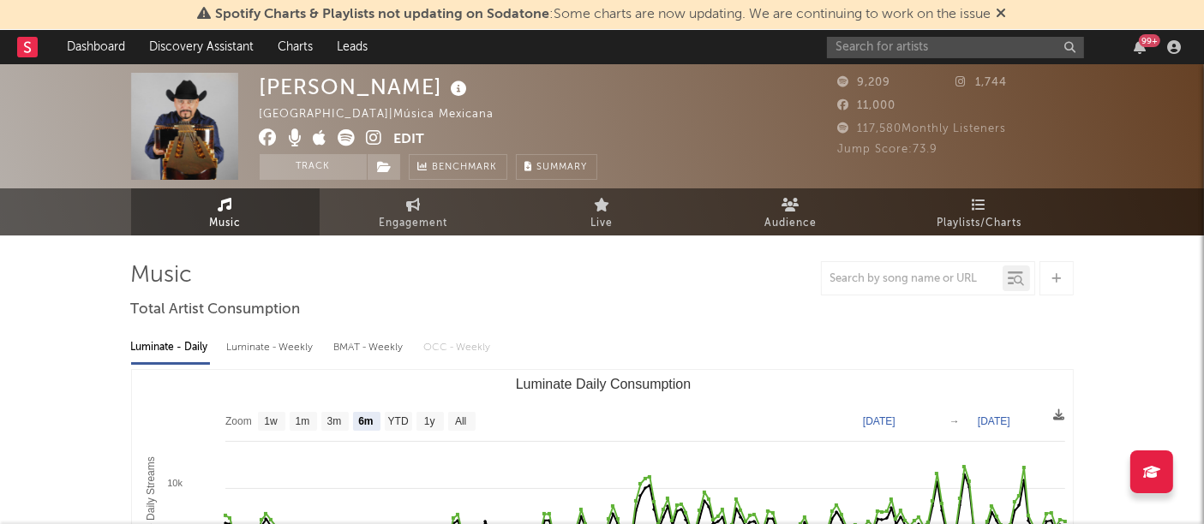
click at [915, 40] on input "text" at bounding box center [955, 47] width 257 height 21
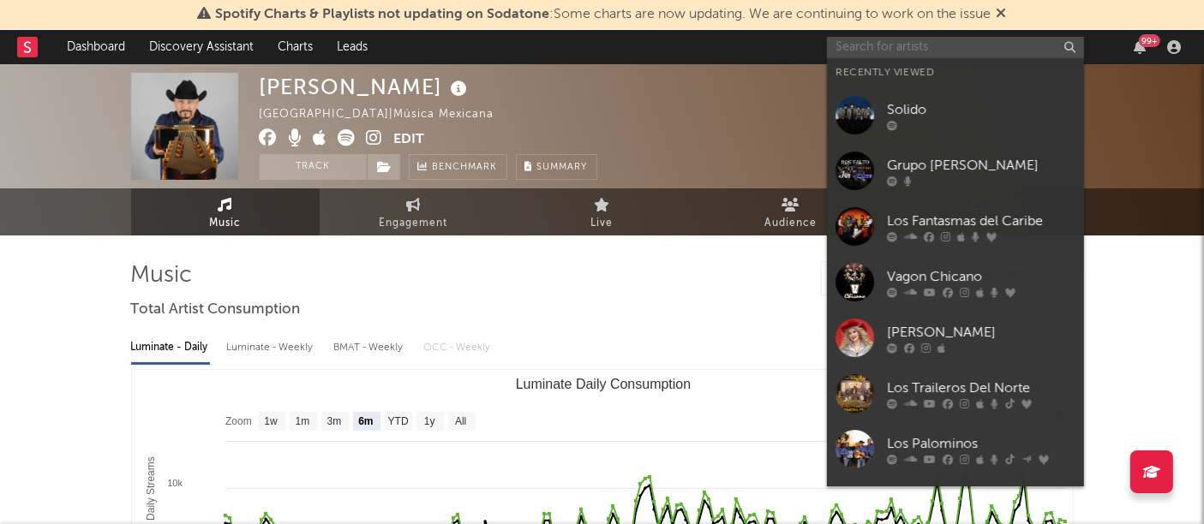
paste input "f"
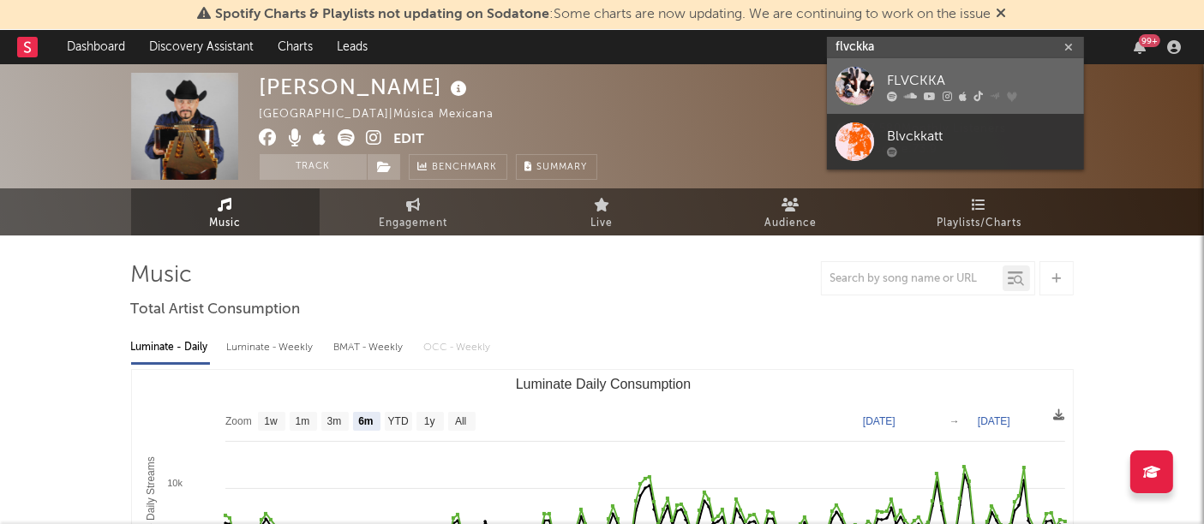
type input "flvckka"
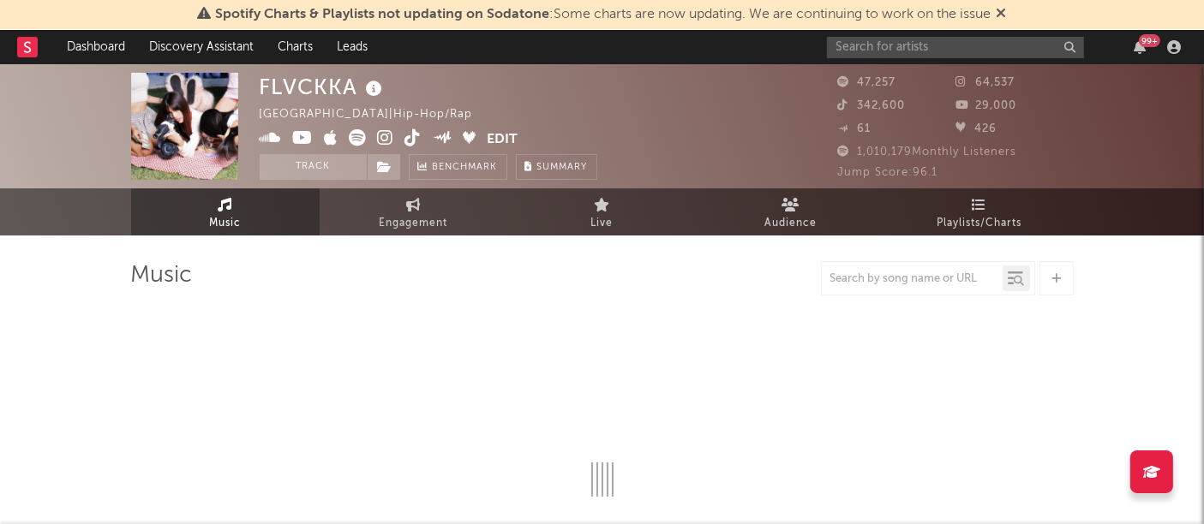
select select "6m"
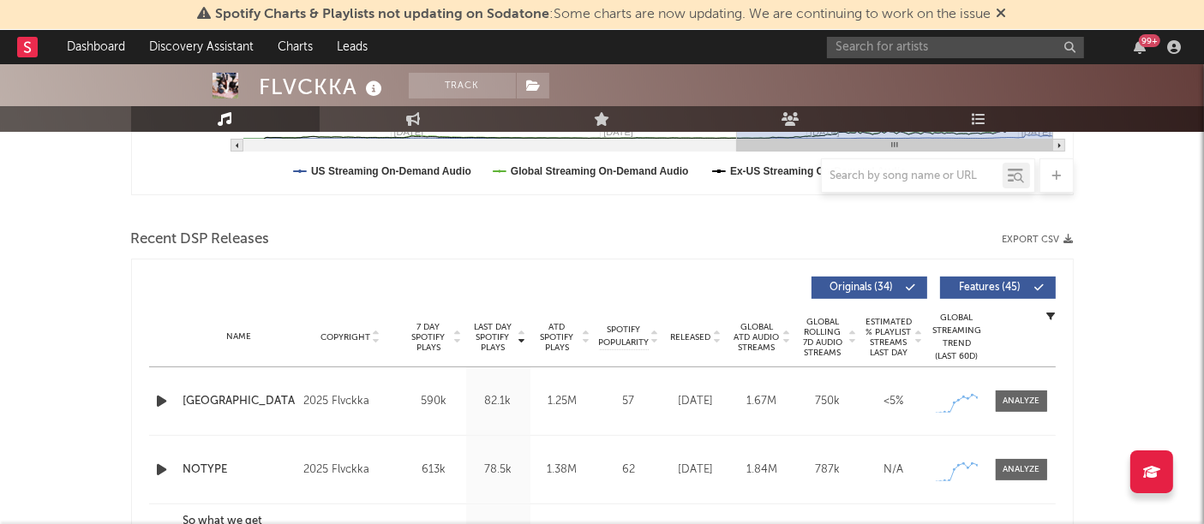
scroll to position [519, 0]
click at [1060, 240] on button "Export CSV" at bounding box center [1037, 239] width 71 height 10
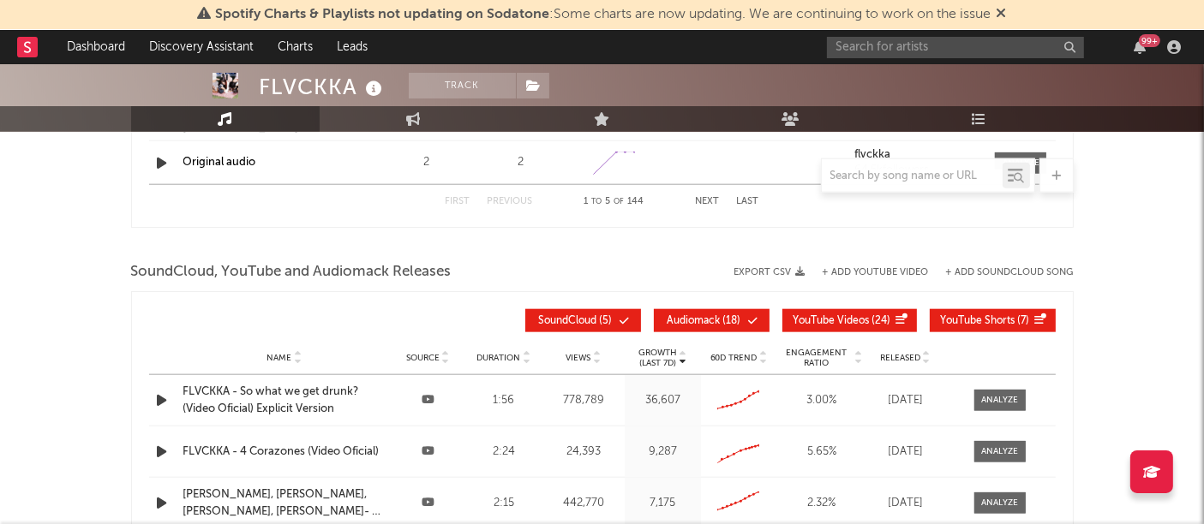
scroll to position [1823, 0]
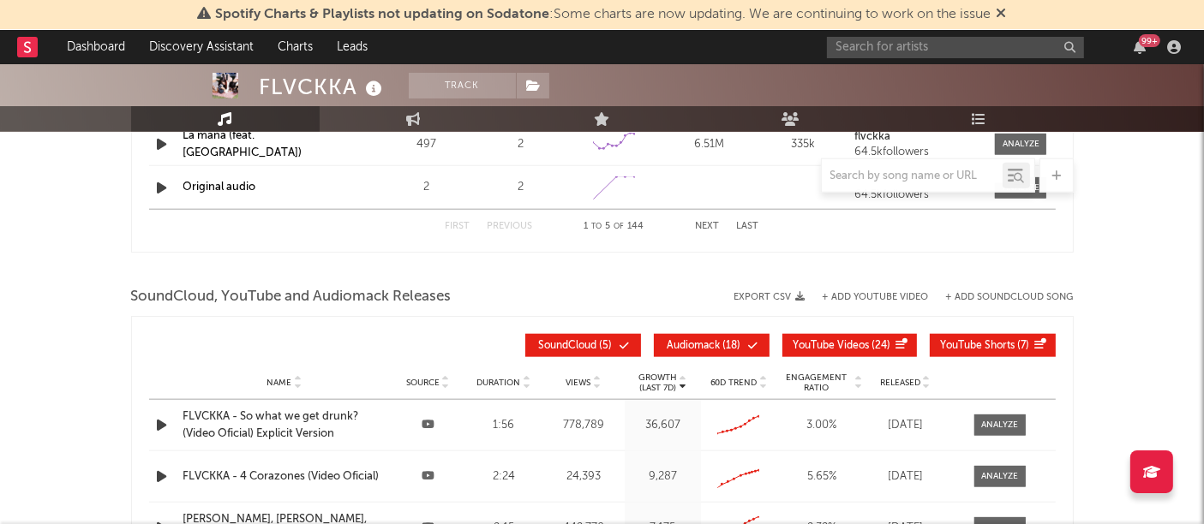
click at [792, 296] on button "Export CSV" at bounding box center [769, 297] width 71 height 10
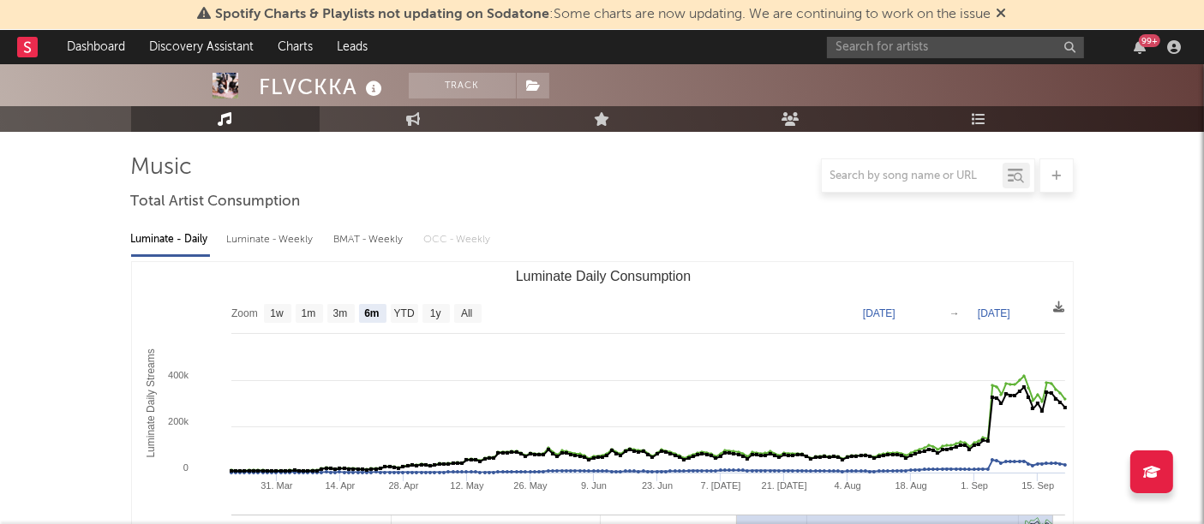
scroll to position [0, 0]
